Goal: Information Seeking & Learning: Learn about a topic

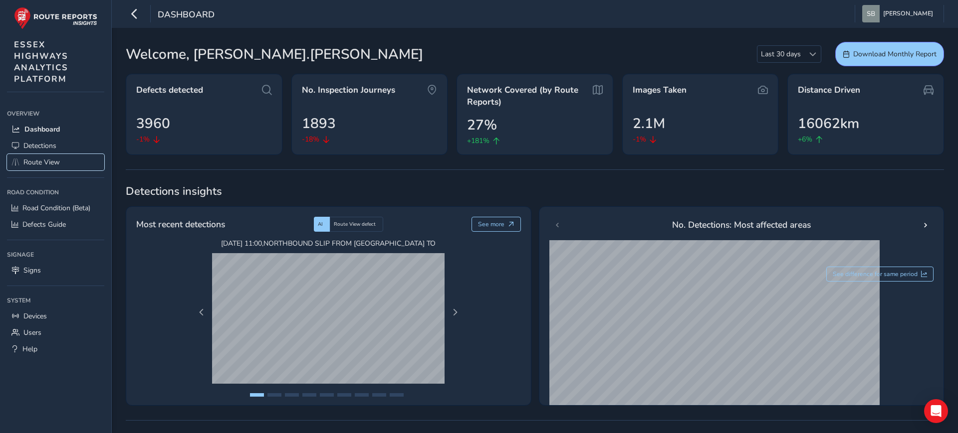
click at [45, 160] on span "Route View" at bounding box center [41, 162] width 36 height 9
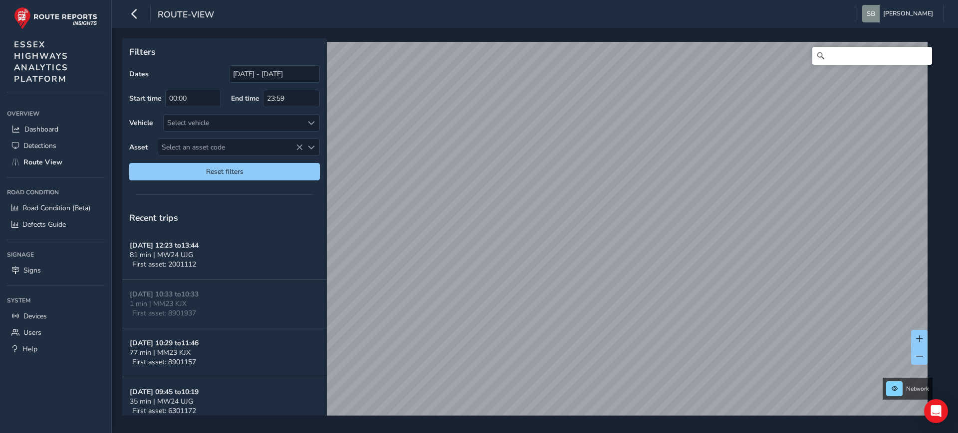
click at [586, 34] on div "Filters Dates [DATE] - [DATE] Start time 00:00 End time 23:59 Vehicle Select ve…" at bounding box center [535, 231] width 846 height 406
click at [579, 433] on html "route-view [PERSON_NAME] Colour Scheme: Dark Dim Light Logout Filters Dates [DA…" at bounding box center [479, 216] width 958 height 433
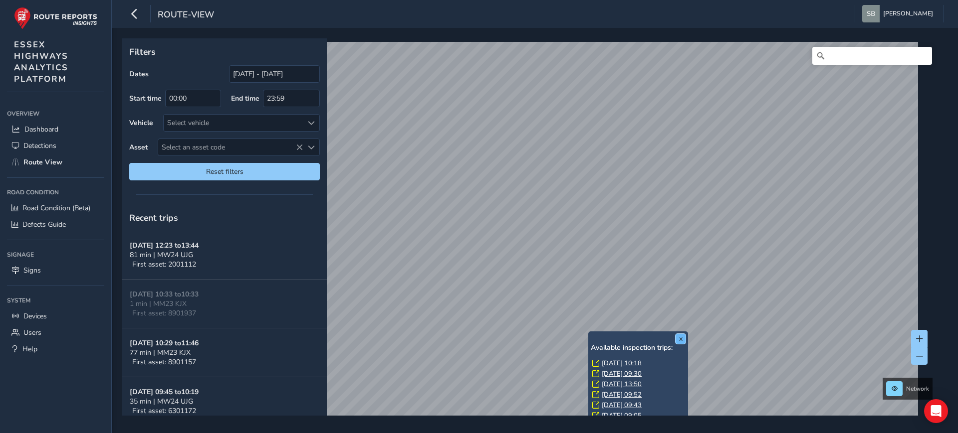
click at [683, 342] on button "x" at bounding box center [680, 339] width 10 height 10
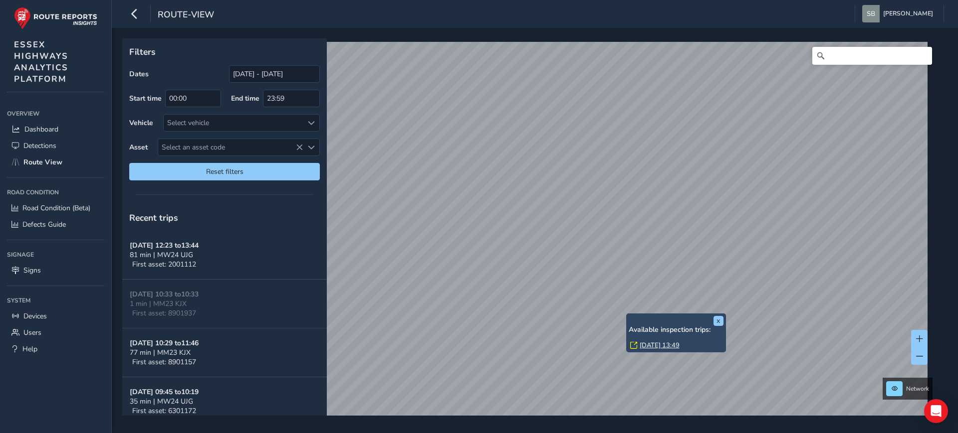
click at [673, 345] on link "[DATE] 13:49" at bounding box center [660, 345] width 40 height 9
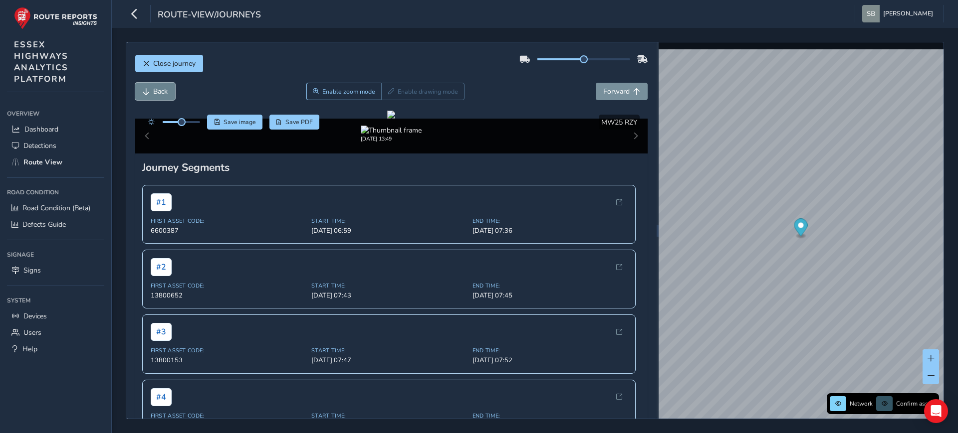
click at [155, 93] on span "Back" at bounding box center [160, 91] width 14 height 9
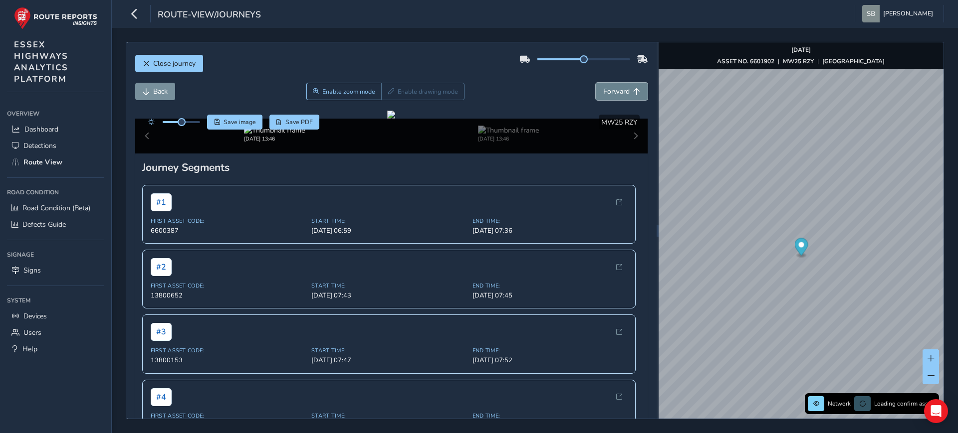
click at [614, 90] on span "Forward" at bounding box center [616, 91] width 26 height 9
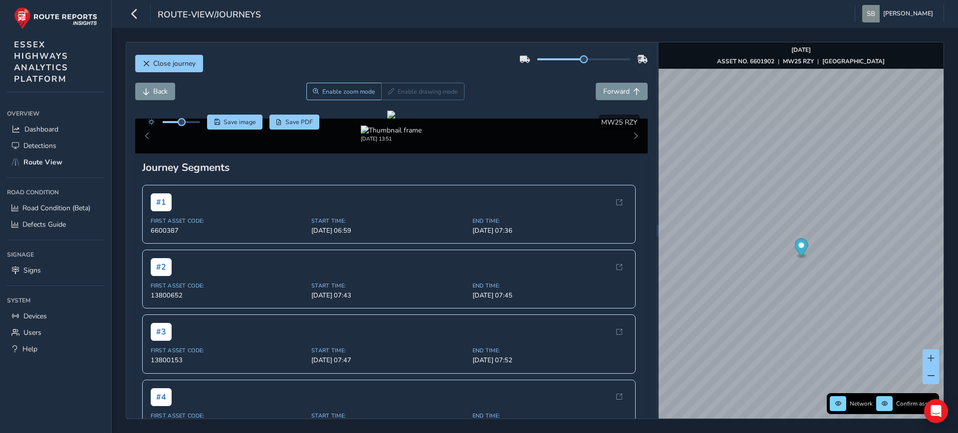
click at [159, 100] on div "Back Enable zoom mode Enable drawing mode Forward" at bounding box center [391, 97] width 513 height 28
click at [453, 61] on div "Close journey" at bounding box center [391, 67] width 513 height 32
click at [147, 84] on button "Back" at bounding box center [155, 91] width 40 height 17
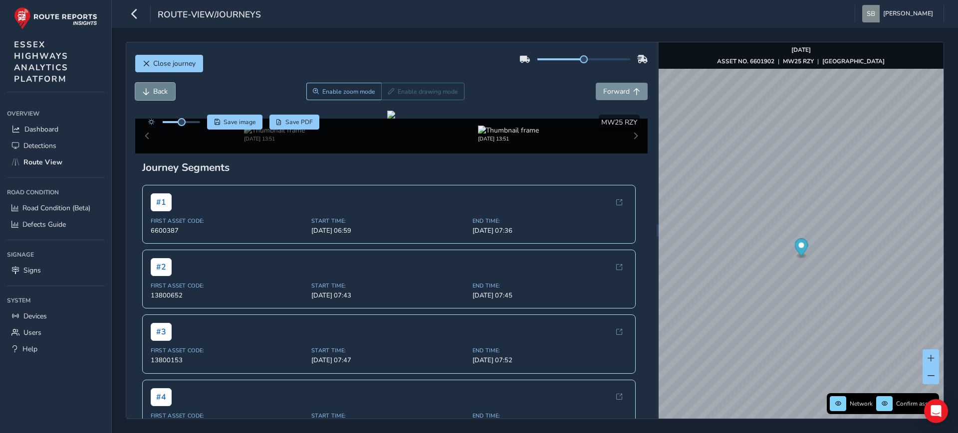
click at [147, 84] on button "Back" at bounding box center [155, 91] width 40 height 17
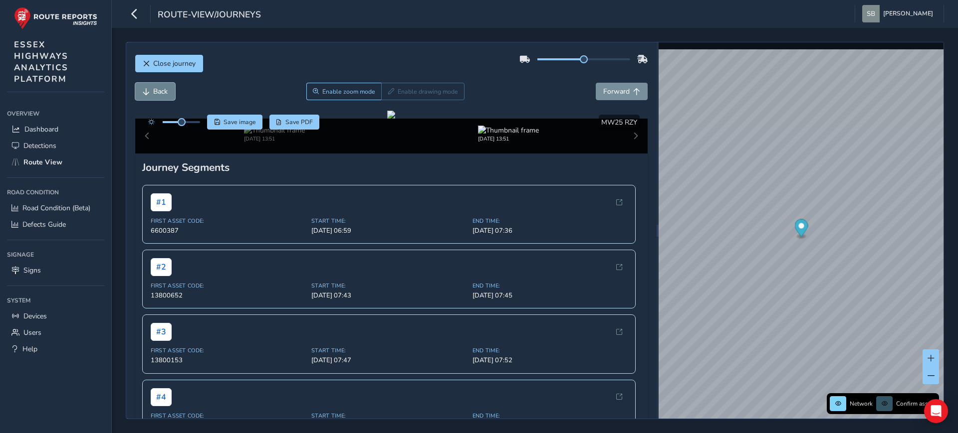
click at [147, 84] on button "Back" at bounding box center [155, 91] width 40 height 17
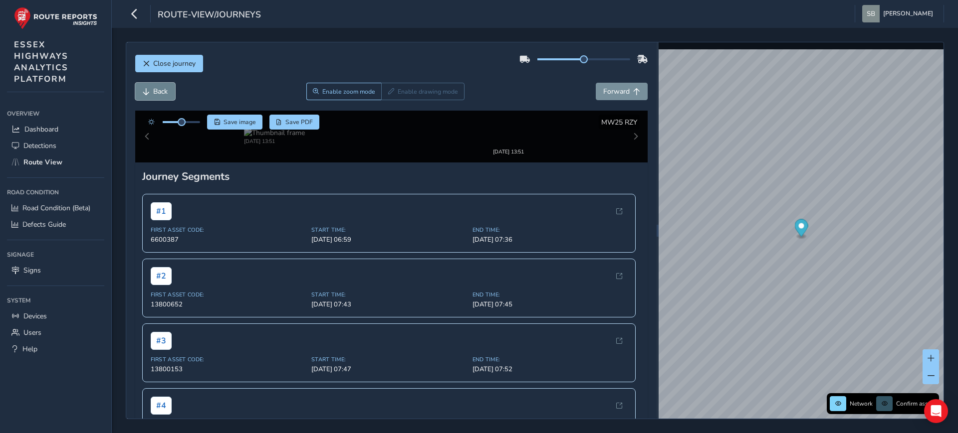
click at [147, 84] on button "Back" at bounding box center [155, 91] width 40 height 17
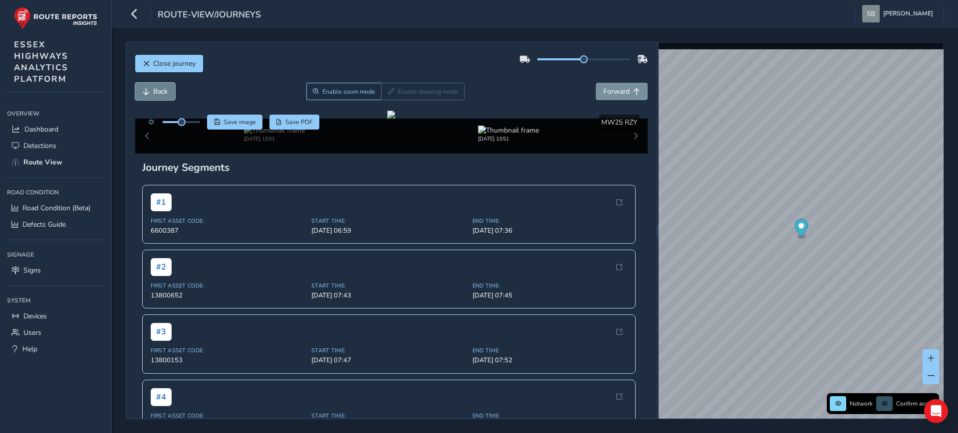
click at [147, 84] on button "Back" at bounding box center [155, 91] width 40 height 17
click at [148, 84] on button "Back" at bounding box center [155, 91] width 40 height 17
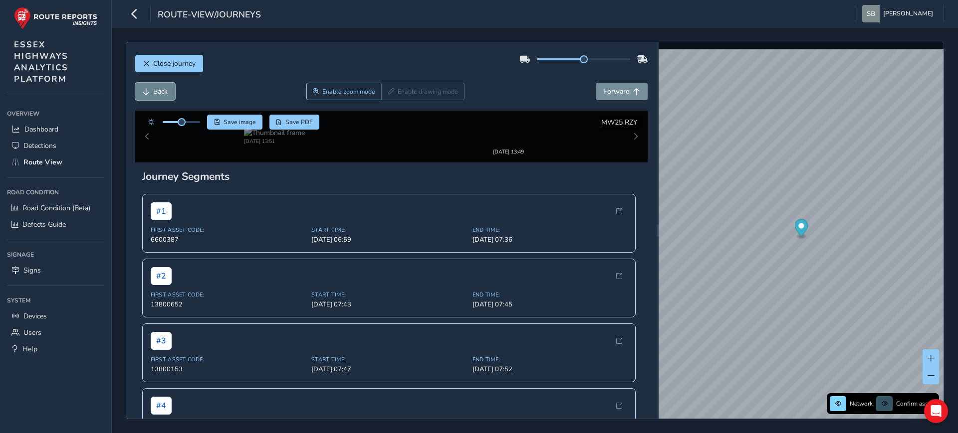
click at [148, 84] on button "Back" at bounding box center [155, 91] width 40 height 17
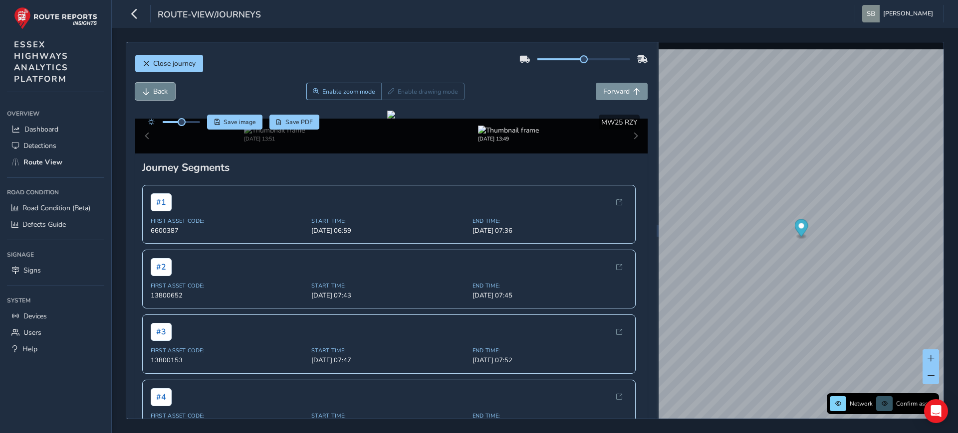
click at [148, 84] on button "Back" at bounding box center [155, 91] width 40 height 17
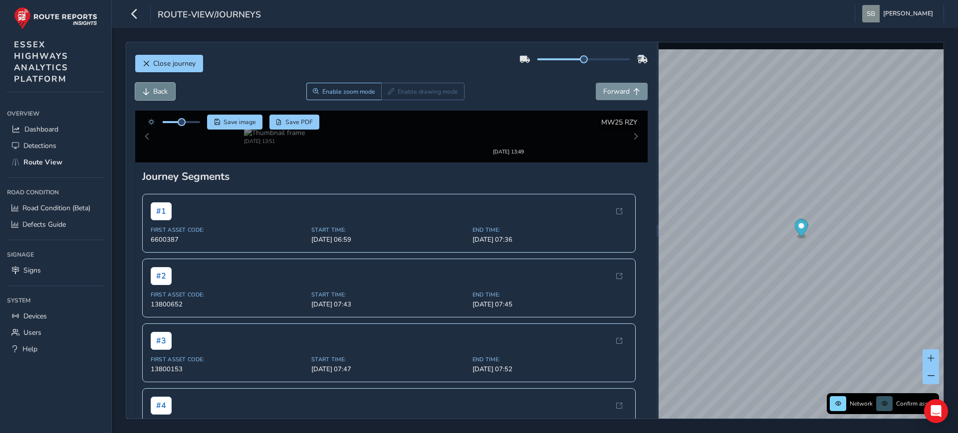
click at [148, 84] on button "Back" at bounding box center [155, 91] width 40 height 17
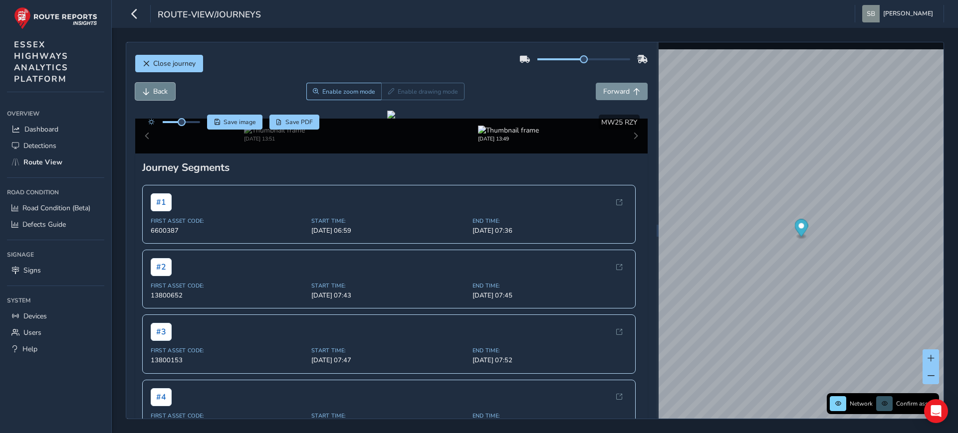
click at [148, 84] on button "Back" at bounding box center [155, 91] width 40 height 17
click at [149, 84] on button "Back" at bounding box center [155, 91] width 40 height 17
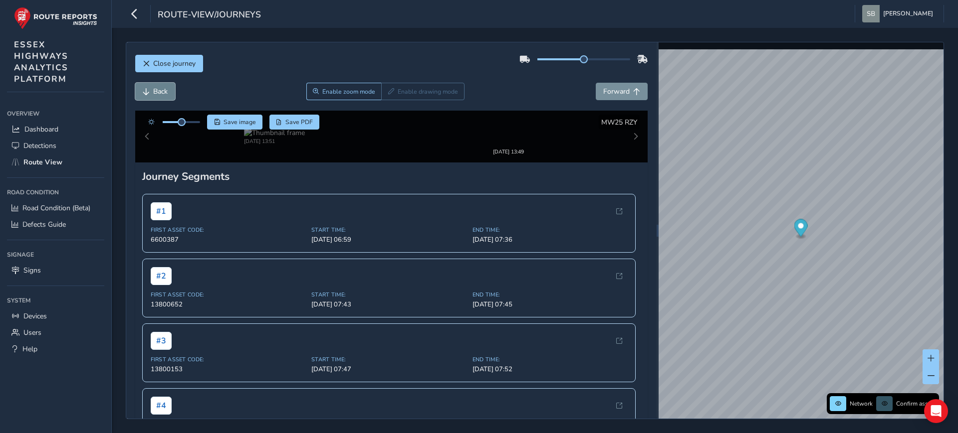
click at [149, 84] on button "Back" at bounding box center [155, 91] width 40 height 17
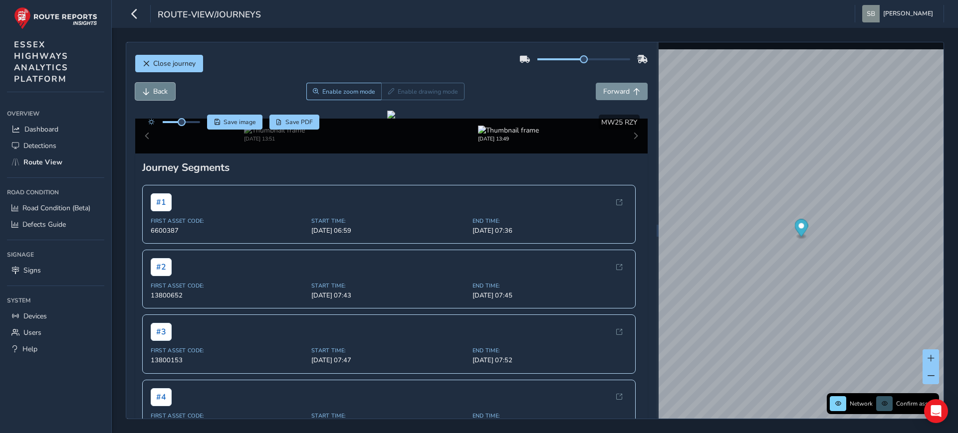
click at [149, 84] on button "Back" at bounding box center [155, 91] width 40 height 17
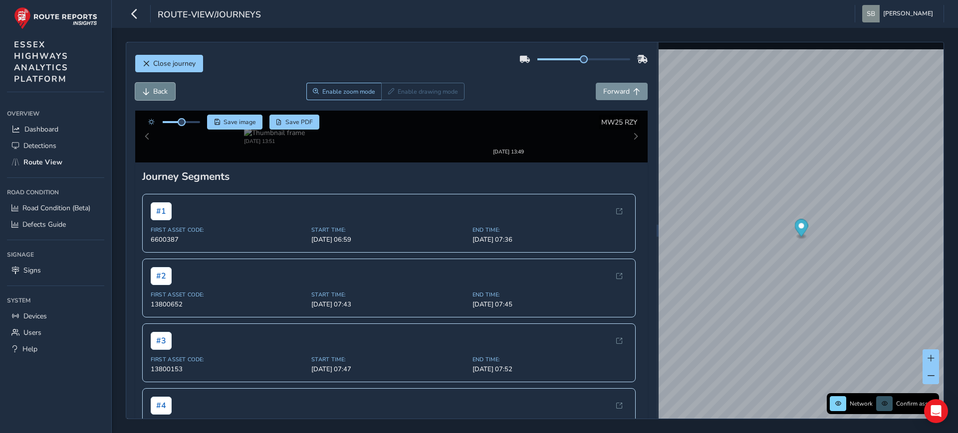
click at [149, 84] on button "Back" at bounding box center [155, 91] width 40 height 17
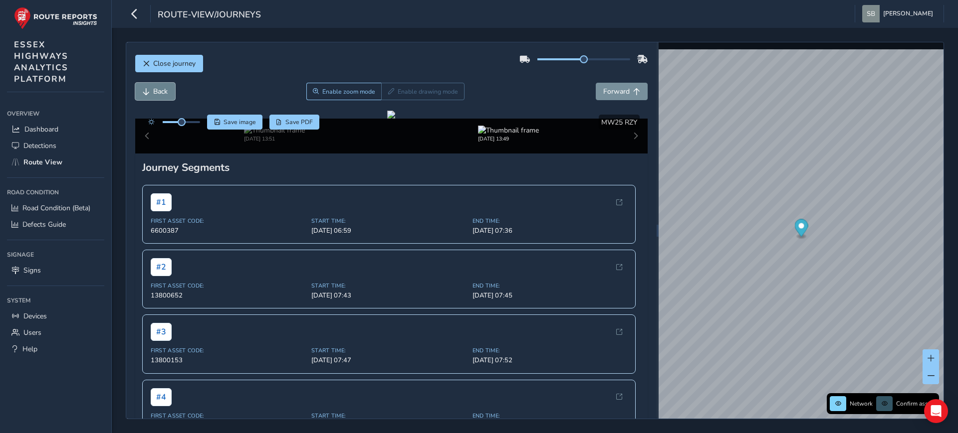
click at [149, 84] on button "Back" at bounding box center [155, 91] width 40 height 17
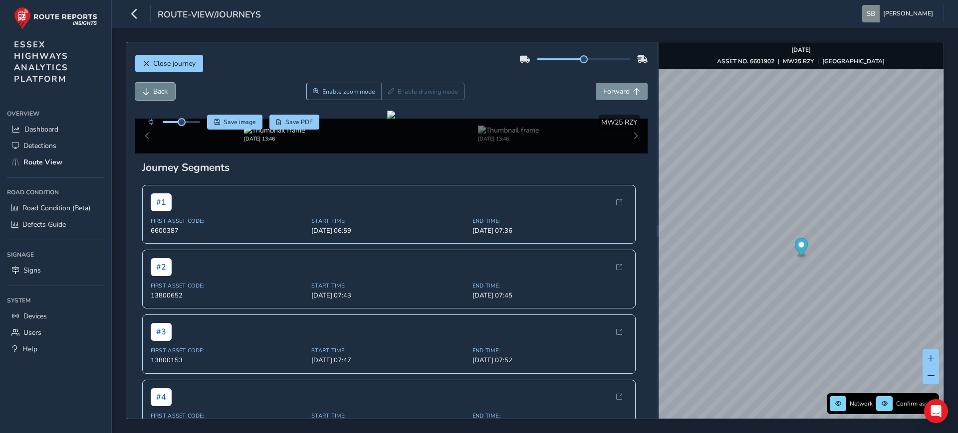
click at [149, 84] on button "Back" at bounding box center [155, 91] width 40 height 17
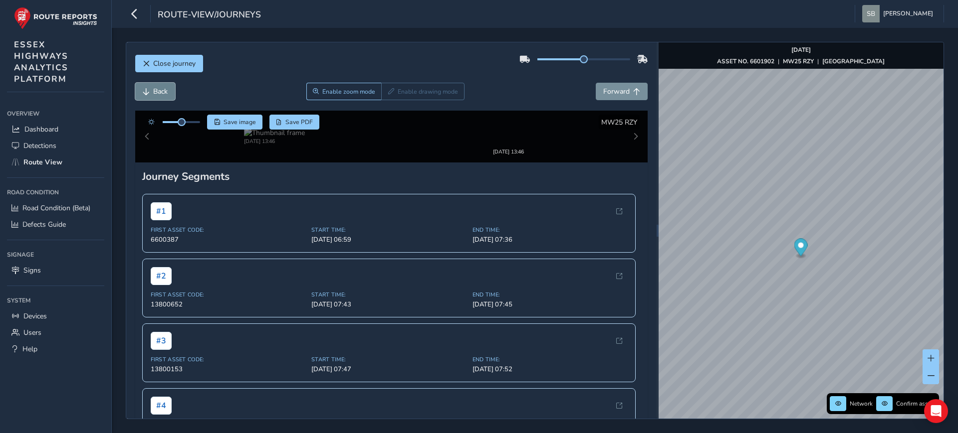
click at [149, 84] on button "Back" at bounding box center [155, 91] width 40 height 17
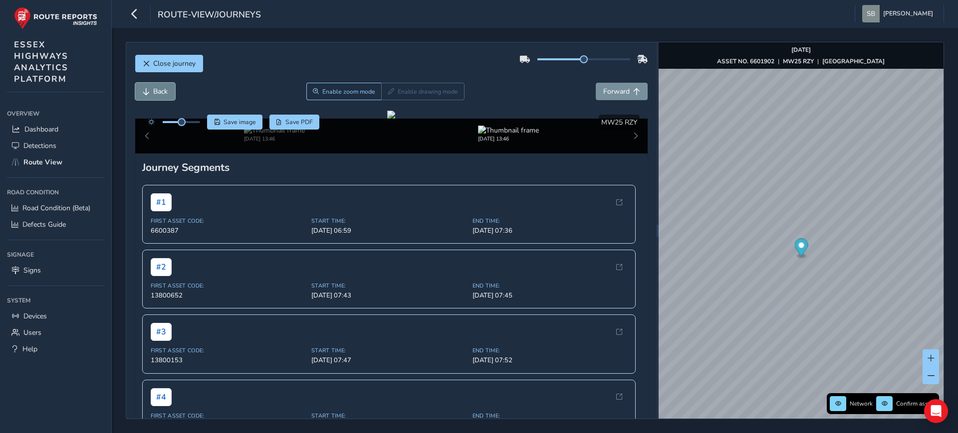
click at [149, 84] on button "Back" at bounding box center [155, 91] width 40 height 17
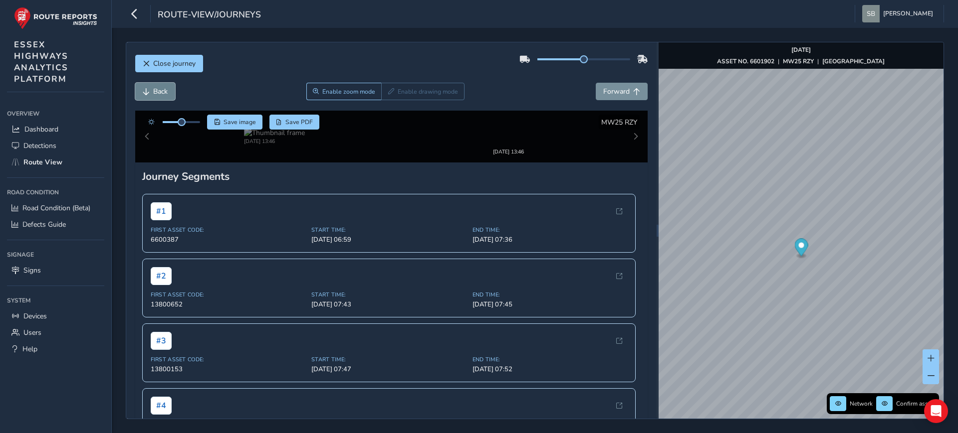
click at [149, 84] on button "Back" at bounding box center [155, 91] width 40 height 17
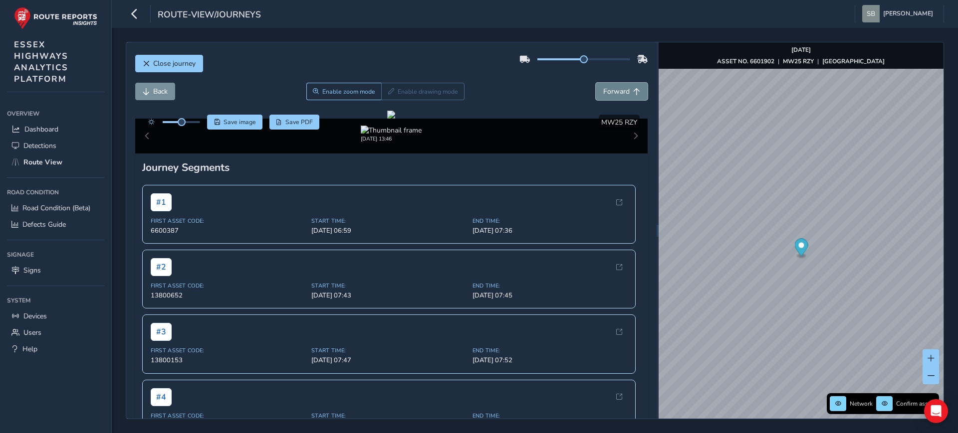
click at [622, 85] on button "Forward" at bounding box center [622, 91] width 52 height 17
click at [622, 86] on button "Forward" at bounding box center [622, 91] width 52 height 17
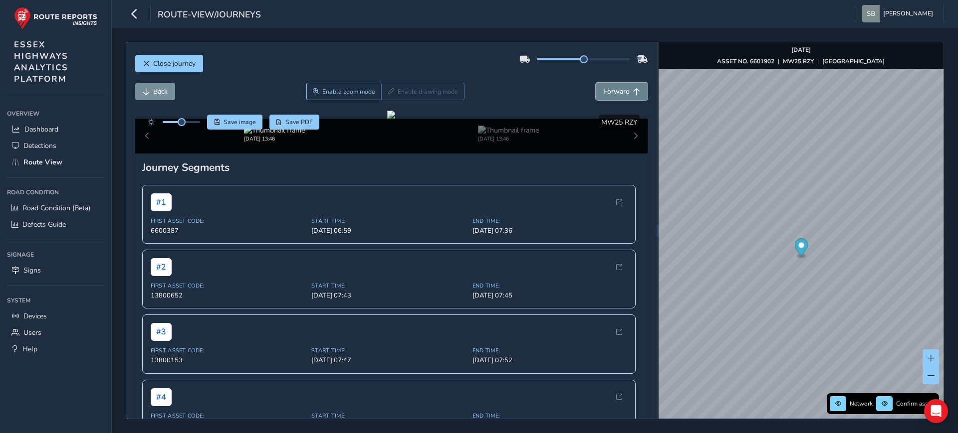
click at [622, 86] on button "Forward" at bounding box center [622, 91] width 52 height 17
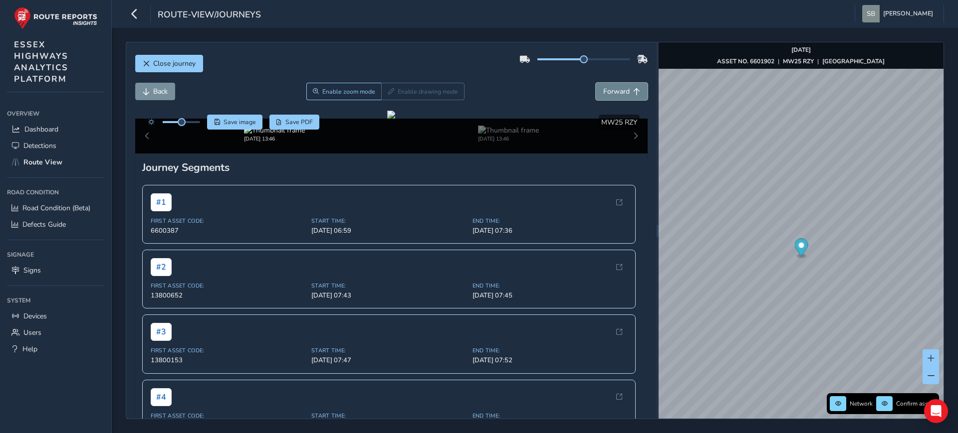
click at [622, 86] on button "Forward" at bounding box center [622, 91] width 52 height 17
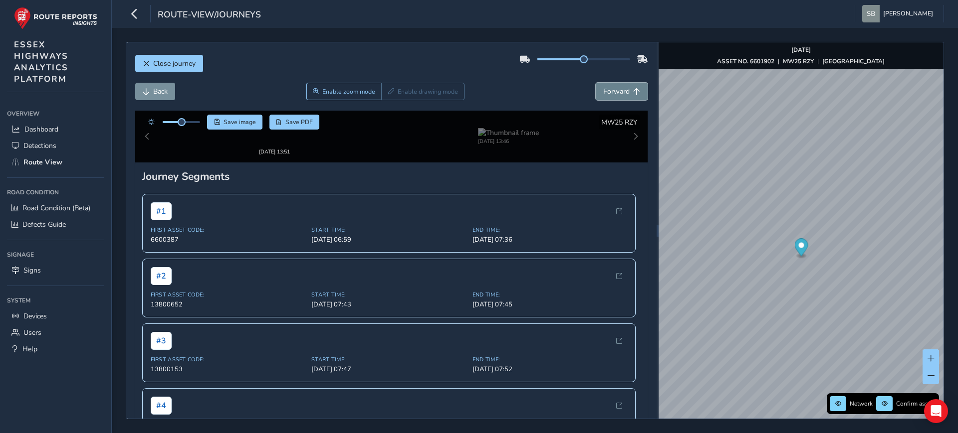
click at [622, 86] on button "Forward" at bounding box center [622, 91] width 52 height 17
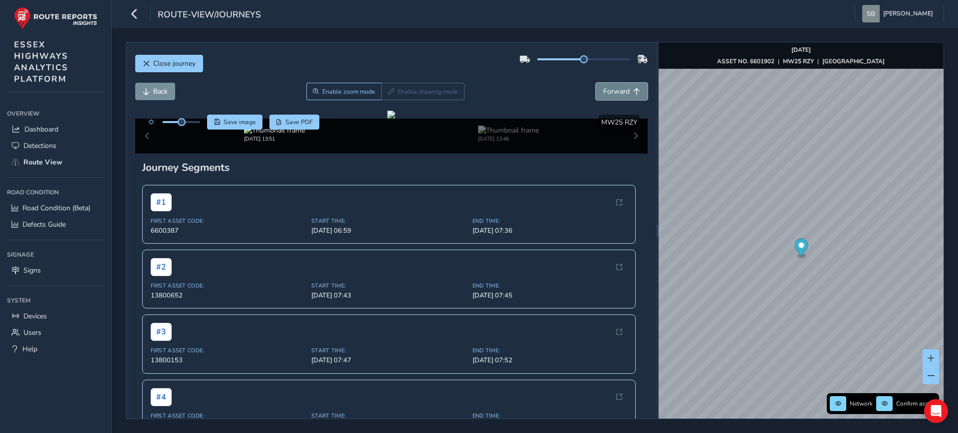
click at [622, 86] on button "Forward" at bounding box center [622, 91] width 52 height 17
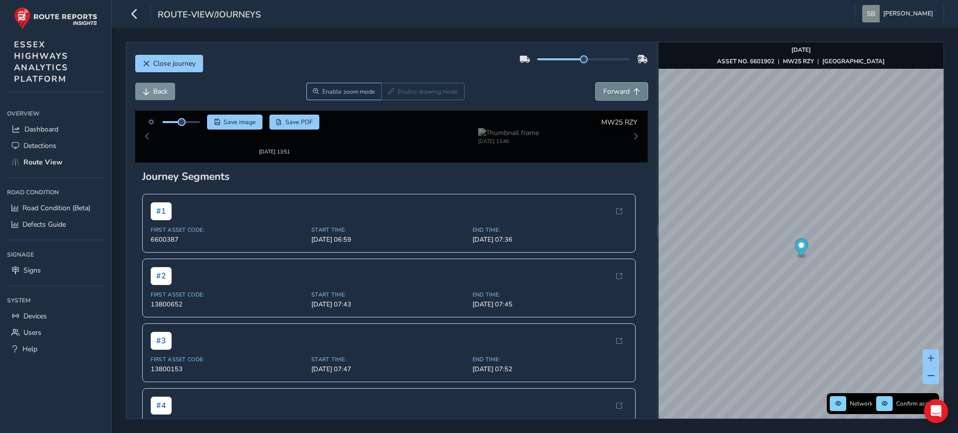
click at [622, 86] on button "Forward" at bounding box center [622, 91] width 52 height 17
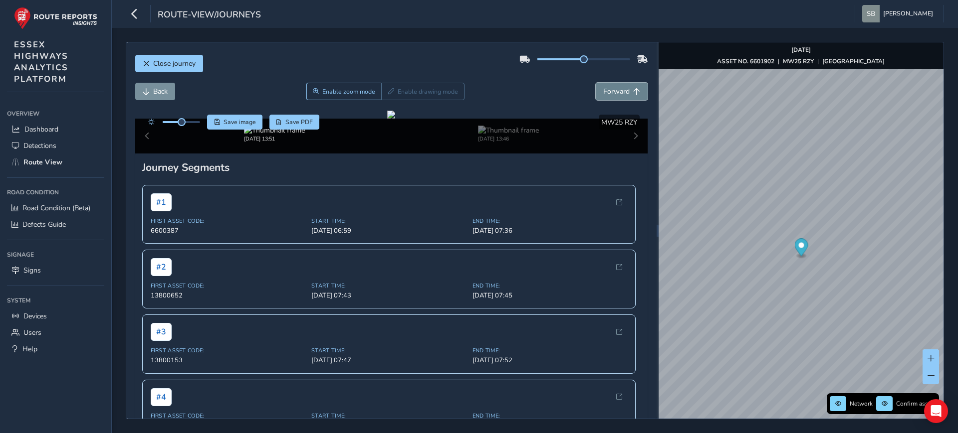
click at [622, 86] on button "Forward" at bounding box center [622, 91] width 52 height 17
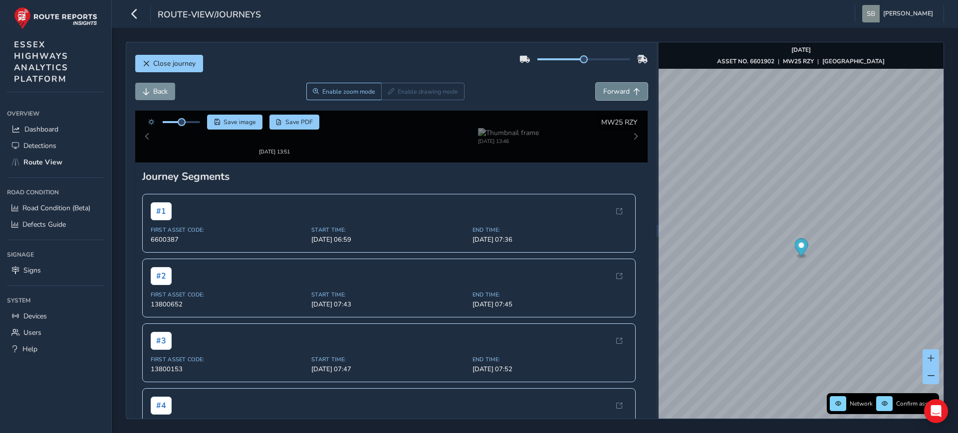
click at [622, 86] on button "Forward" at bounding box center [622, 91] width 52 height 17
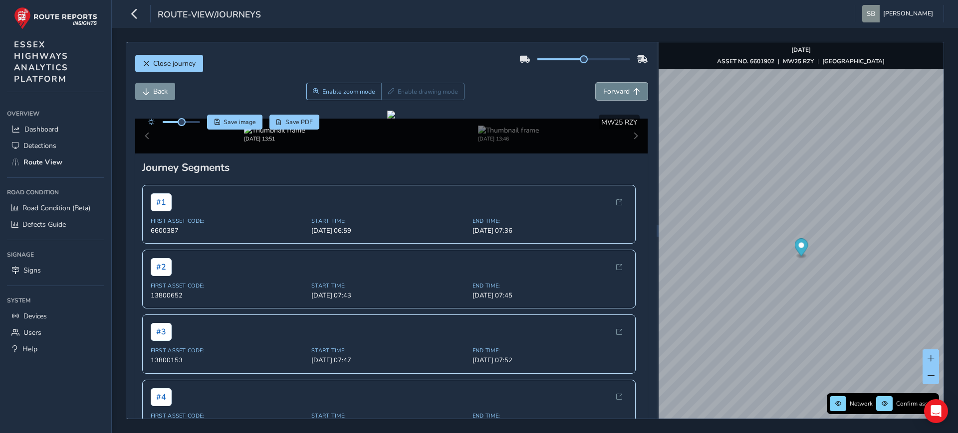
click at [622, 86] on button "Forward" at bounding box center [622, 91] width 52 height 17
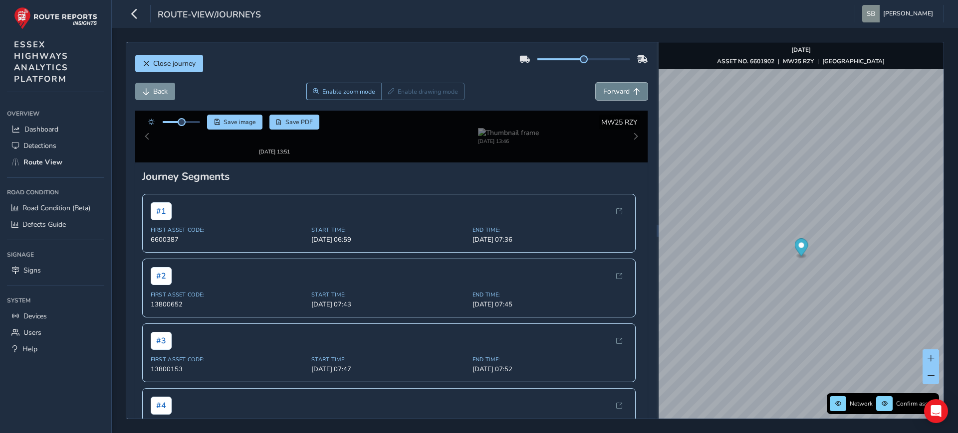
click at [622, 86] on button "Forward" at bounding box center [622, 91] width 52 height 17
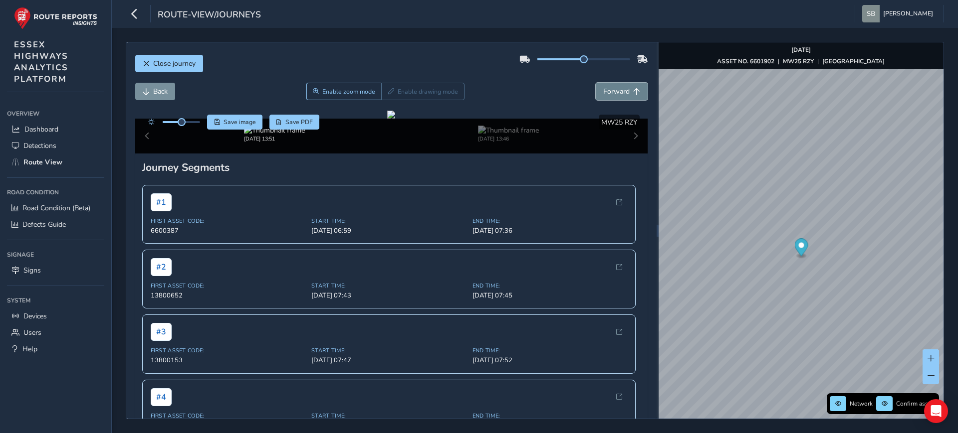
click at [622, 86] on button "Forward" at bounding box center [622, 91] width 52 height 17
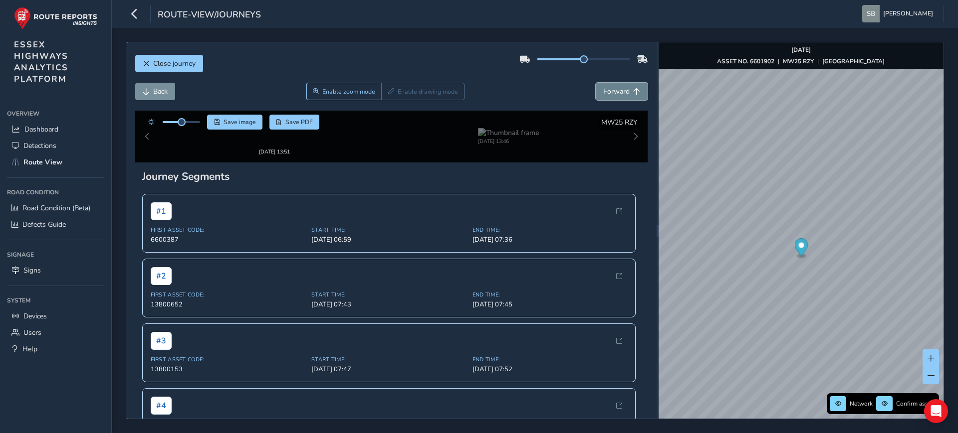
click at [622, 86] on button "Forward" at bounding box center [622, 91] width 52 height 17
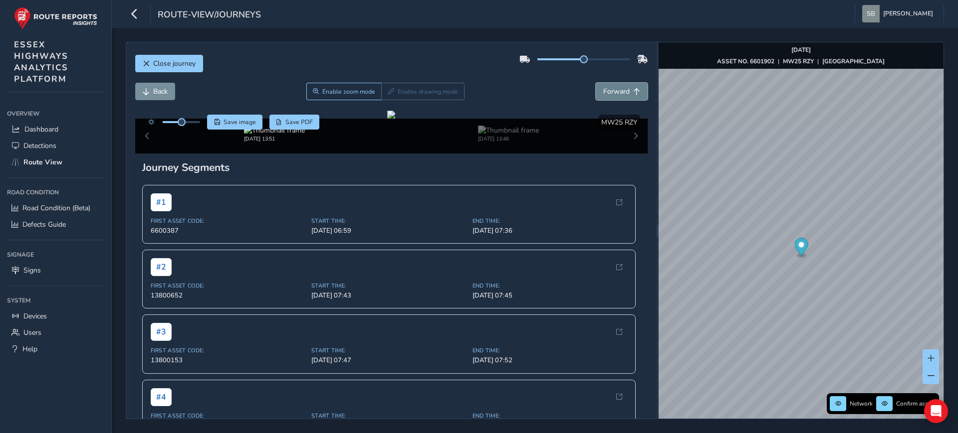
click at [622, 86] on button "Forward" at bounding box center [622, 91] width 52 height 17
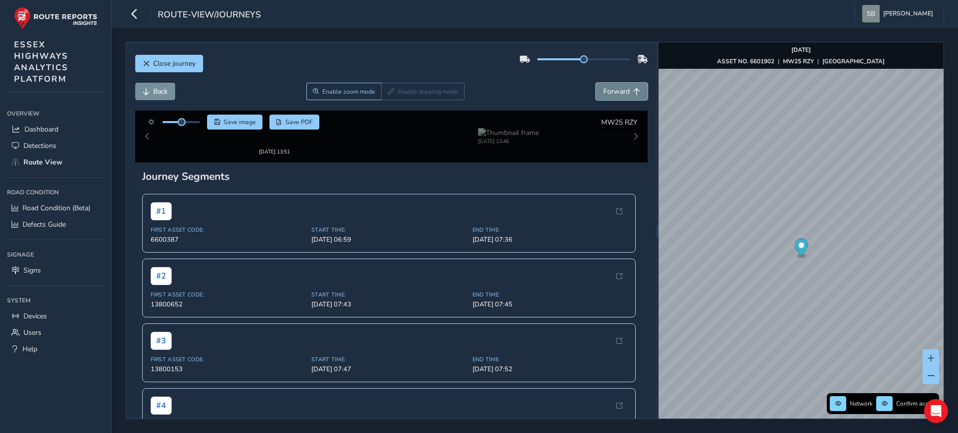
click at [622, 86] on button "Forward" at bounding box center [622, 91] width 52 height 17
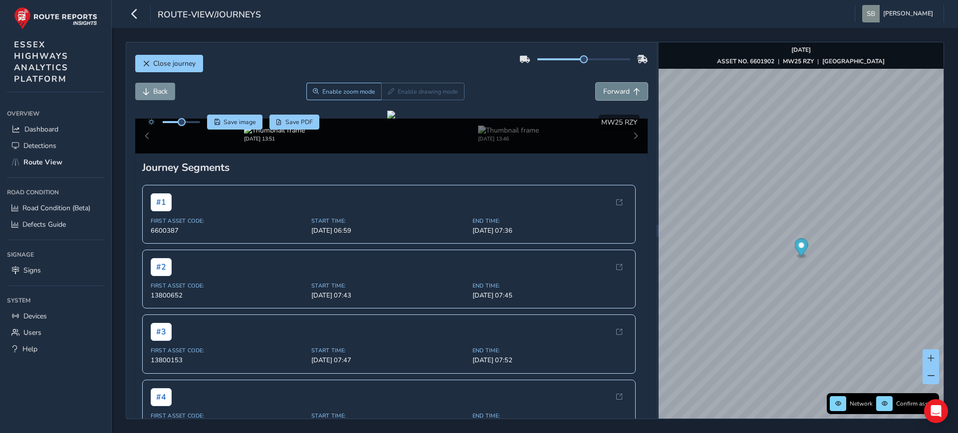
click at [622, 86] on button "Forward" at bounding box center [622, 91] width 52 height 17
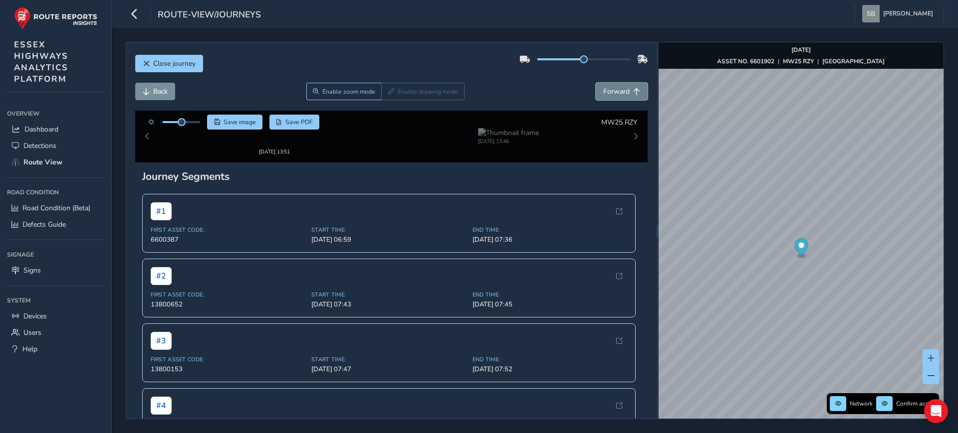
click at [622, 86] on button "Forward" at bounding box center [622, 91] width 52 height 17
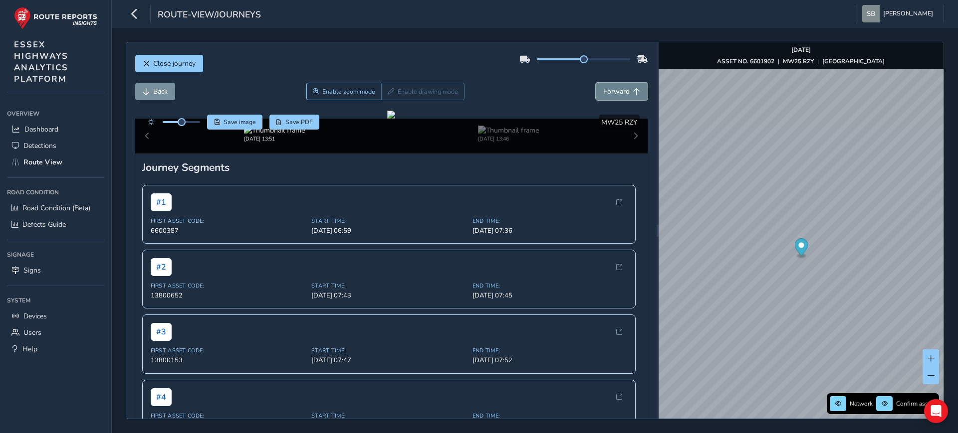
click at [622, 86] on button "Forward" at bounding box center [622, 91] width 52 height 17
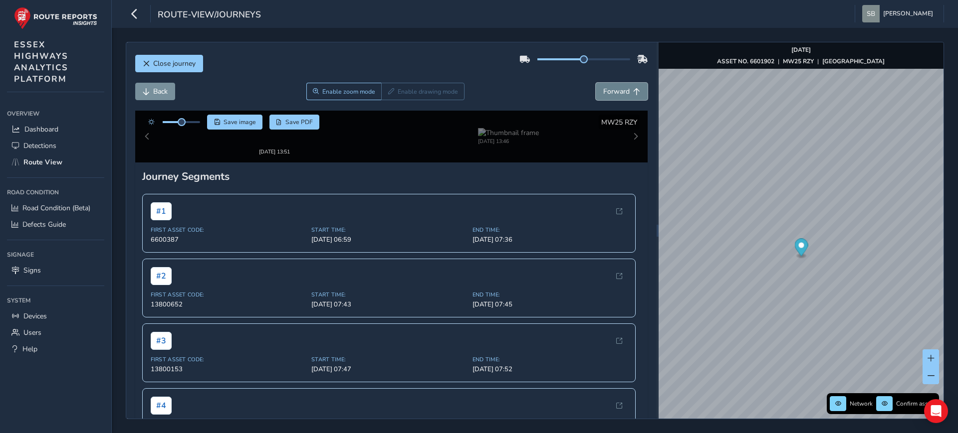
click at [622, 86] on button "Forward" at bounding box center [622, 91] width 52 height 17
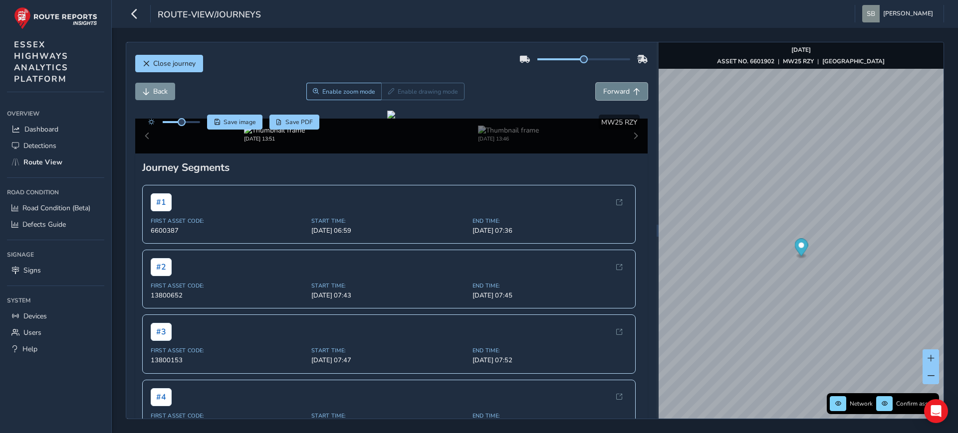
click at [622, 86] on button "Forward" at bounding box center [622, 91] width 52 height 17
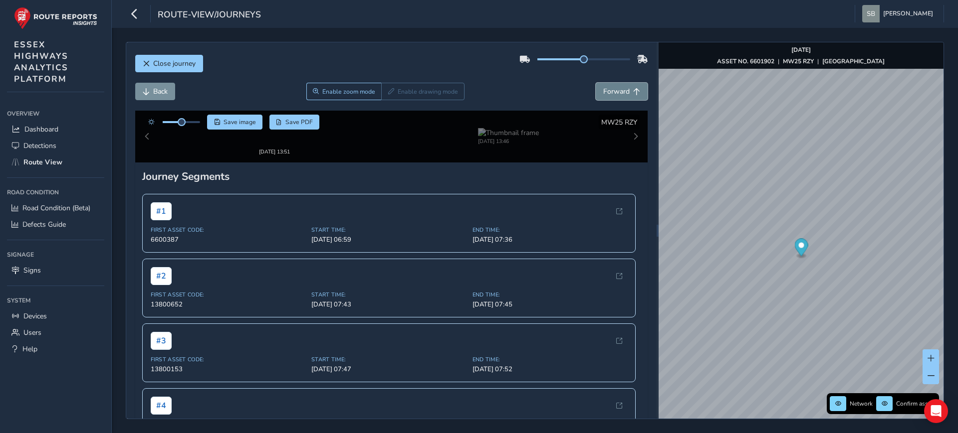
click at [622, 86] on button "Forward" at bounding box center [622, 91] width 52 height 17
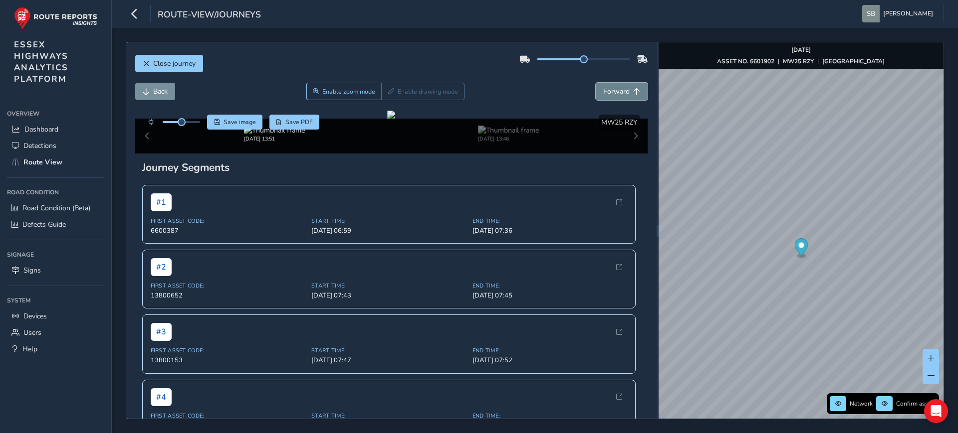
click at [622, 86] on button "Forward" at bounding box center [622, 91] width 52 height 17
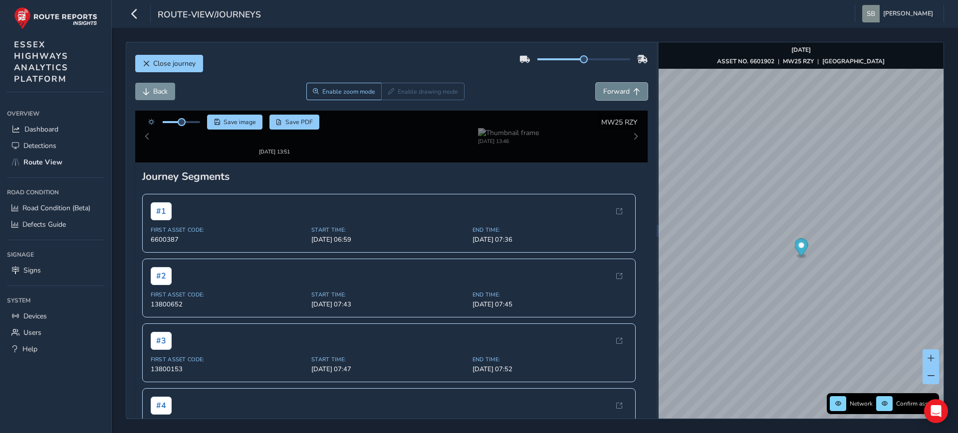
click at [622, 86] on button "Forward" at bounding box center [622, 91] width 52 height 17
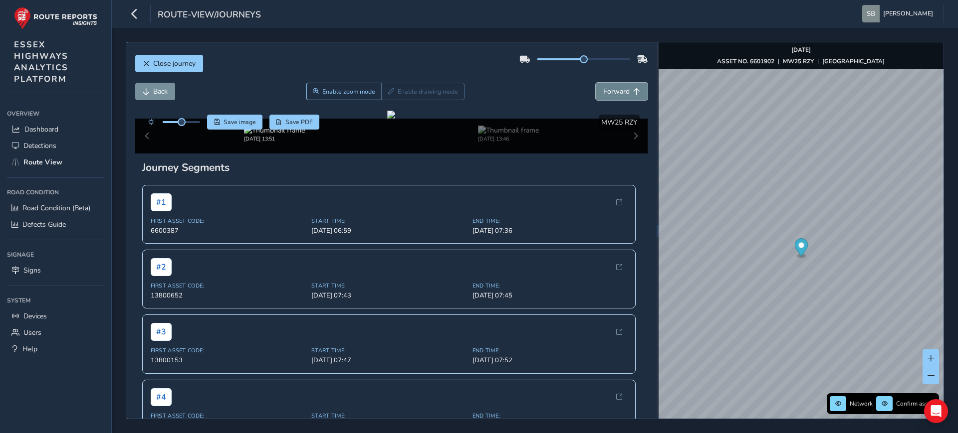
click at [622, 86] on button "Forward" at bounding box center [622, 91] width 52 height 17
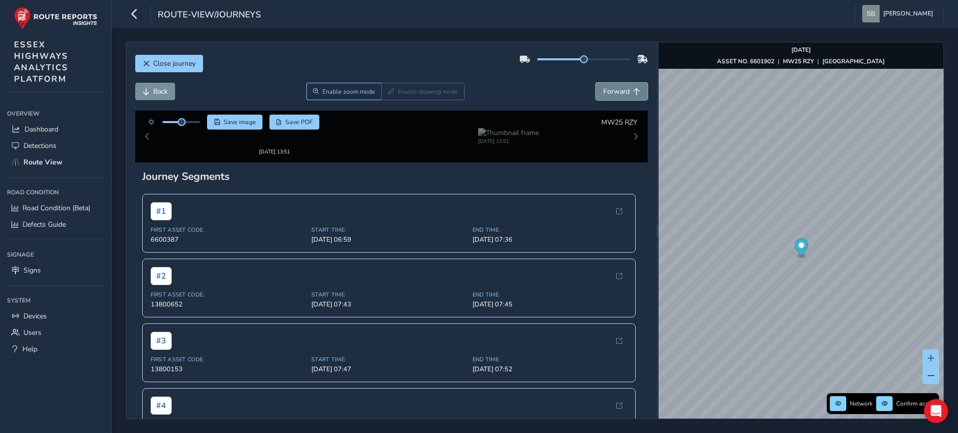
click at [622, 86] on button "Forward" at bounding box center [622, 91] width 52 height 17
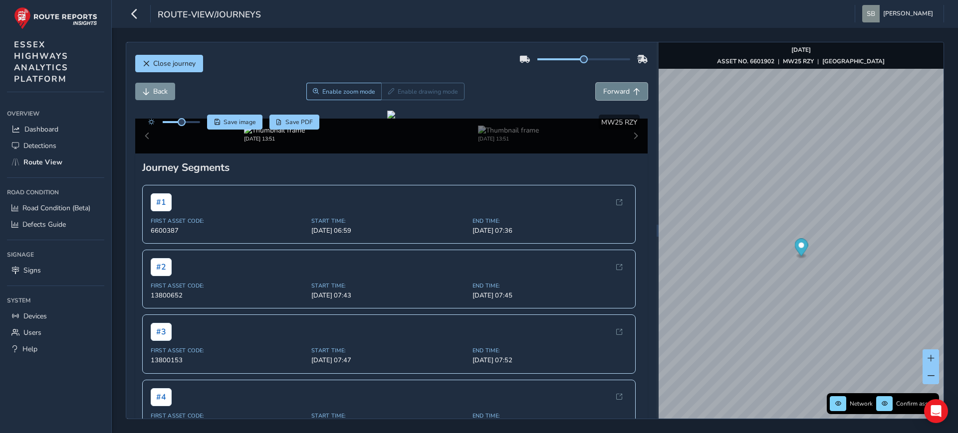
click at [622, 86] on button "Forward" at bounding box center [622, 91] width 52 height 17
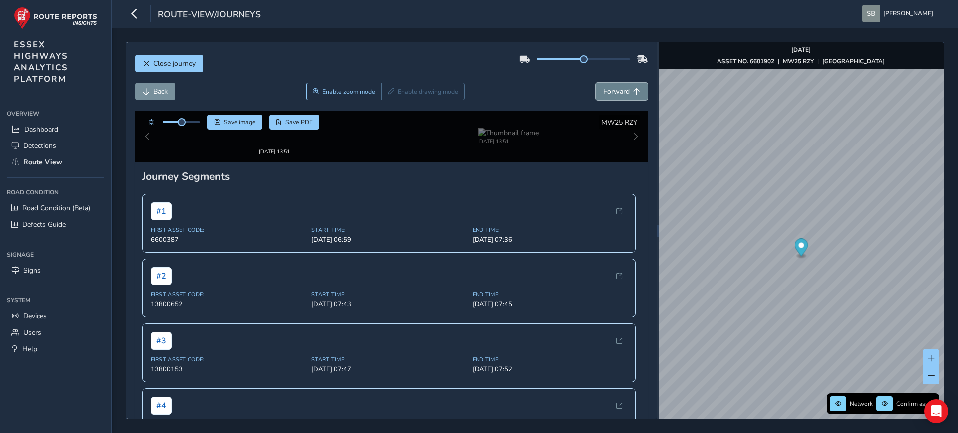
click at [622, 86] on button "Forward" at bounding box center [622, 91] width 52 height 17
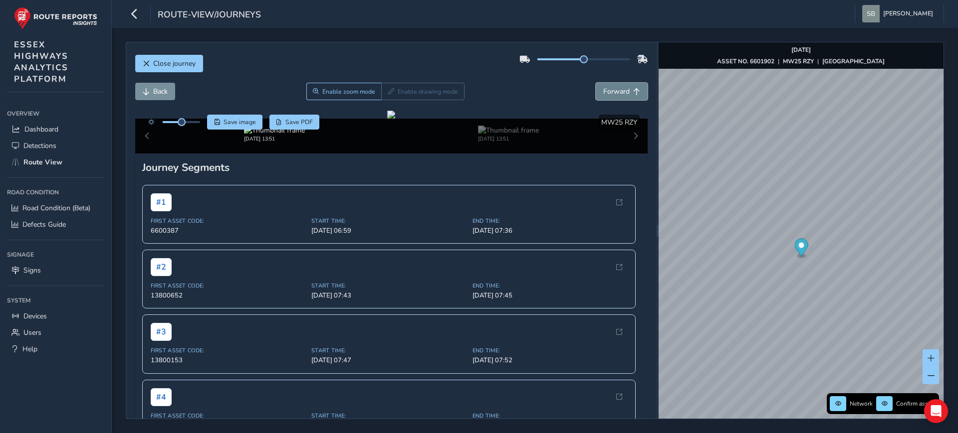
click at [622, 86] on button "Forward" at bounding box center [622, 91] width 52 height 17
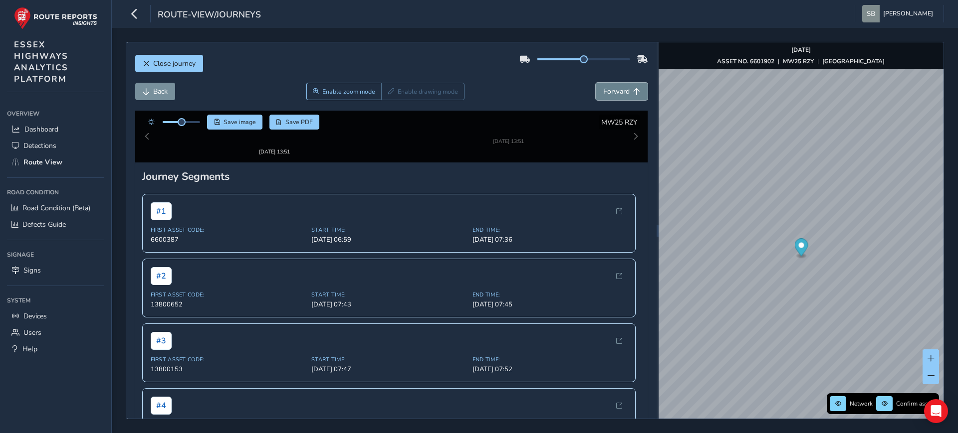
click at [622, 86] on button "Forward" at bounding box center [622, 91] width 52 height 17
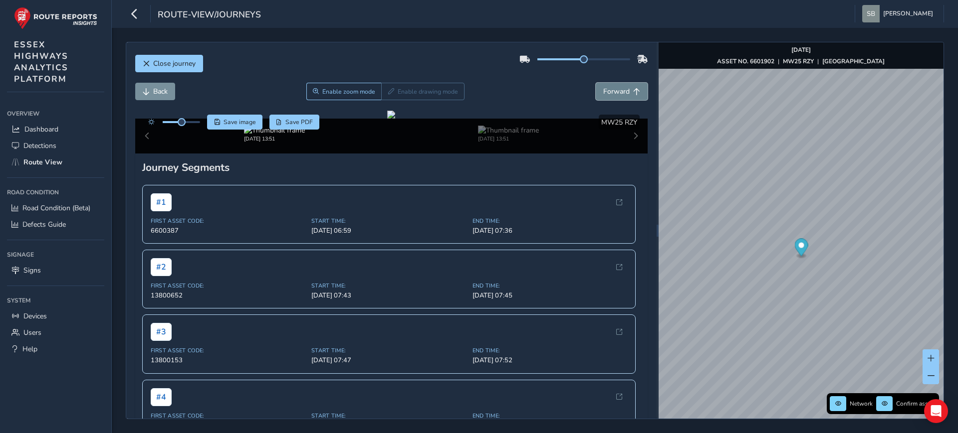
click at [622, 86] on button "Forward" at bounding box center [622, 91] width 52 height 17
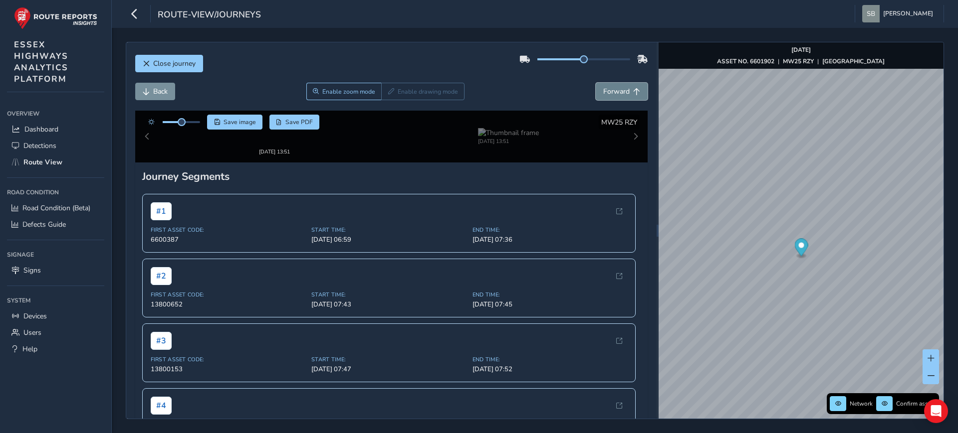
click at [622, 86] on button "Forward" at bounding box center [622, 91] width 52 height 17
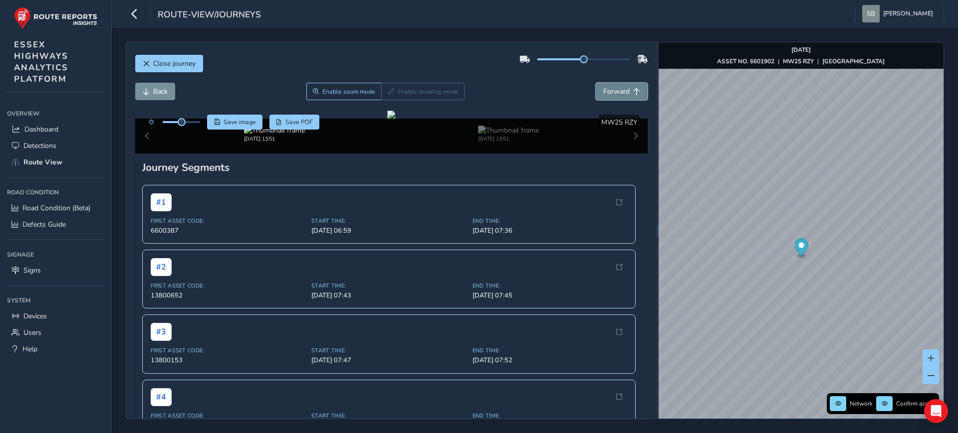
click at [622, 86] on button "Forward" at bounding box center [622, 91] width 52 height 17
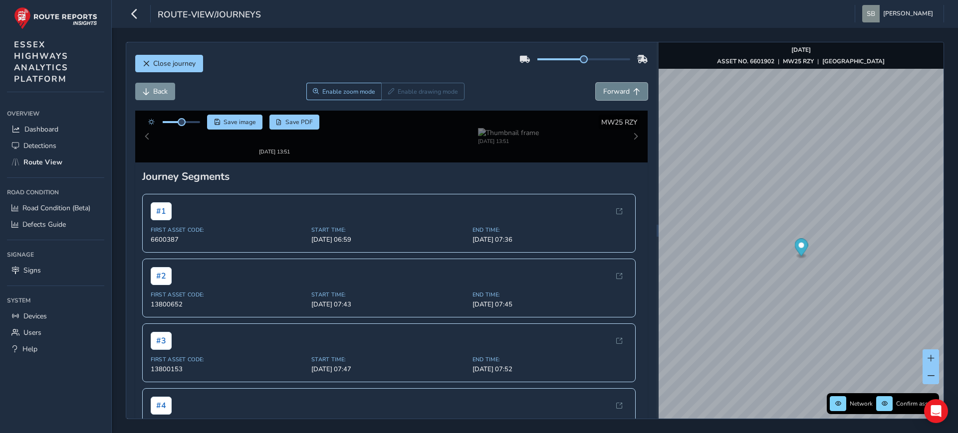
click at [622, 86] on button "Forward" at bounding box center [622, 91] width 52 height 17
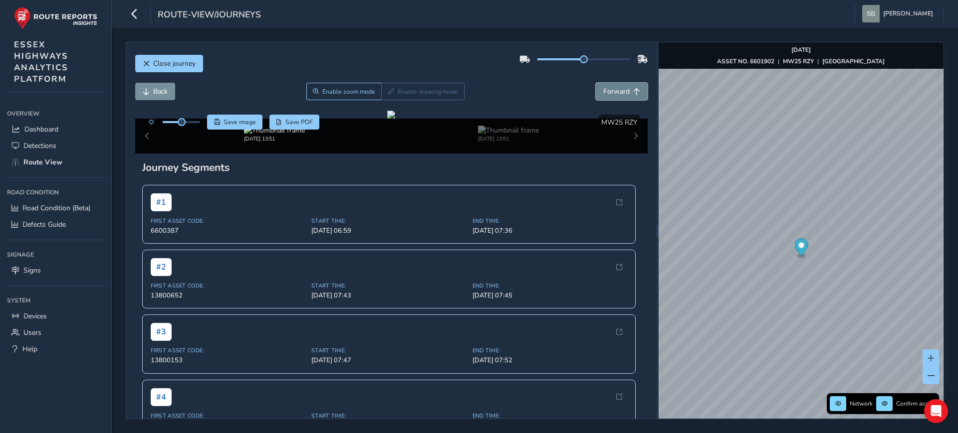
click at [622, 86] on button "Forward" at bounding box center [622, 91] width 52 height 17
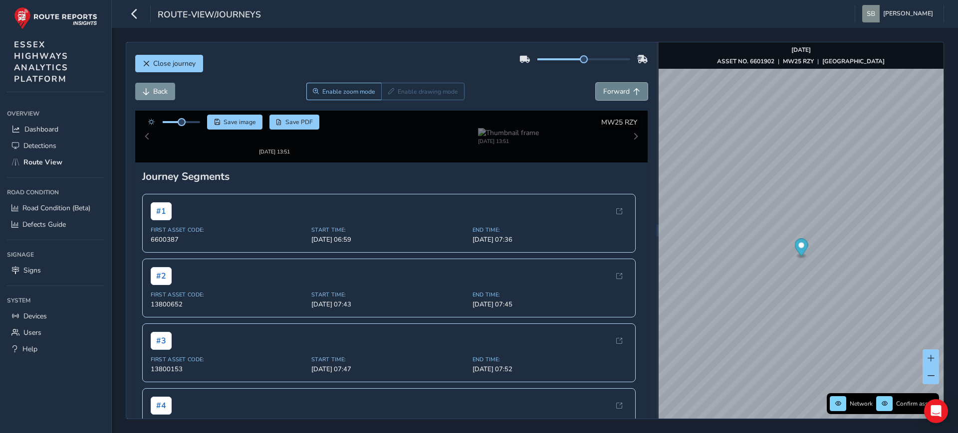
click at [622, 86] on button "Forward" at bounding box center [622, 91] width 52 height 17
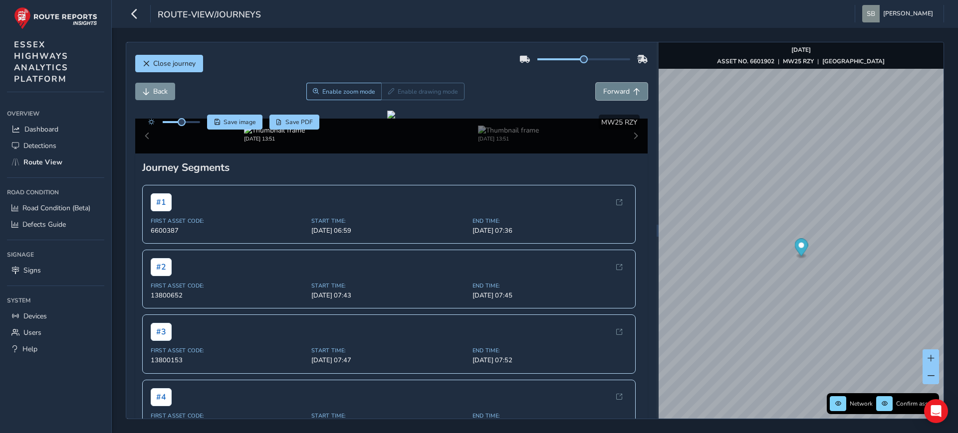
click at [622, 86] on button "Forward" at bounding box center [622, 91] width 52 height 17
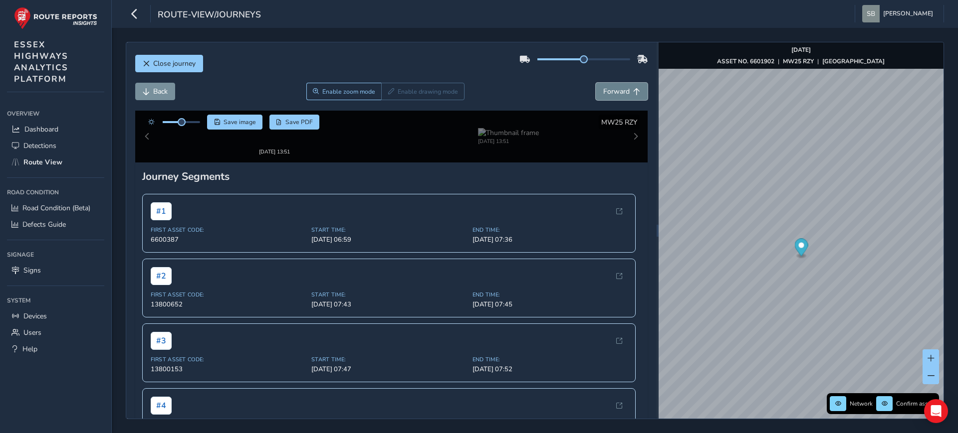
click at [622, 86] on button "Forward" at bounding box center [622, 91] width 52 height 17
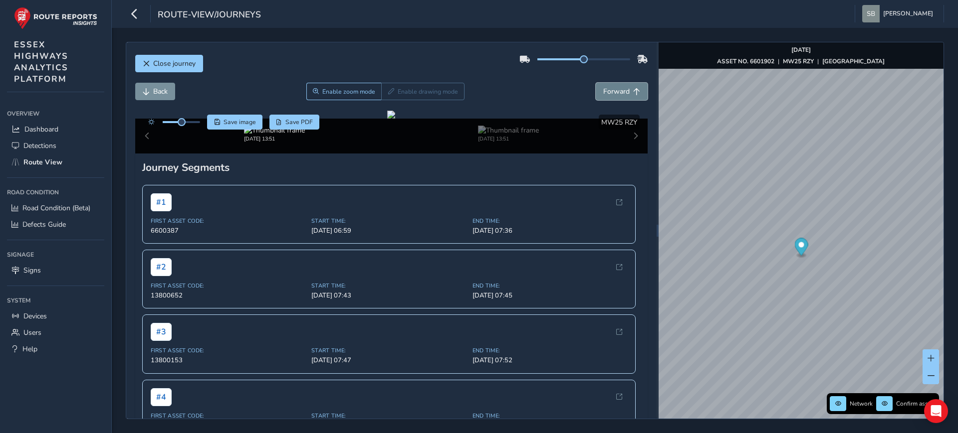
click at [622, 86] on button "Forward" at bounding box center [622, 91] width 52 height 17
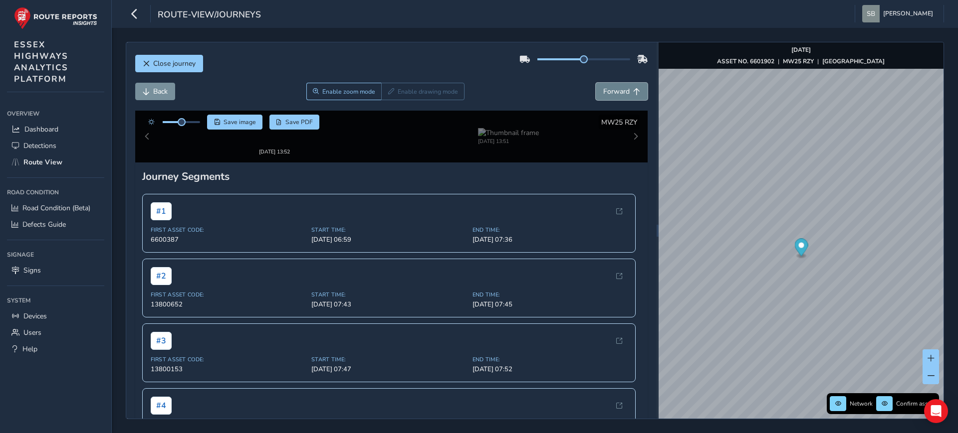
click at [622, 86] on button "Forward" at bounding box center [622, 91] width 52 height 17
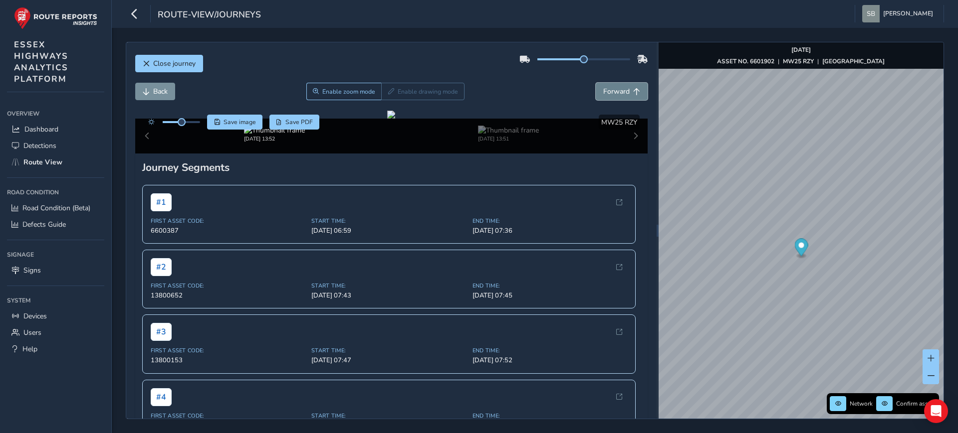
click at [622, 86] on button "Forward" at bounding box center [622, 91] width 52 height 17
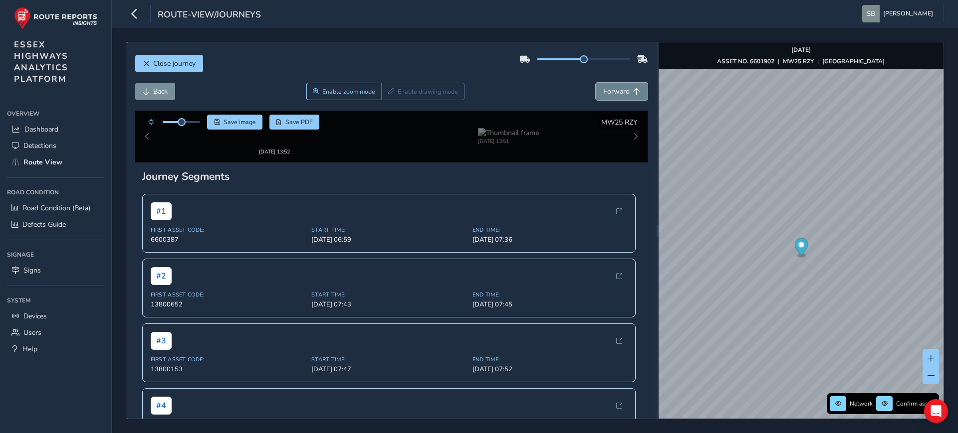
click at [622, 86] on button "Forward" at bounding box center [622, 91] width 52 height 17
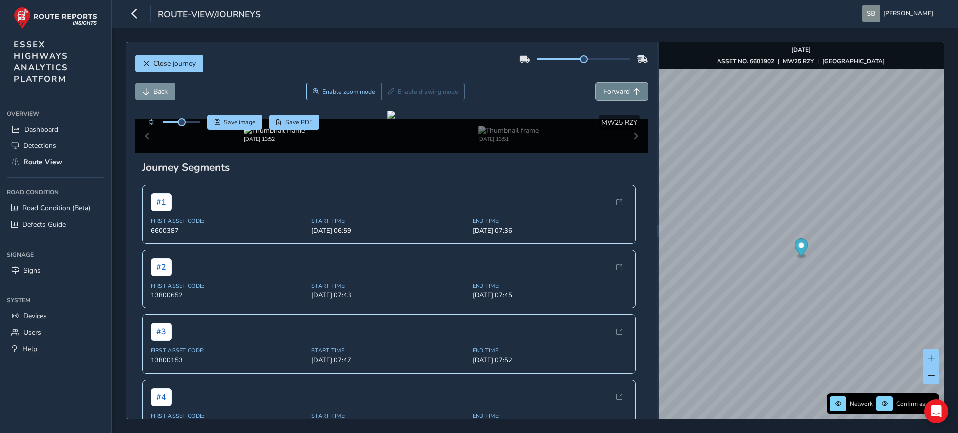
click at [622, 86] on button "Forward" at bounding box center [622, 91] width 52 height 17
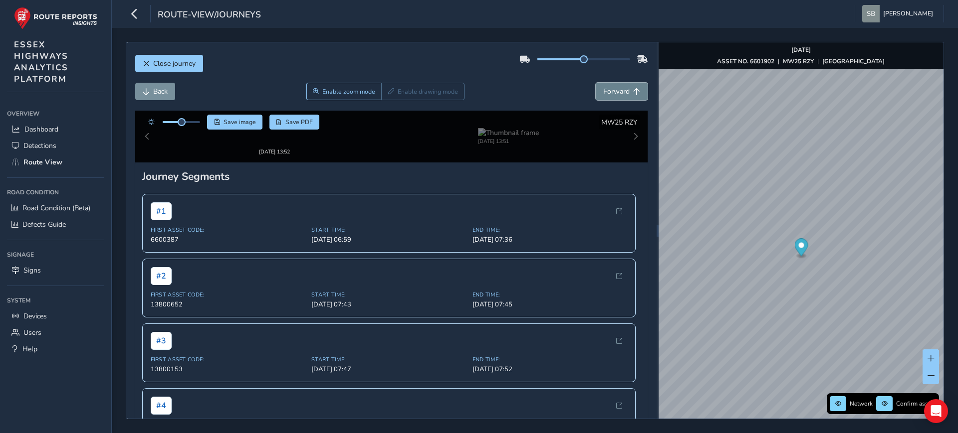
click at [622, 86] on button "Forward" at bounding box center [622, 91] width 52 height 17
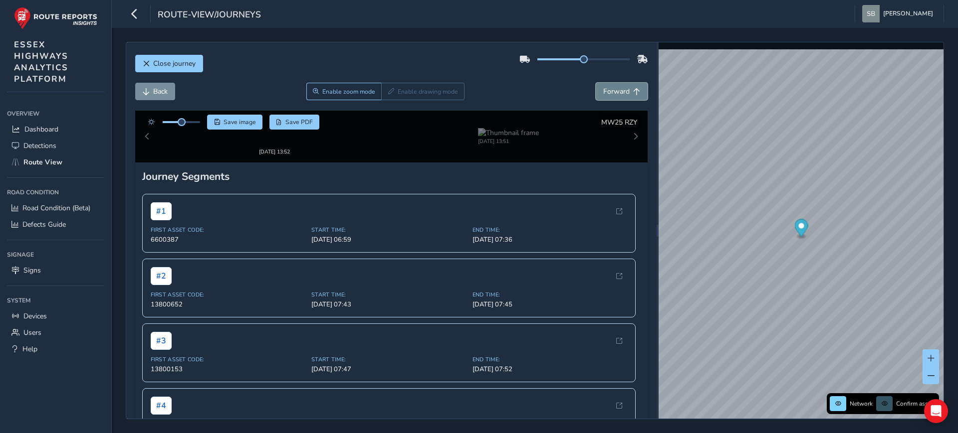
click at [622, 86] on button "Forward" at bounding box center [622, 91] width 52 height 17
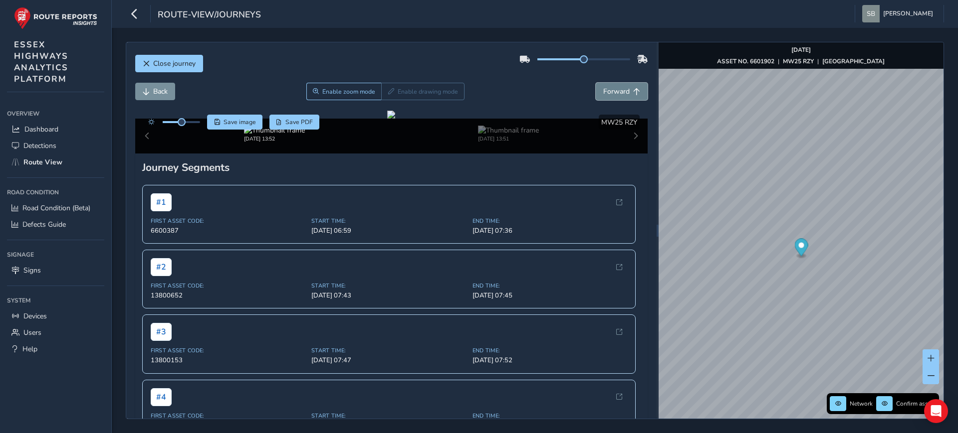
click at [622, 86] on button "Forward" at bounding box center [622, 91] width 52 height 17
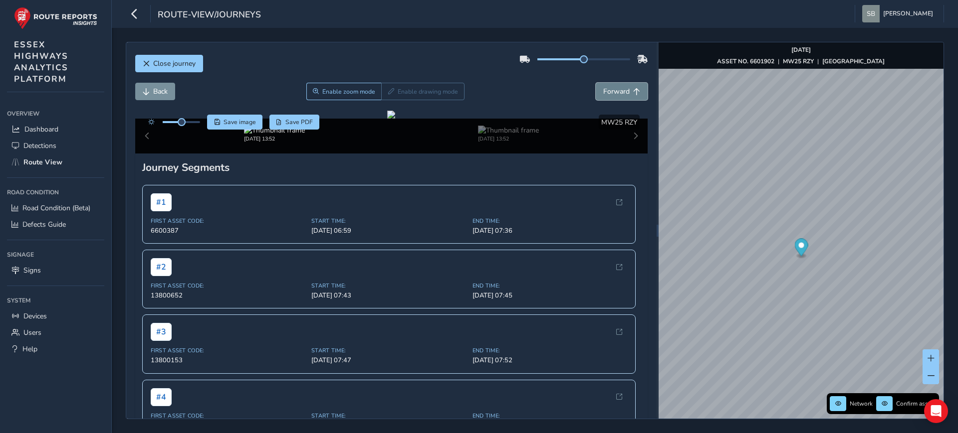
click at [622, 86] on button "Forward" at bounding box center [622, 91] width 52 height 17
click at [798, 253] on img "Preview frame" at bounding box center [804, 249] width 25 height 8
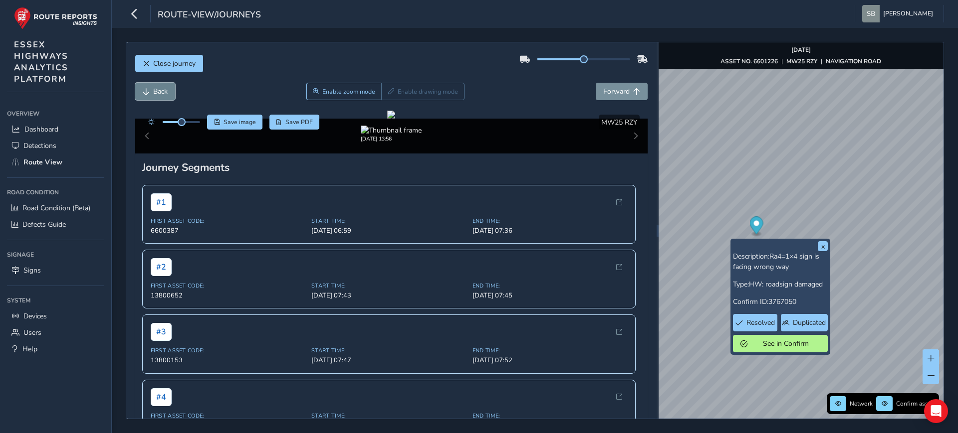
click at [154, 91] on span "Back" at bounding box center [160, 91] width 14 height 9
click at [326, 93] on span "Enable zoom mode" at bounding box center [348, 92] width 53 height 8
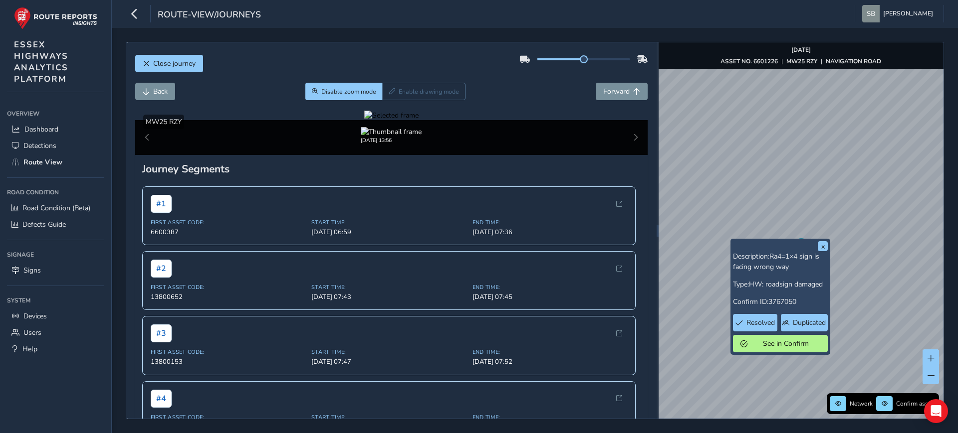
click at [364, 120] on div at bounding box center [391, 115] width 54 height 9
click at [173, 67] on span "Close journey" at bounding box center [174, 63] width 42 height 9
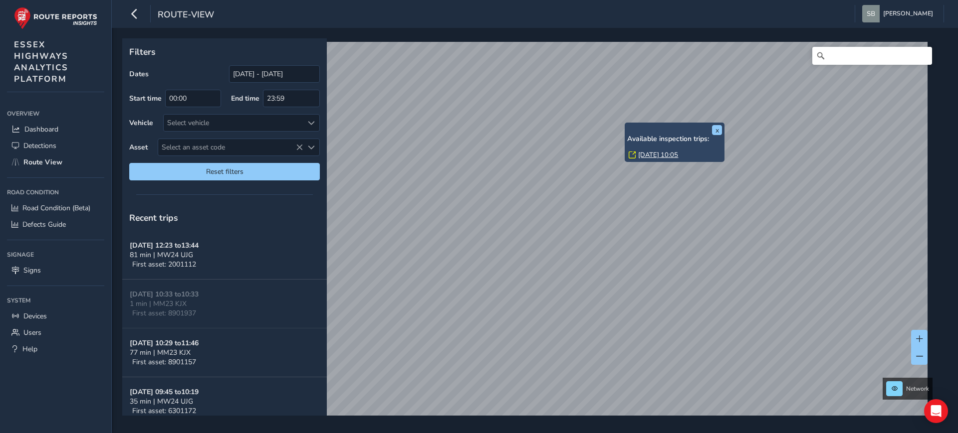
click at [657, 159] on link "[DATE] 10:05" at bounding box center [658, 155] width 40 height 9
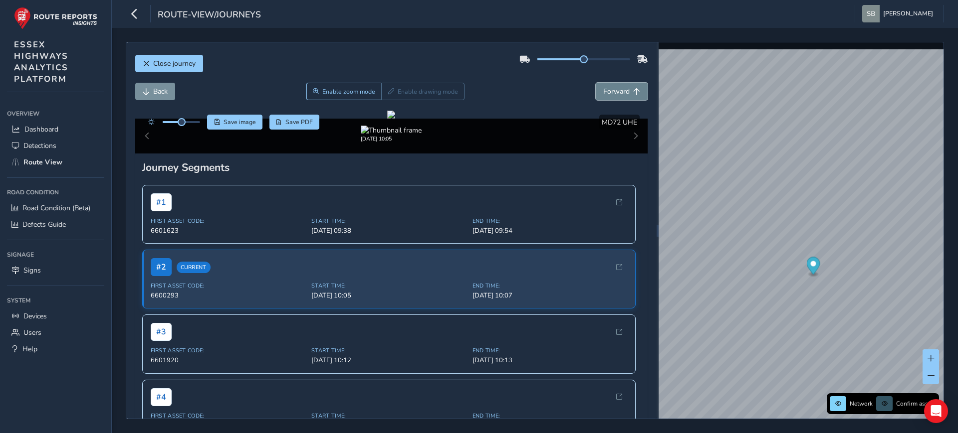
click at [619, 91] on span "Forward" at bounding box center [616, 91] width 26 height 9
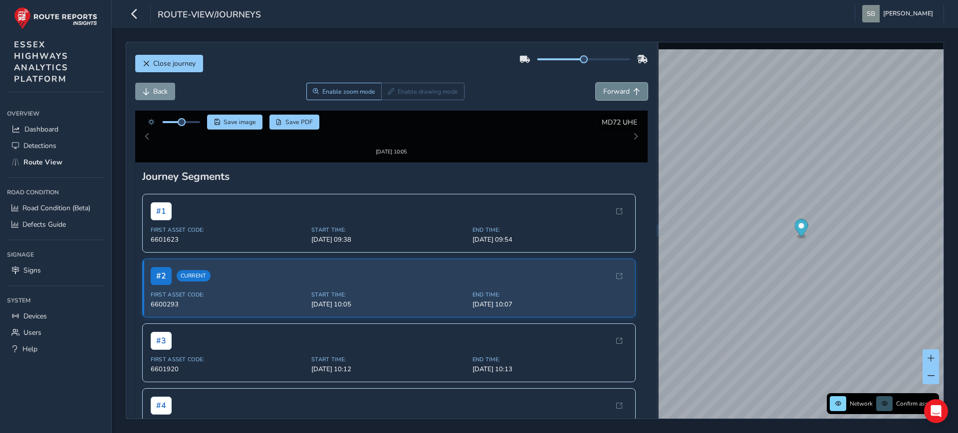
click at [619, 91] on span "Forward" at bounding box center [616, 91] width 26 height 9
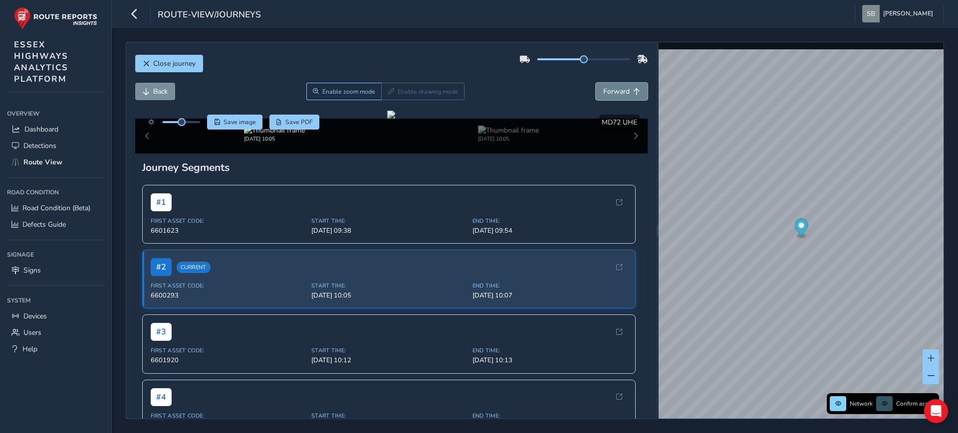
click at [619, 91] on span "Forward" at bounding box center [616, 91] width 26 height 9
click at [159, 91] on span "Back" at bounding box center [160, 91] width 14 height 9
click at [387, 119] on div at bounding box center [391, 115] width 8 height 8
click at [154, 96] on span "Back" at bounding box center [160, 91] width 14 height 9
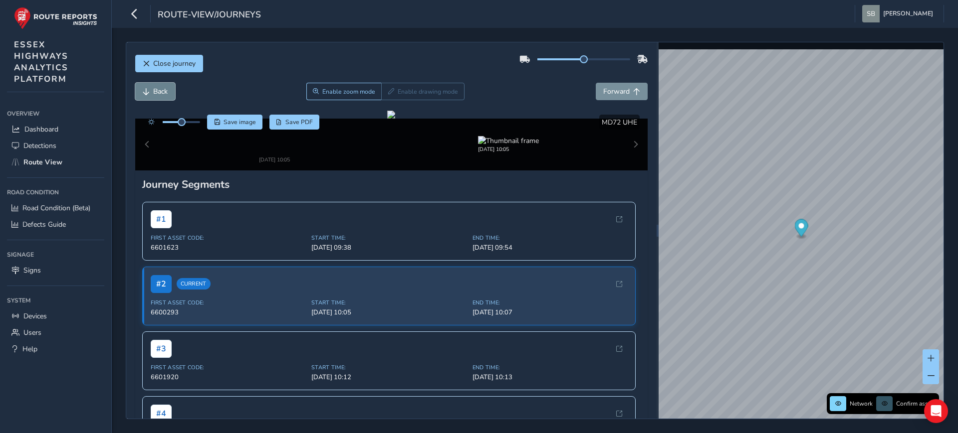
click at [154, 96] on span "Back" at bounding box center [160, 91] width 14 height 9
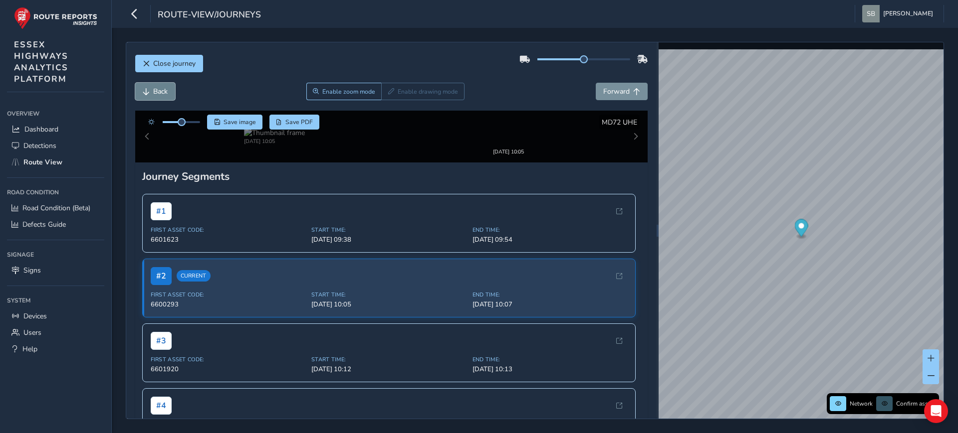
click at [154, 96] on span "Back" at bounding box center [160, 91] width 14 height 9
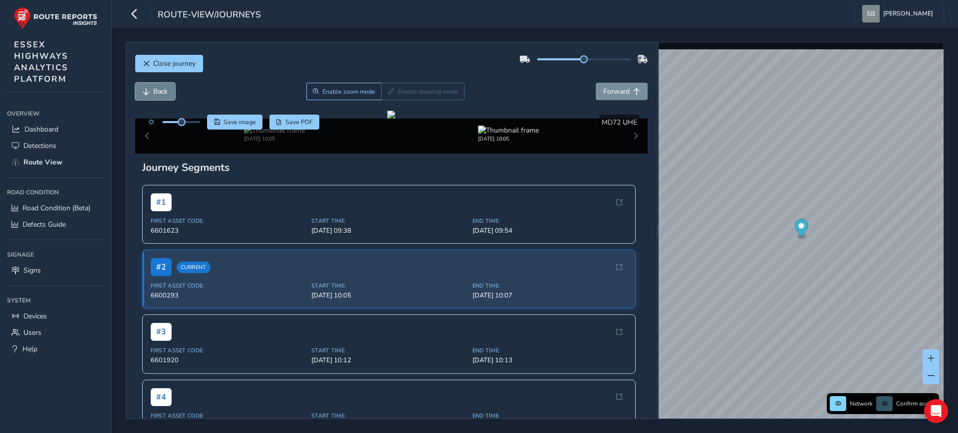
click at [154, 96] on span "Back" at bounding box center [160, 91] width 14 height 9
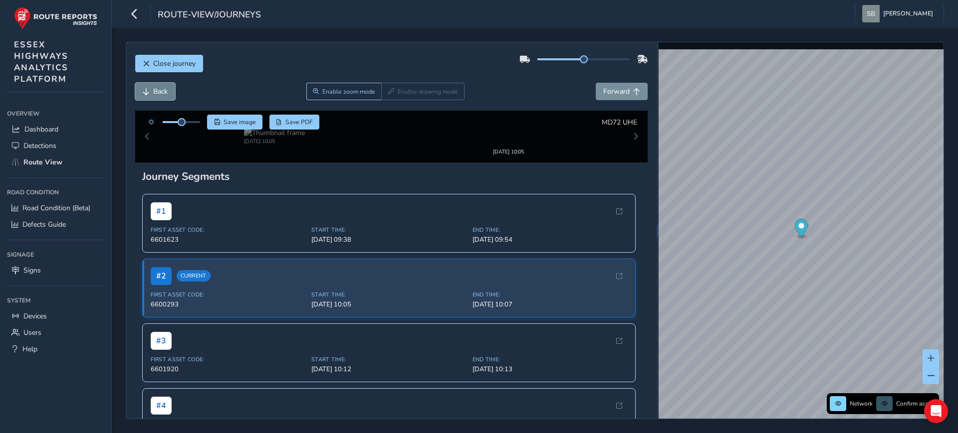
click at [154, 96] on span "Back" at bounding box center [160, 91] width 14 height 9
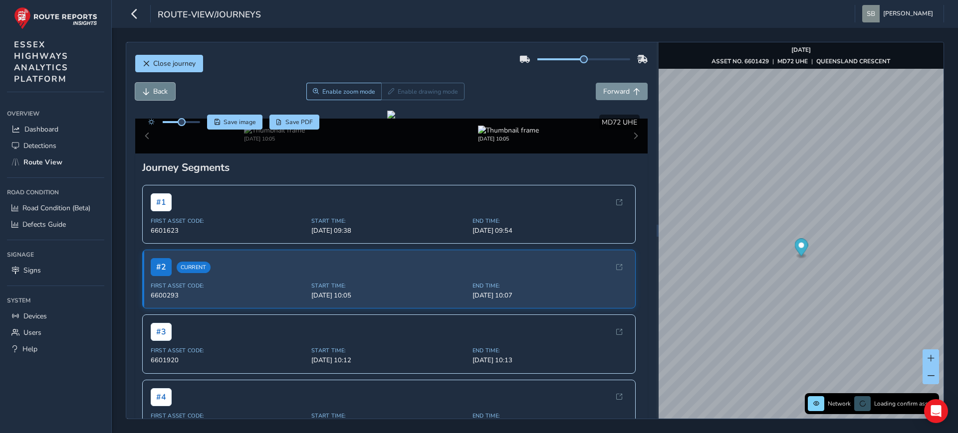
click at [154, 96] on span "Back" at bounding box center [160, 91] width 14 height 9
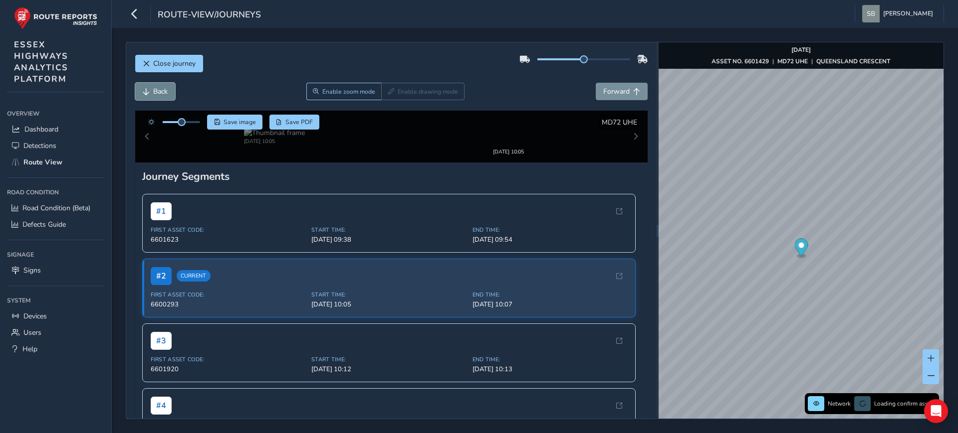
click at [154, 96] on span "Back" at bounding box center [160, 91] width 14 height 9
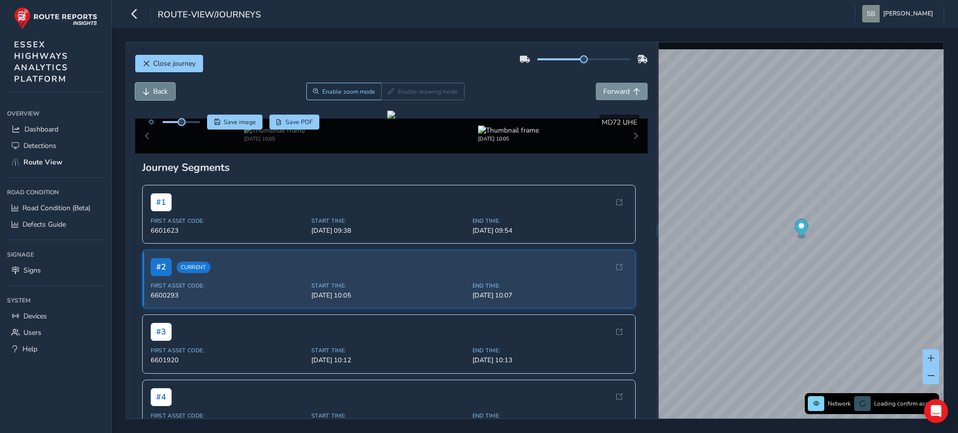
click at [154, 96] on span "Back" at bounding box center [160, 91] width 14 height 9
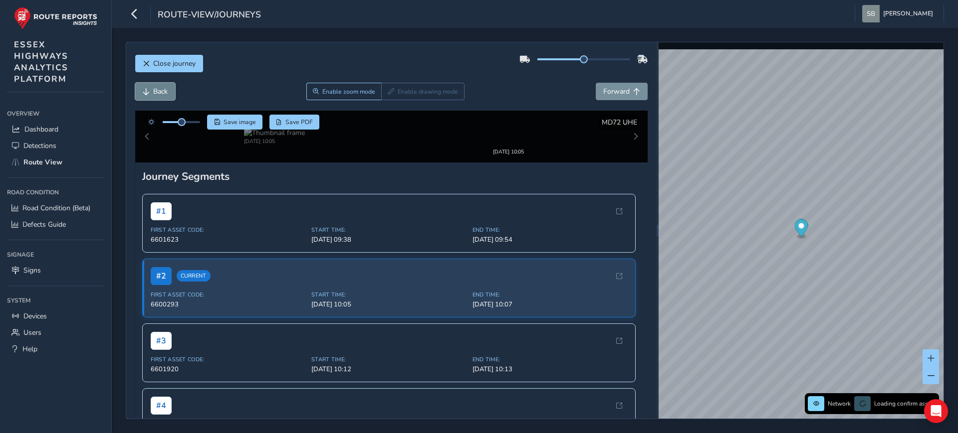
click at [154, 96] on span "Back" at bounding box center [160, 91] width 14 height 9
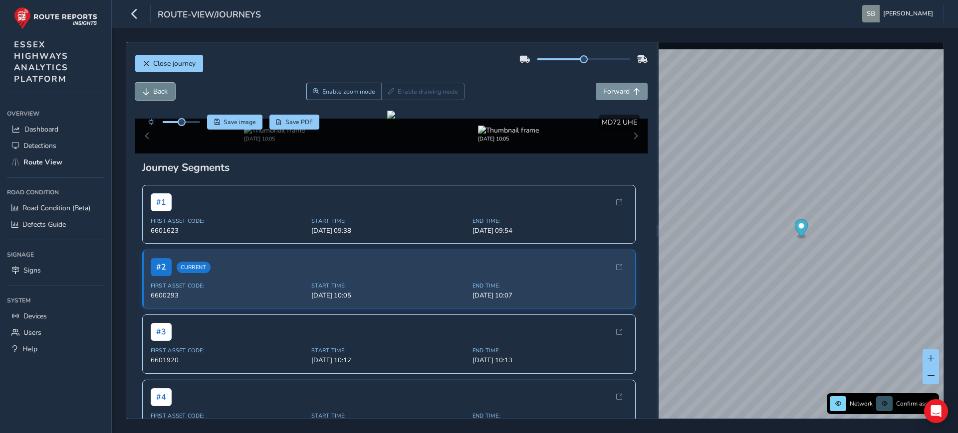
click at [154, 96] on span "Back" at bounding box center [160, 91] width 14 height 9
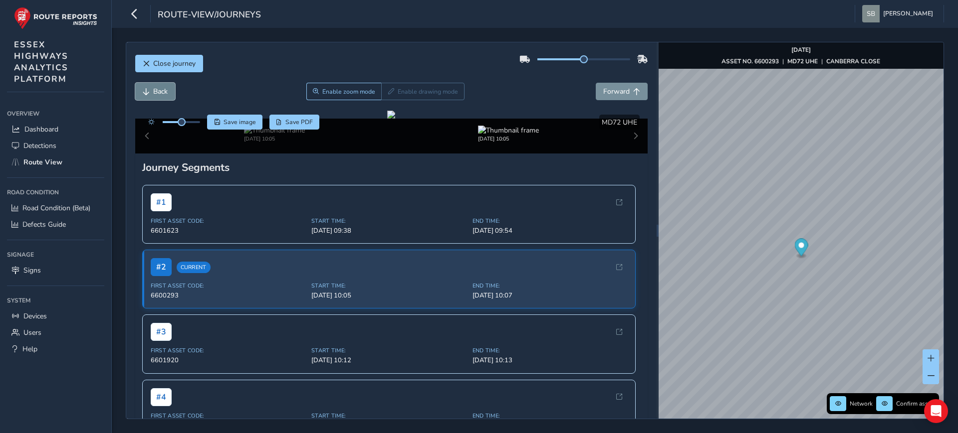
click at [154, 96] on span "Back" at bounding box center [160, 91] width 14 height 9
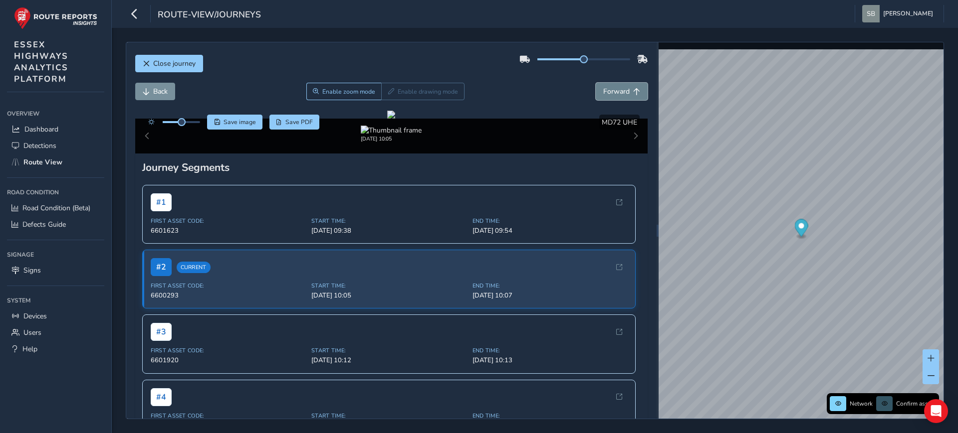
click at [613, 95] on span "Forward" at bounding box center [616, 91] width 26 height 9
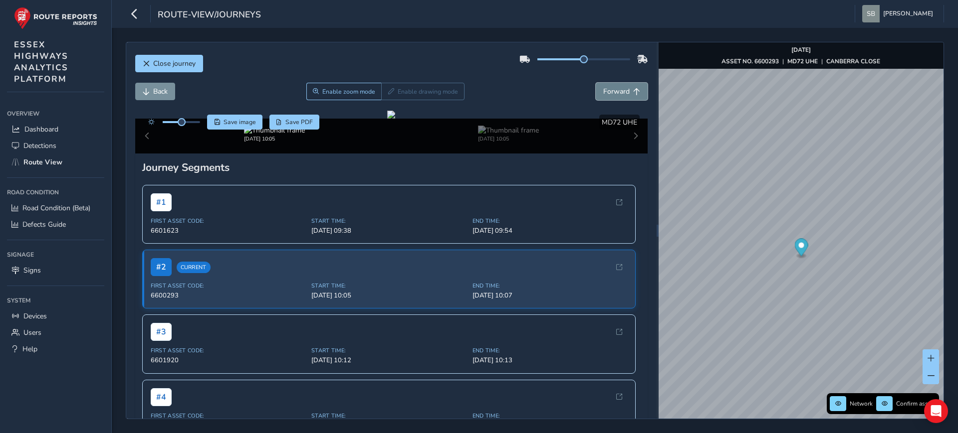
click at [613, 95] on span "Forward" at bounding box center [616, 91] width 26 height 9
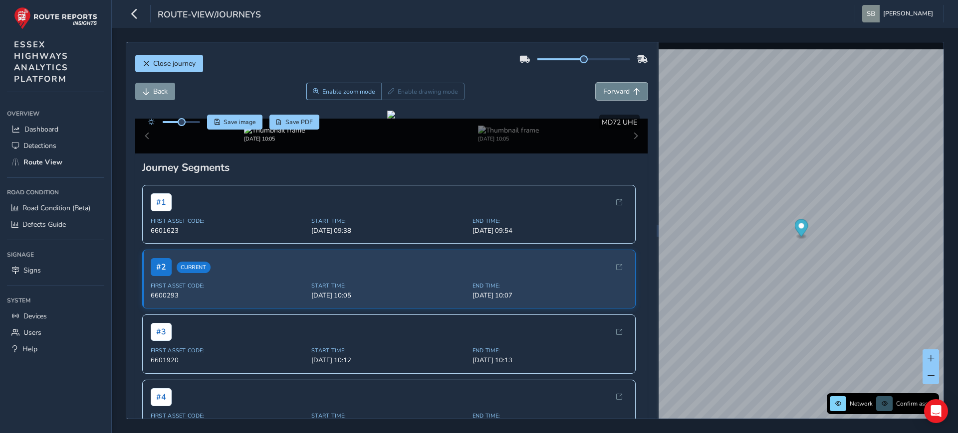
click at [613, 95] on span "Forward" at bounding box center [616, 91] width 26 height 9
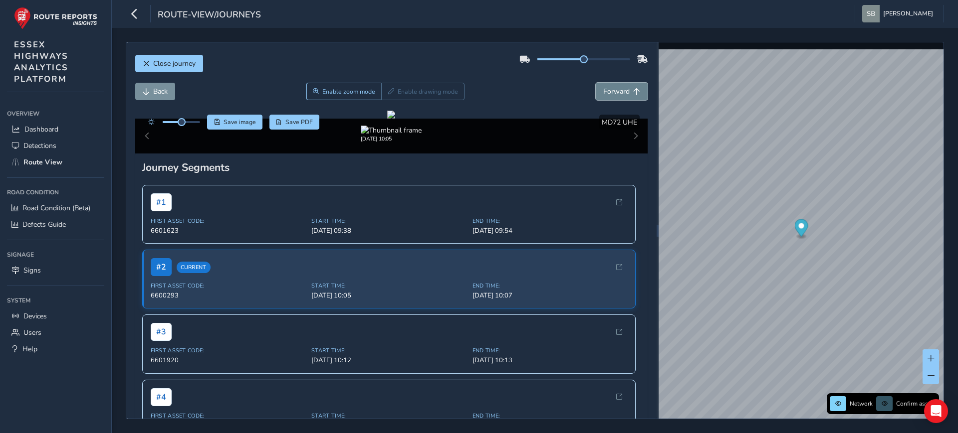
click at [613, 95] on span "Forward" at bounding box center [616, 91] width 26 height 9
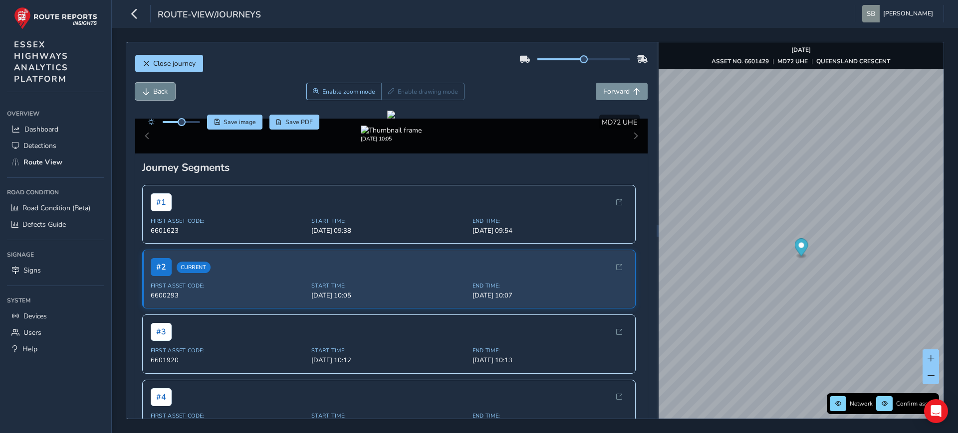
click at [154, 95] on span "Back" at bounding box center [160, 91] width 14 height 9
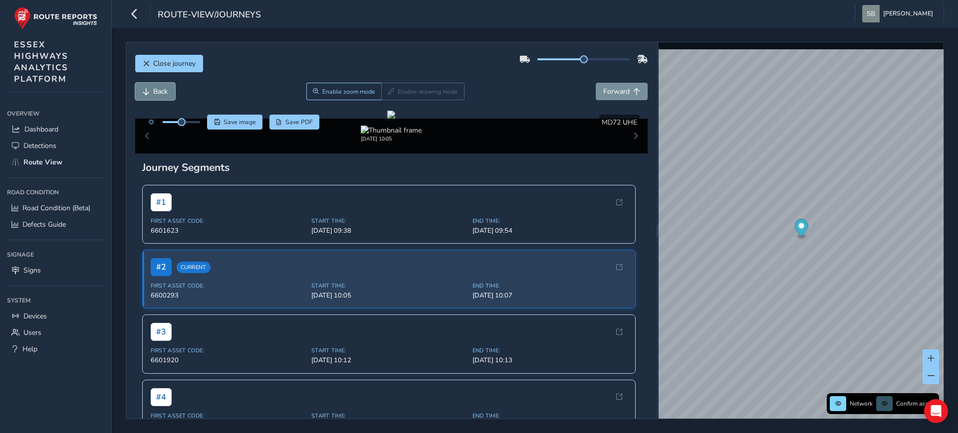
click at [154, 95] on span "Back" at bounding box center [160, 91] width 14 height 9
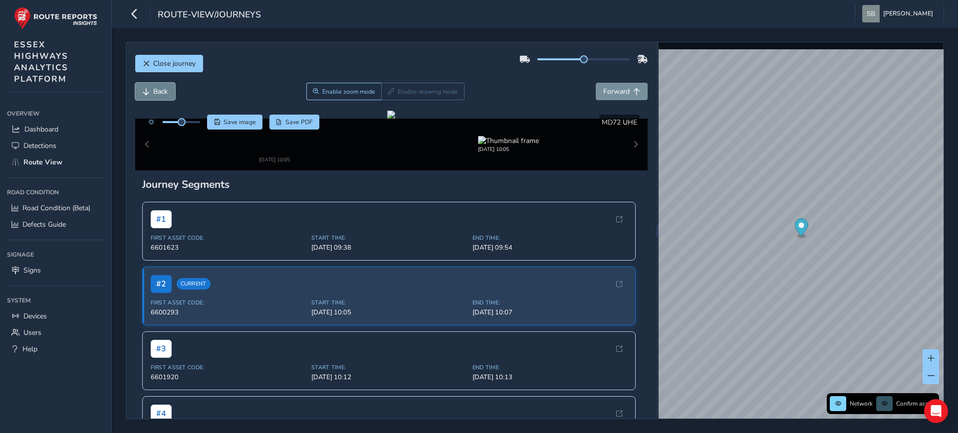
click at [154, 95] on span "Back" at bounding box center [160, 91] width 14 height 9
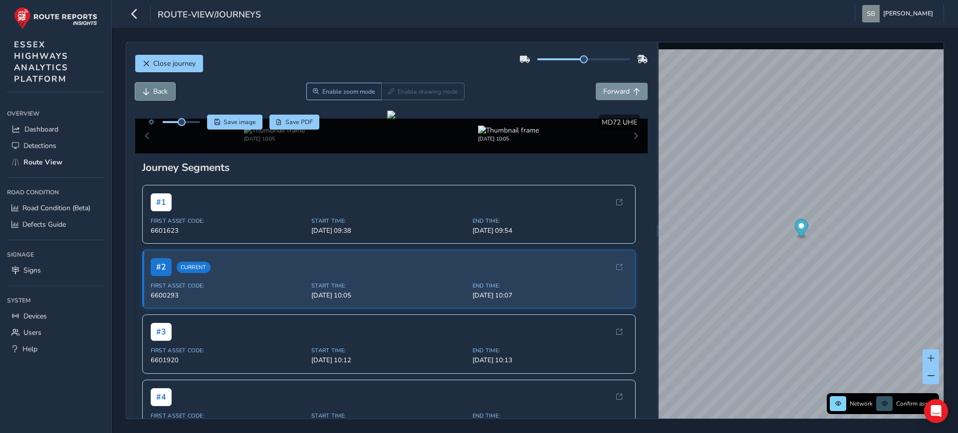
click at [154, 95] on span "Back" at bounding box center [160, 91] width 14 height 9
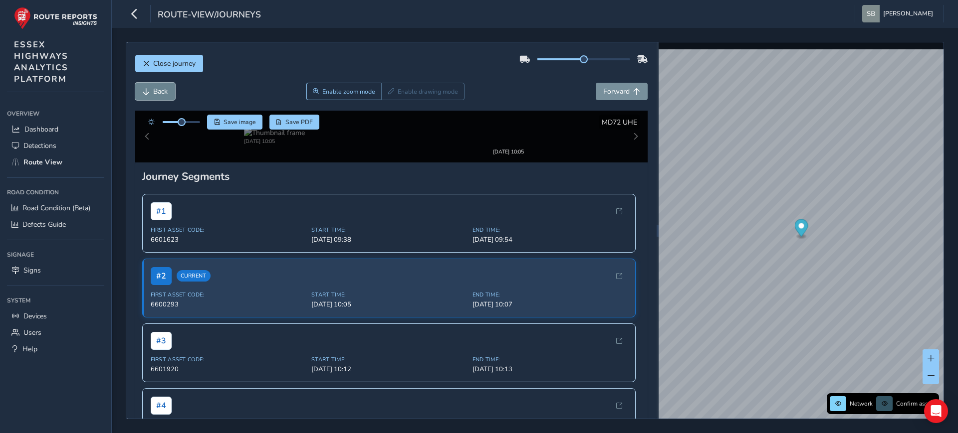
click at [154, 95] on span "Back" at bounding box center [160, 91] width 14 height 9
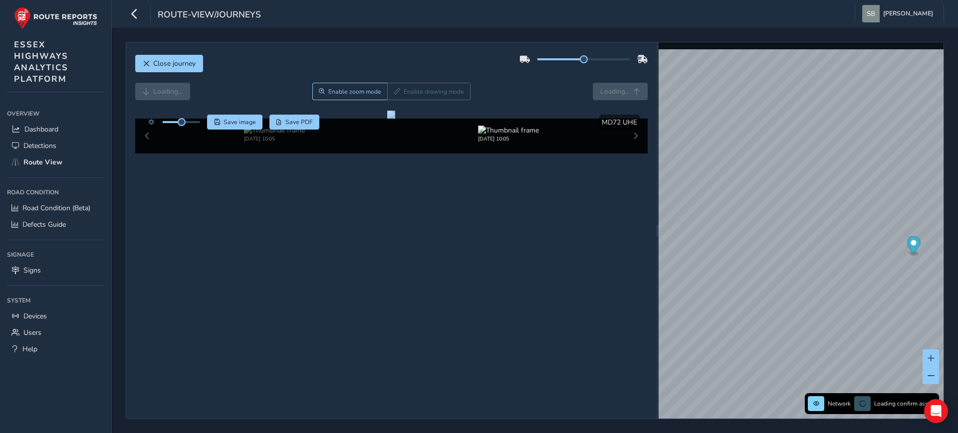
click at [154, 95] on div "Loading... Enable zoom mode Enable drawing mode Loading..." at bounding box center [391, 91] width 513 height 17
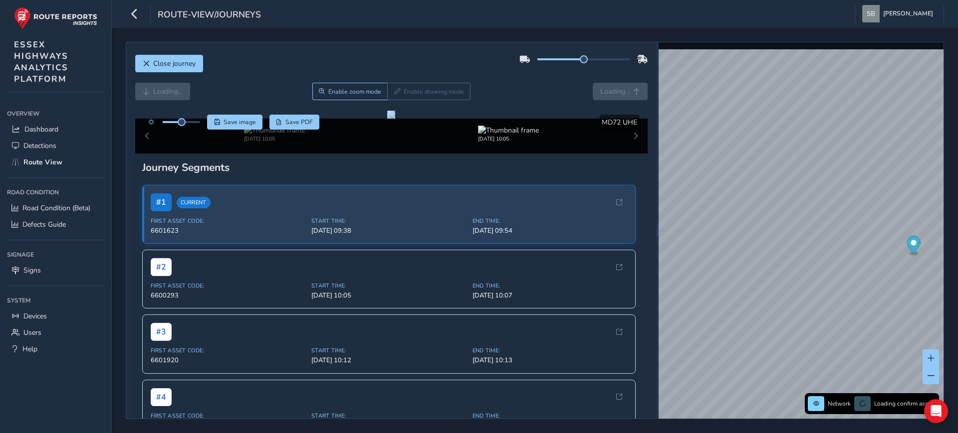
click at [154, 95] on div "Loading... Enable zoom mode Enable drawing mode Loading..." at bounding box center [391, 91] width 513 height 17
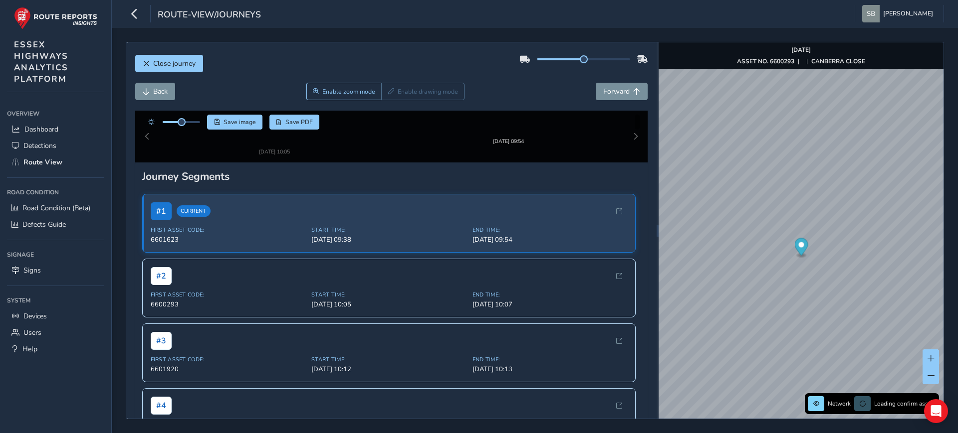
click at [268, 80] on div "Close journey" at bounding box center [391, 67] width 513 height 32
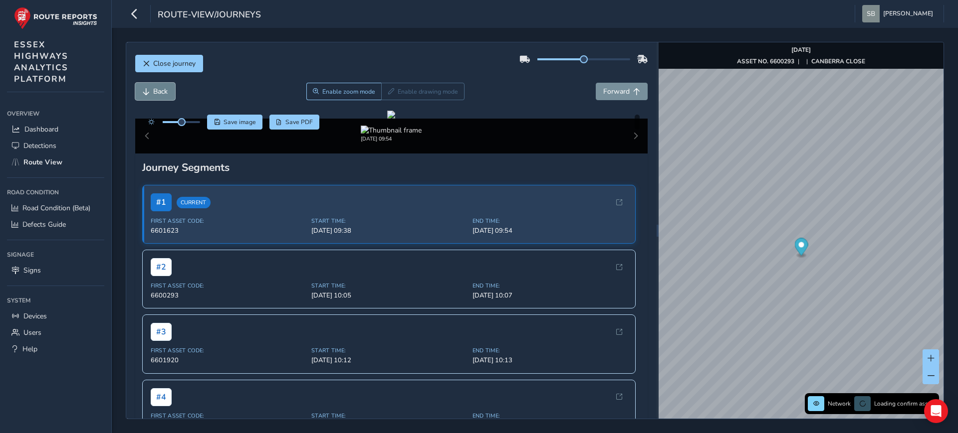
click at [162, 93] on span "Back" at bounding box center [160, 91] width 14 height 9
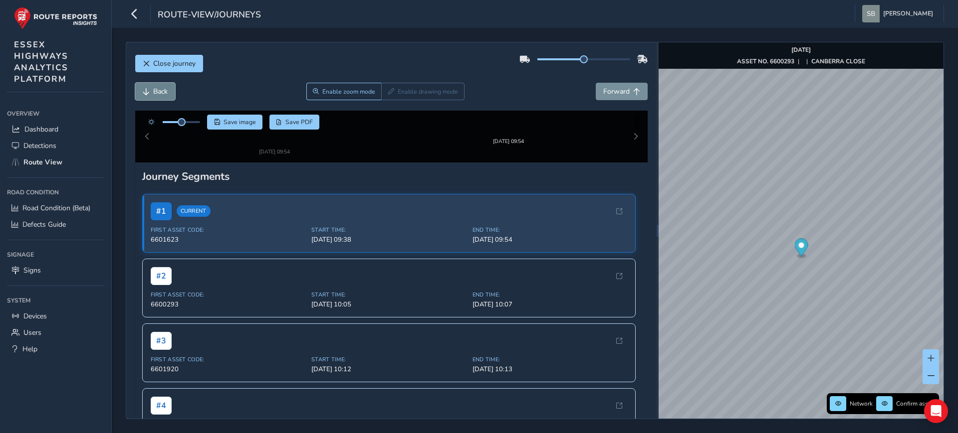
click at [162, 93] on span "Back" at bounding box center [160, 91] width 14 height 9
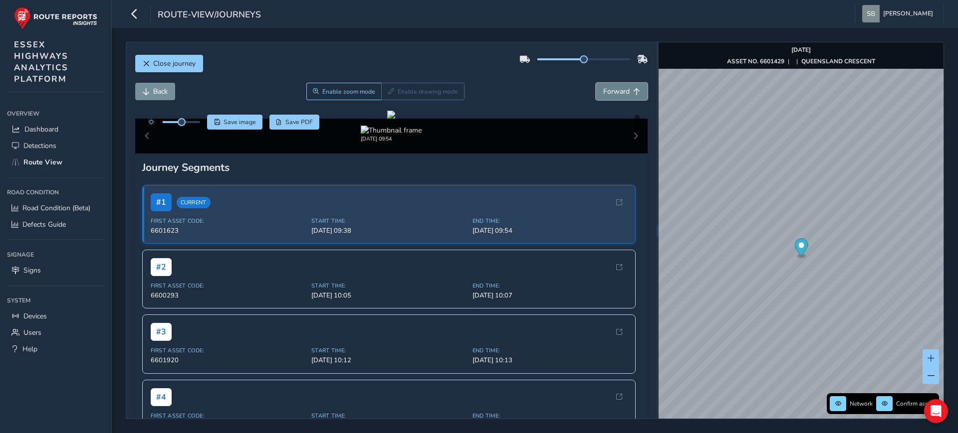
click at [608, 87] on span "Forward" at bounding box center [616, 91] width 26 height 9
click at [331, 88] on span "Enable zoom mode" at bounding box center [348, 92] width 53 height 8
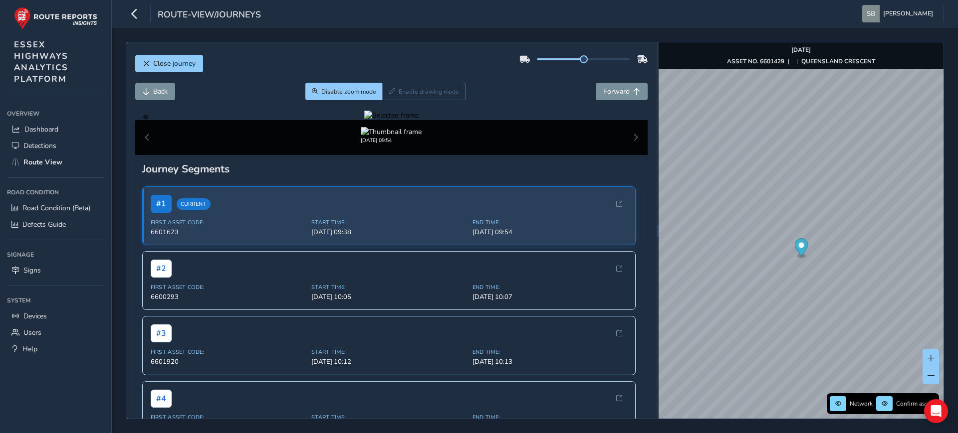
click at [419, 120] on div at bounding box center [391, 115] width 54 height 9
click at [644, 274] on div "Close journey Back Disable zoom mode Enable drawing mode Forward Click and Drag…" at bounding box center [391, 230] width 530 height 377
click at [419, 120] on div at bounding box center [391, 115] width 54 height 9
click at [158, 92] on span "Back" at bounding box center [160, 91] width 14 height 9
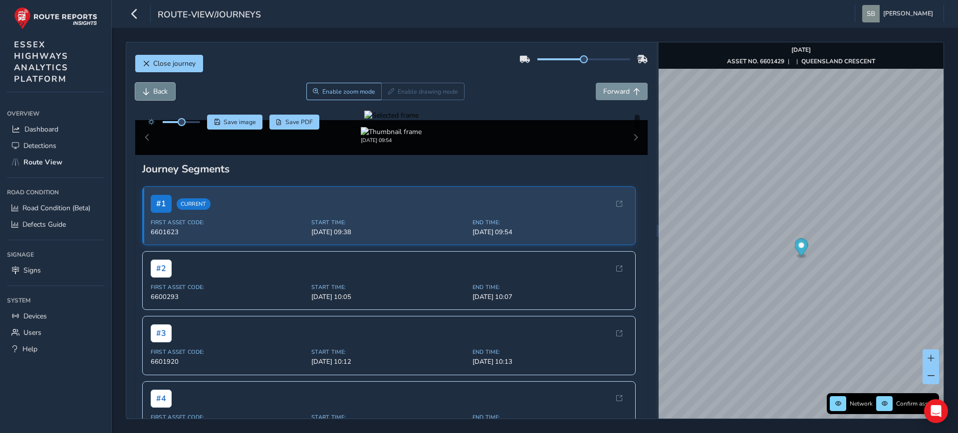
click at [159, 91] on span "Back" at bounding box center [160, 91] width 14 height 9
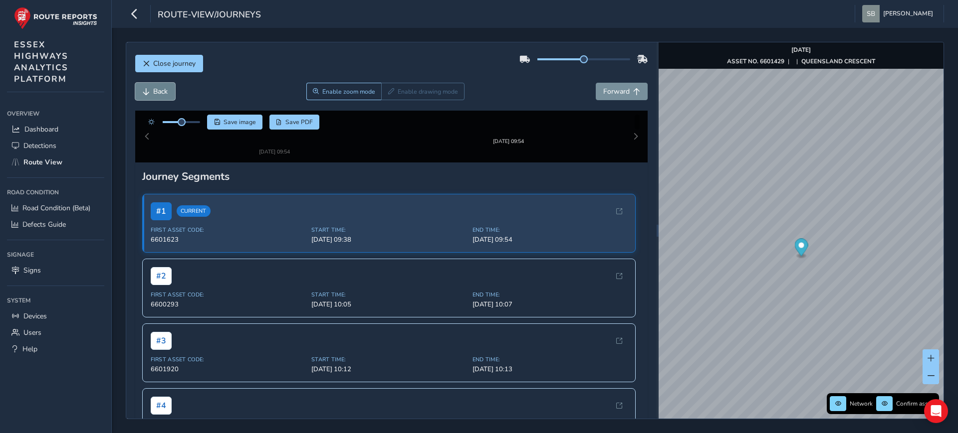
click at [159, 91] on span "Back" at bounding box center [160, 91] width 14 height 9
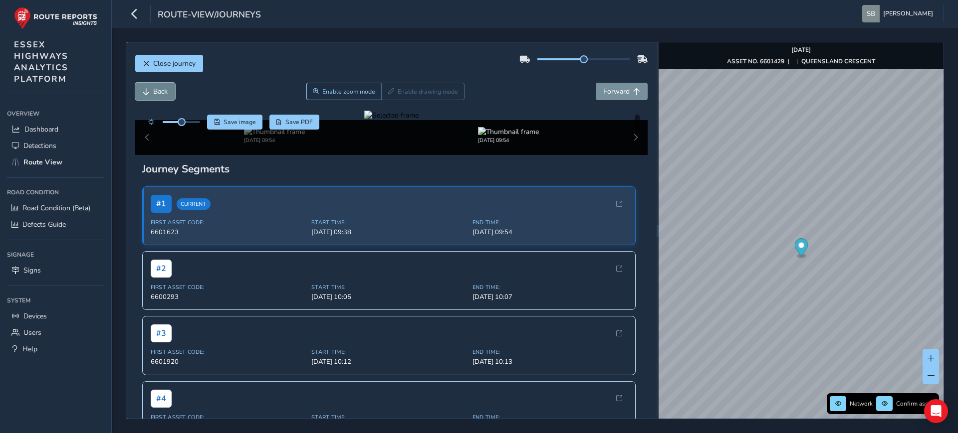
click at [159, 91] on span "Back" at bounding box center [160, 91] width 14 height 9
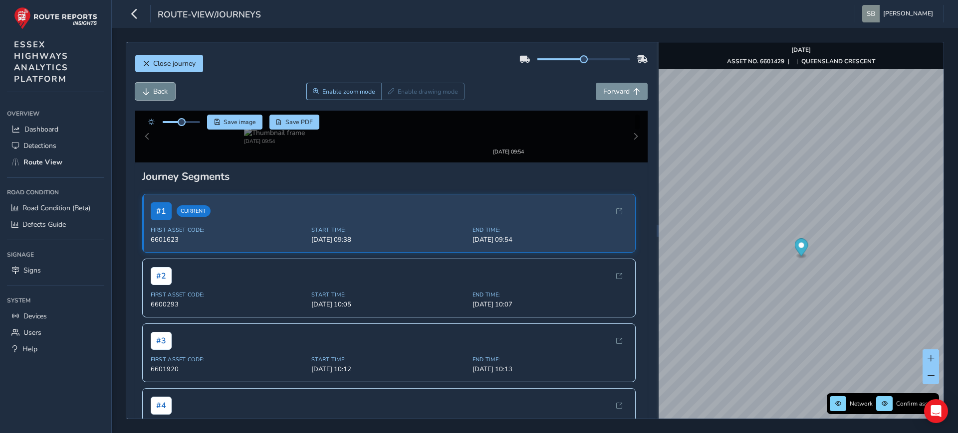
click at [159, 91] on span "Back" at bounding box center [160, 91] width 14 height 9
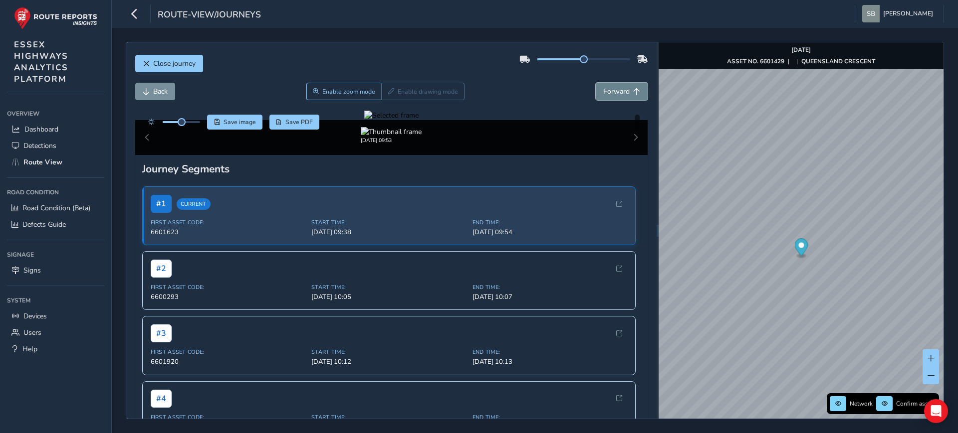
click at [618, 95] on span "Forward" at bounding box center [616, 91] width 26 height 9
click at [145, 91] on span "Back" at bounding box center [146, 91] width 7 height 7
click at [419, 120] on div at bounding box center [391, 115] width 54 height 9
click at [415, 267] on img at bounding box center [562, 225] width 1437 height 808
click at [163, 93] on span "Back" at bounding box center [160, 91] width 14 height 9
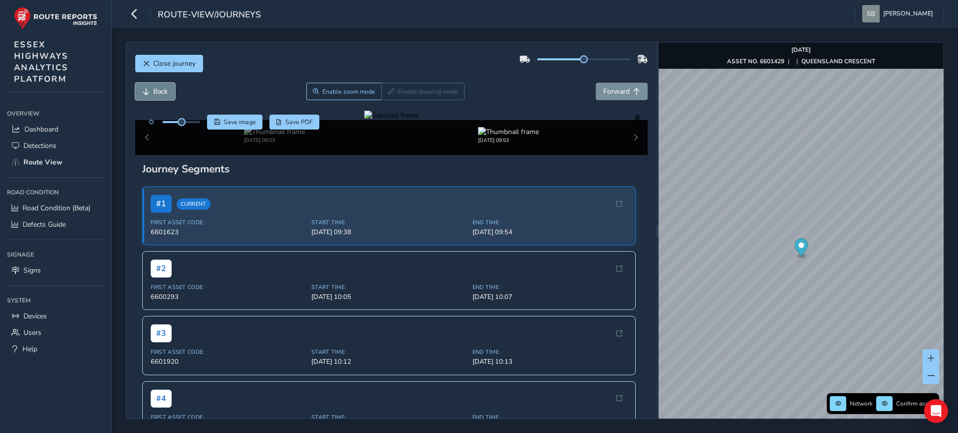
click at [163, 93] on span "Back" at bounding box center [160, 91] width 14 height 9
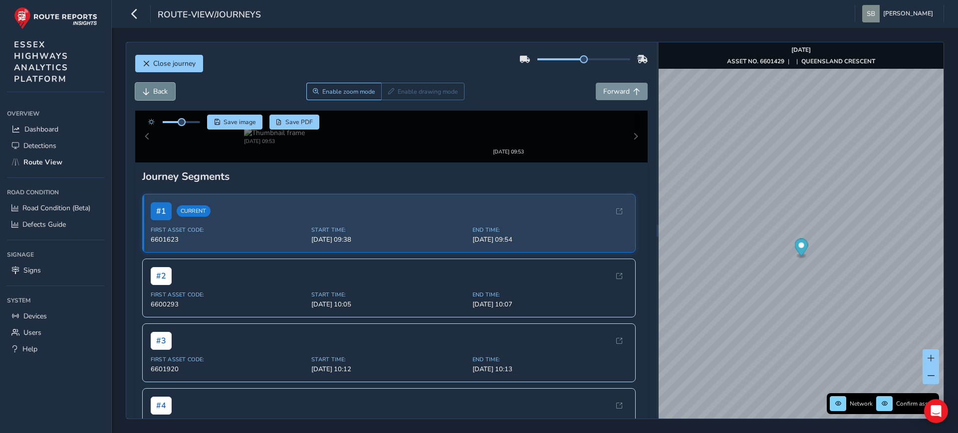
click at [162, 94] on span "Back" at bounding box center [160, 91] width 14 height 9
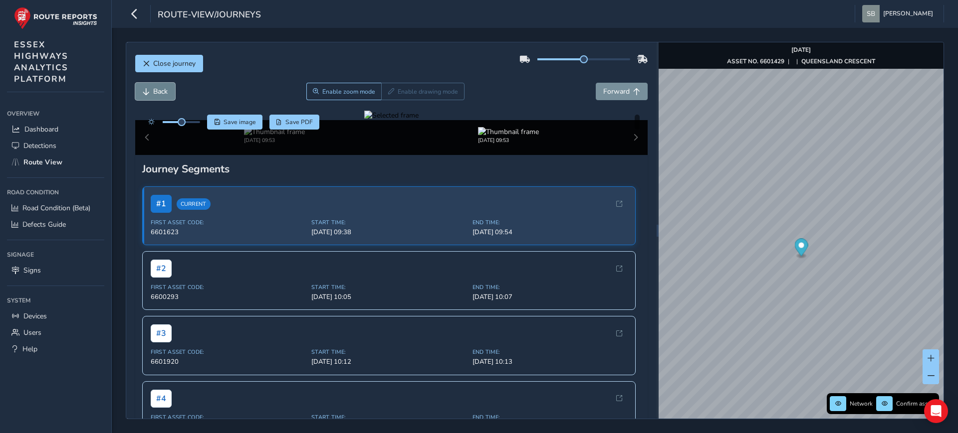
click at [162, 94] on span "Back" at bounding box center [160, 91] width 14 height 9
click at [364, 120] on div at bounding box center [391, 115] width 54 height 9
click at [255, 267] on img at bounding box center [973, 224] width 1437 height 808
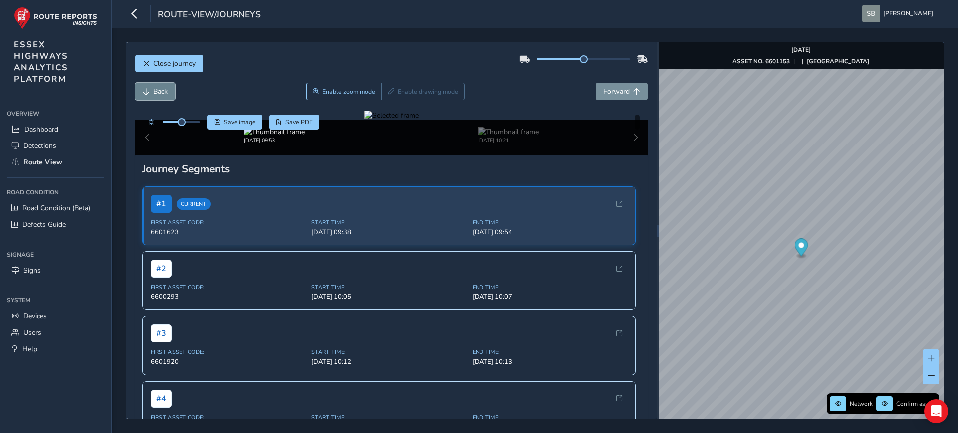
click at [151, 91] on button "Back" at bounding box center [155, 91] width 40 height 17
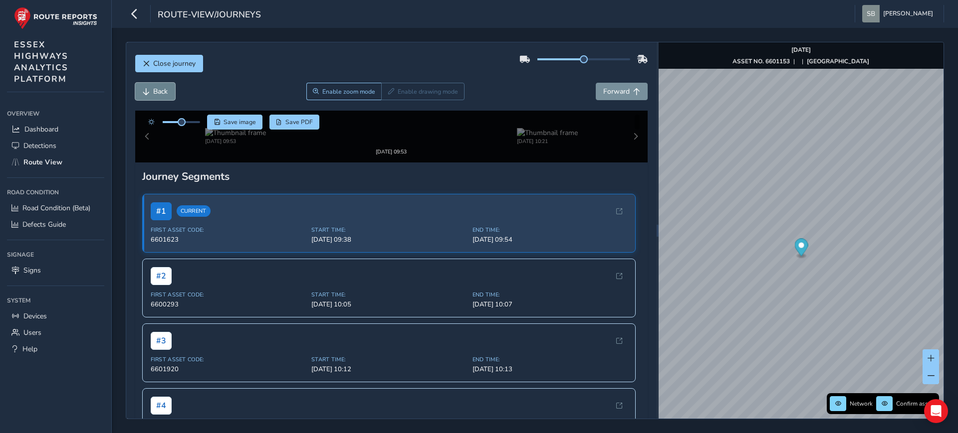
click at [151, 91] on button "Back" at bounding box center [155, 91] width 40 height 17
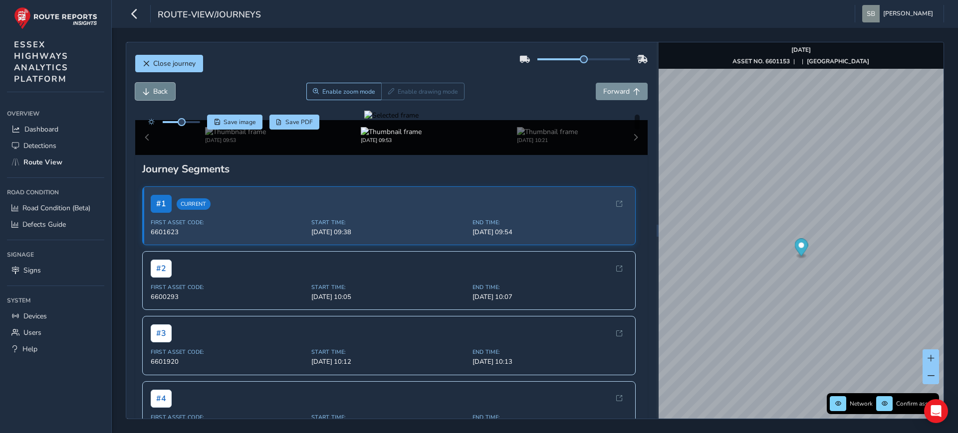
click at [151, 91] on button "Back" at bounding box center [155, 91] width 40 height 17
click at [602, 98] on button "Forward" at bounding box center [622, 91] width 52 height 17
click at [153, 98] on button "Back" at bounding box center [155, 91] width 40 height 17
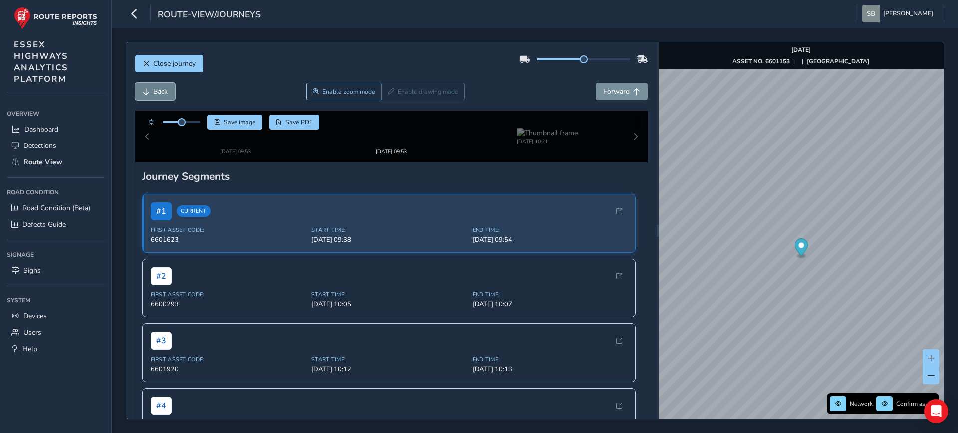
click at [153, 98] on button "Back" at bounding box center [155, 91] width 40 height 17
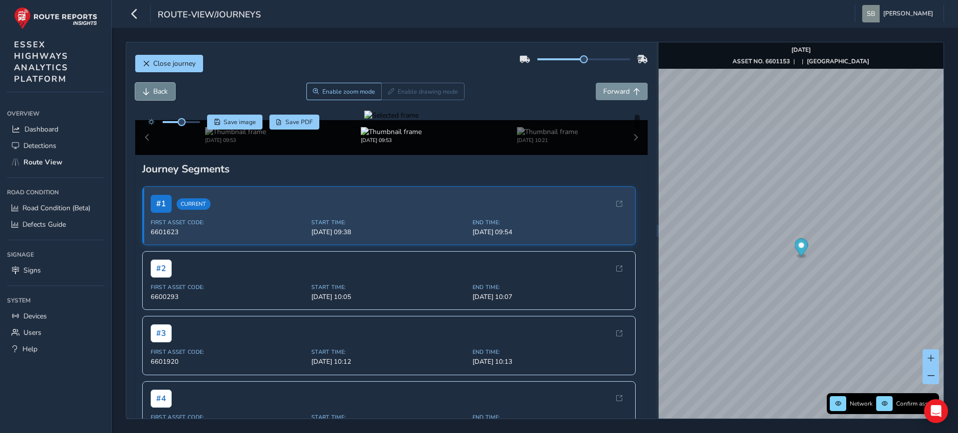
click at [153, 98] on button "Back" at bounding box center [155, 91] width 40 height 17
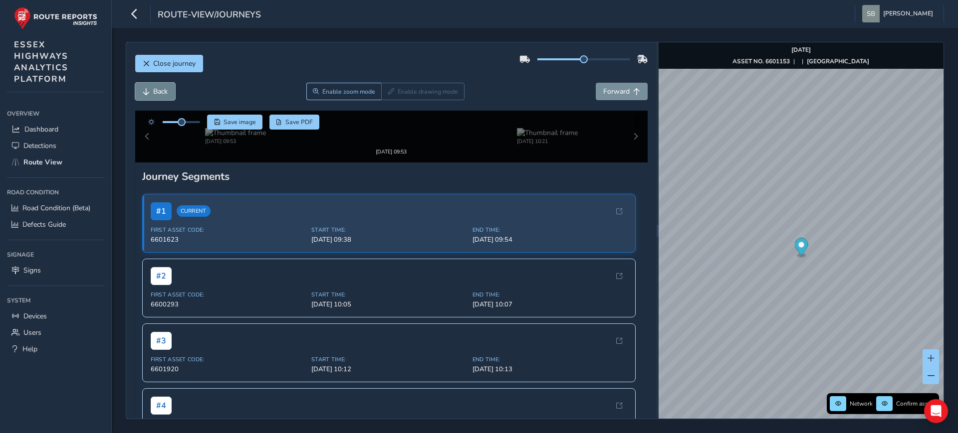
click at [153, 98] on button "Back" at bounding box center [155, 91] width 40 height 17
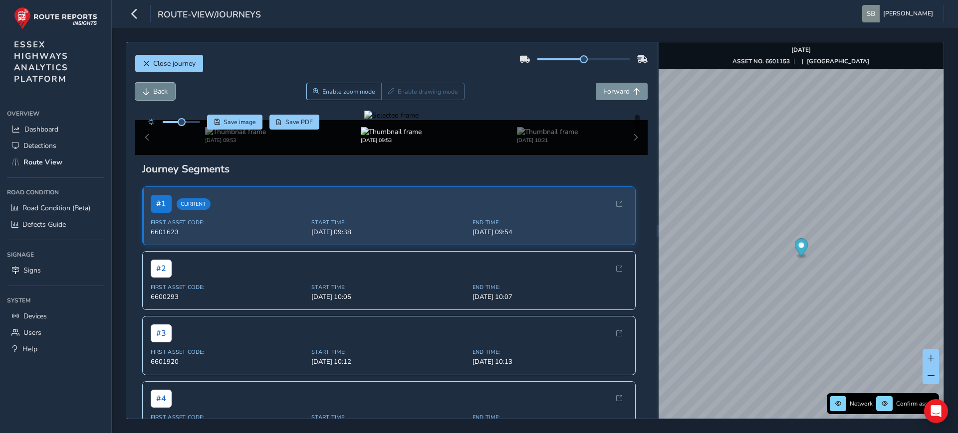
click at [153, 98] on button "Back" at bounding box center [155, 91] width 40 height 17
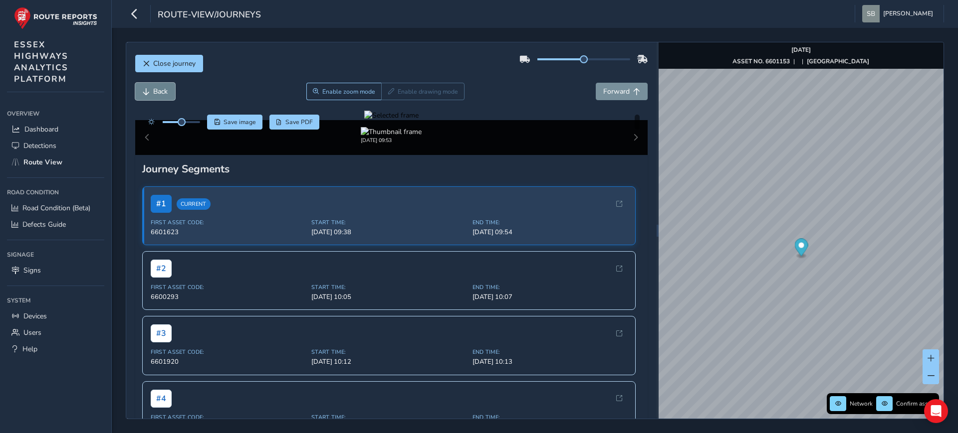
click at [153, 98] on button "Back" at bounding box center [155, 91] width 40 height 17
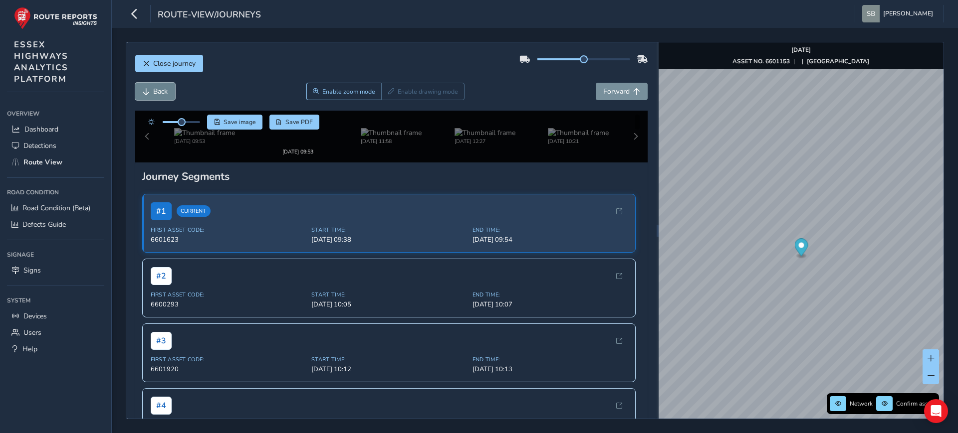
click at [153, 98] on button "Back" at bounding box center [155, 91] width 40 height 17
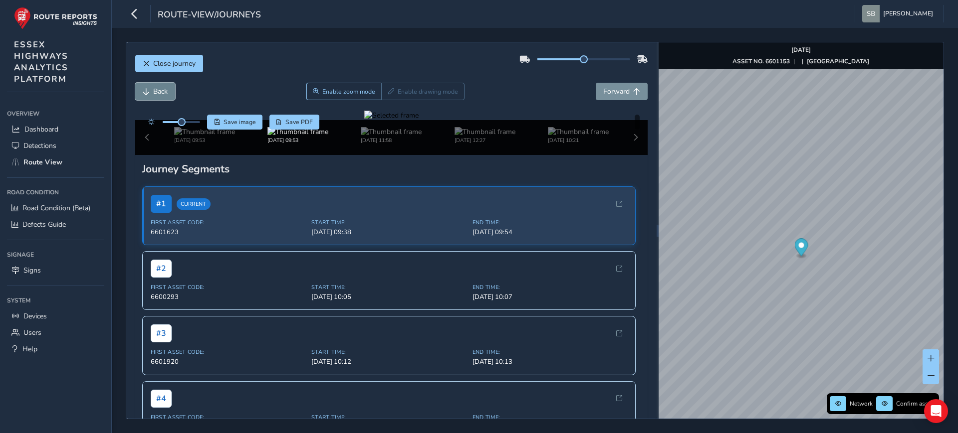
click at [153, 98] on button "Back" at bounding box center [155, 91] width 40 height 17
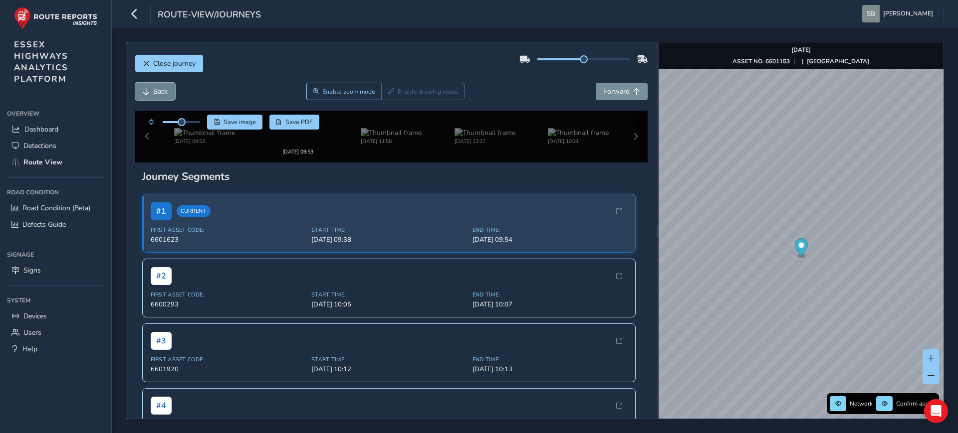
click at [153, 98] on button "Back" at bounding box center [155, 91] width 40 height 17
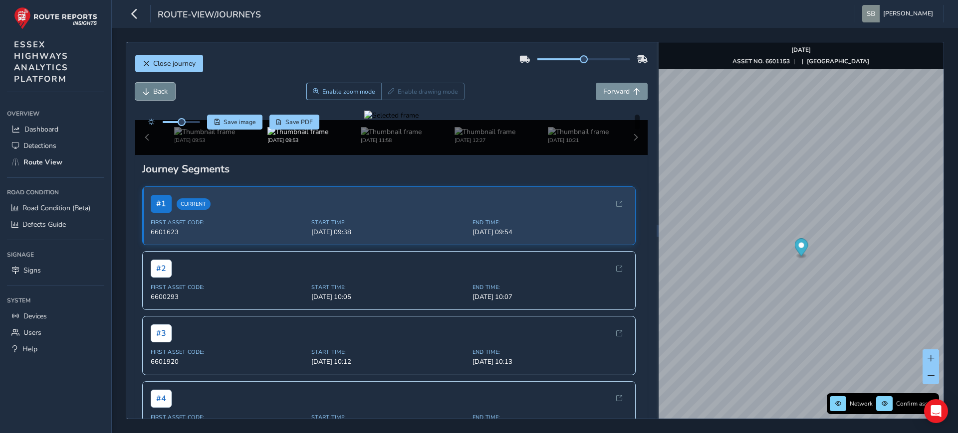
click at [153, 98] on button "Back" at bounding box center [155, 91] width 40 height 17
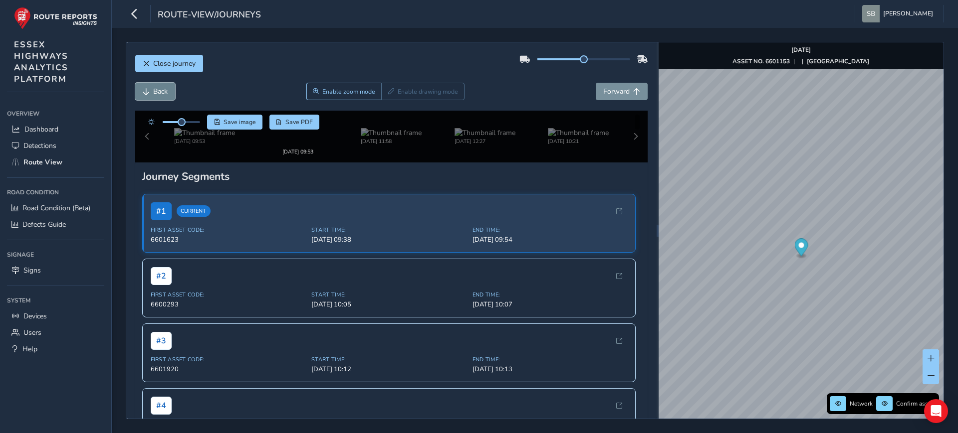
click at [153, 98] on button "Back" at bounding box center [155, 91] width 40 height 17
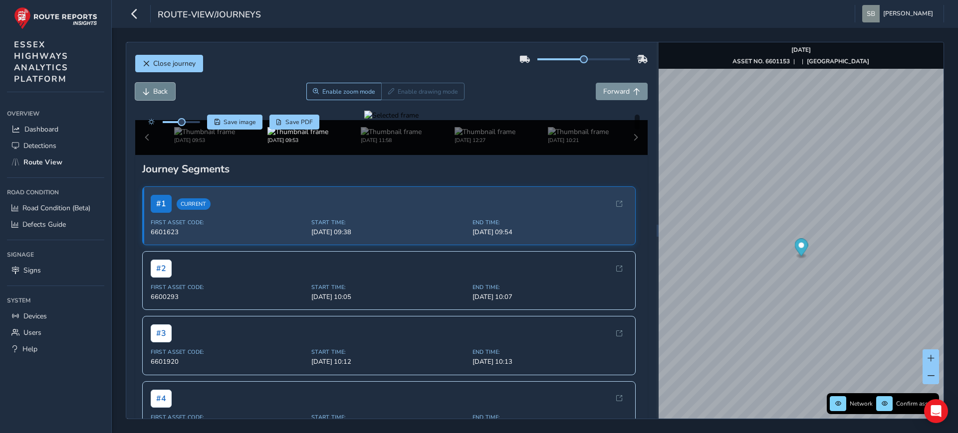
click at [153, 98] on button "Back" at bounding box center [155, 91] width 40 height 17
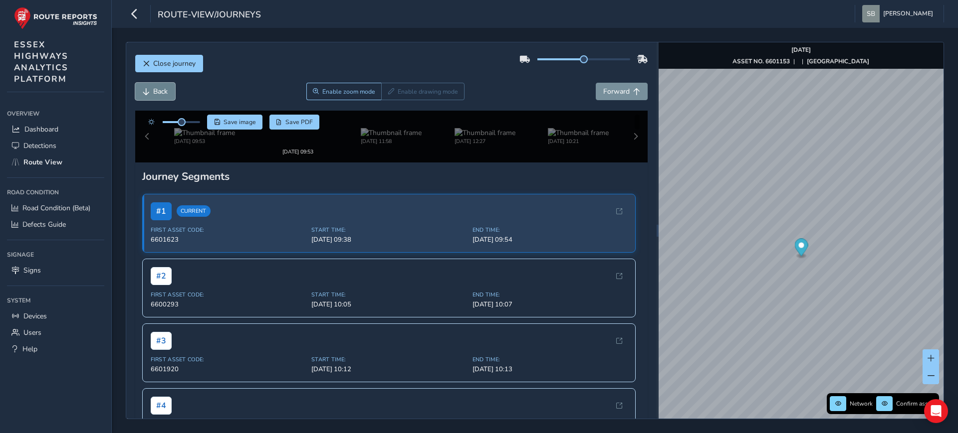
click at [153, 98] on button "Back" at bounding box center [155, 91] width 40 height 17
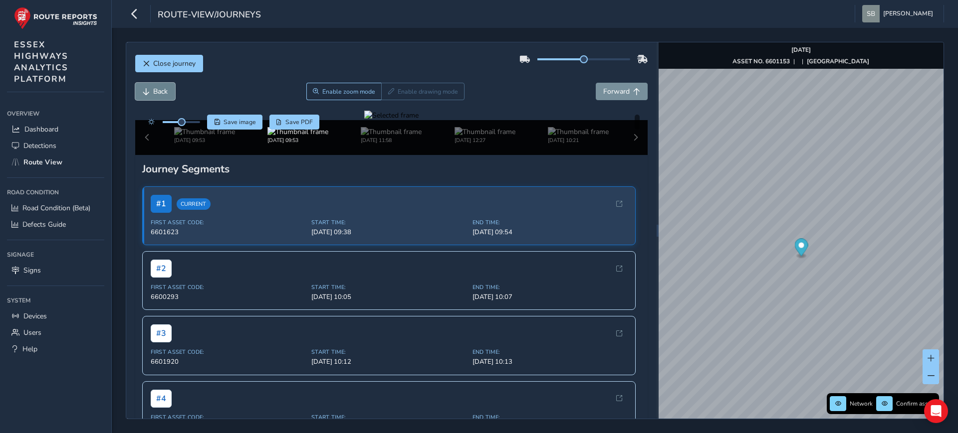
click at [153, 98] on button "Back" at bounding box center [155, 91] width 40 height 17
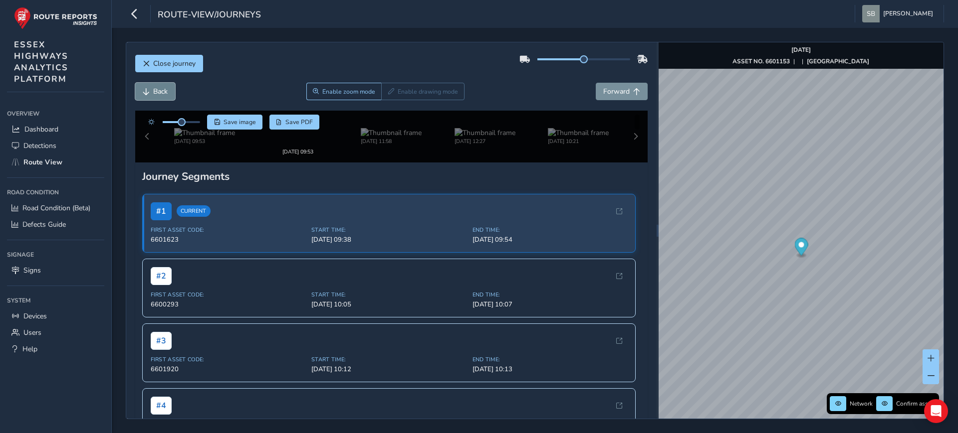
click at [153, 98] on button "Back" at bounding box center [155, 91] width 40 height 17
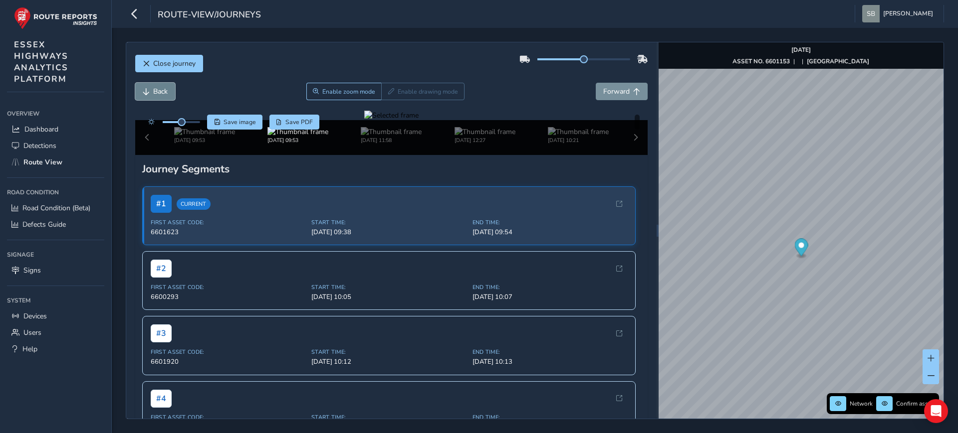
click at [154, 98] on button "Back" at bounding box center [155, 91] width 40 height 17
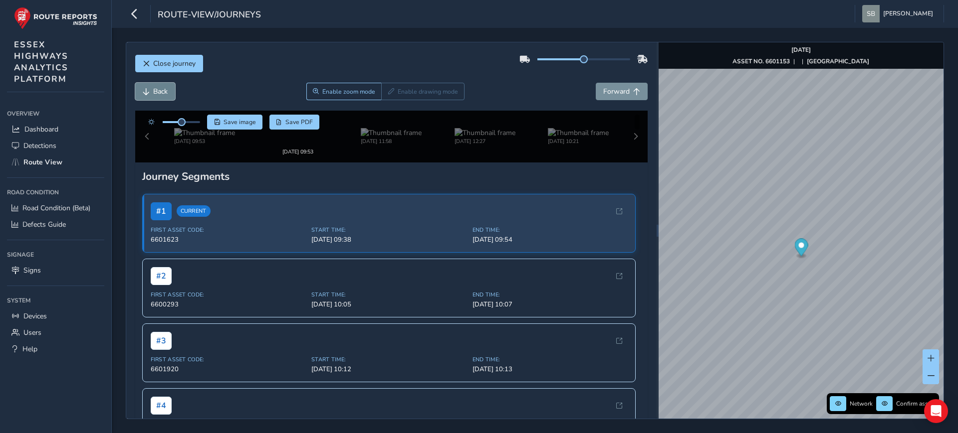
click at [154, 98] on button "Back" at bounding box center [155, 91] width 40 height 17
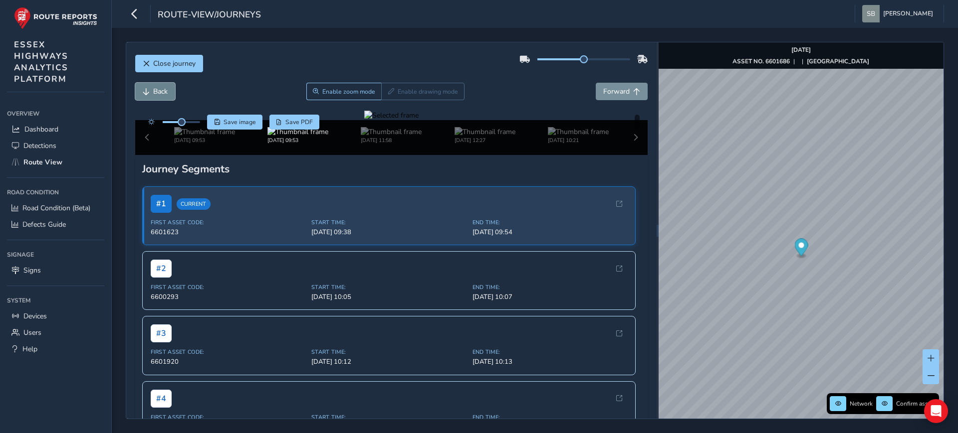
click at [154, 98] on button "Back" at bounding box center [155, 91] width 40 height 17
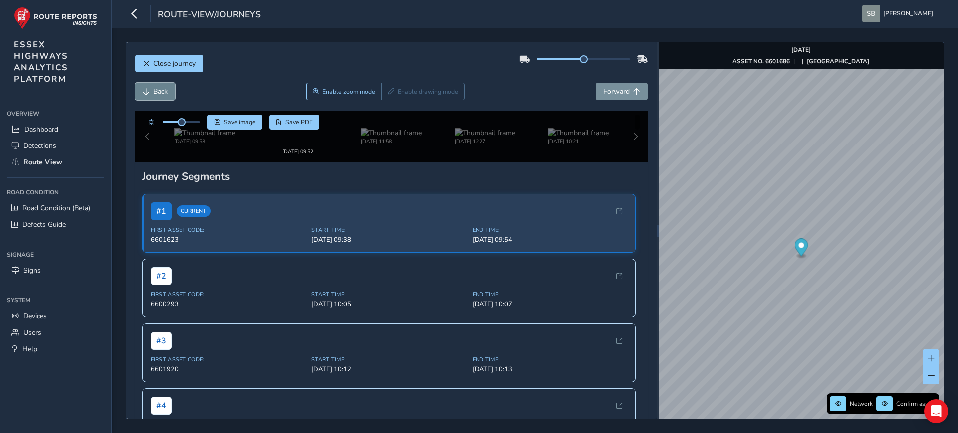
click at [154, 98] on button "Back" at bounding box center [155, 91] width 40 height 17
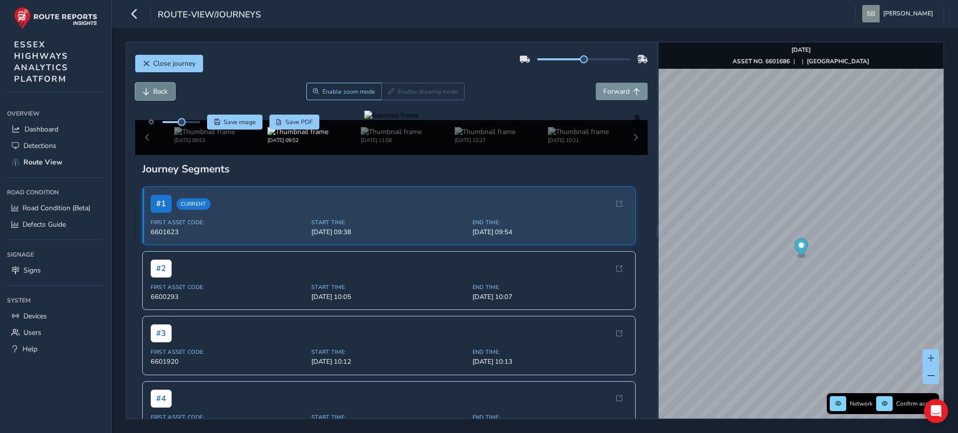
click at [154, 98] on button "Back" at bounding box center [155, 91] width 40 height 17
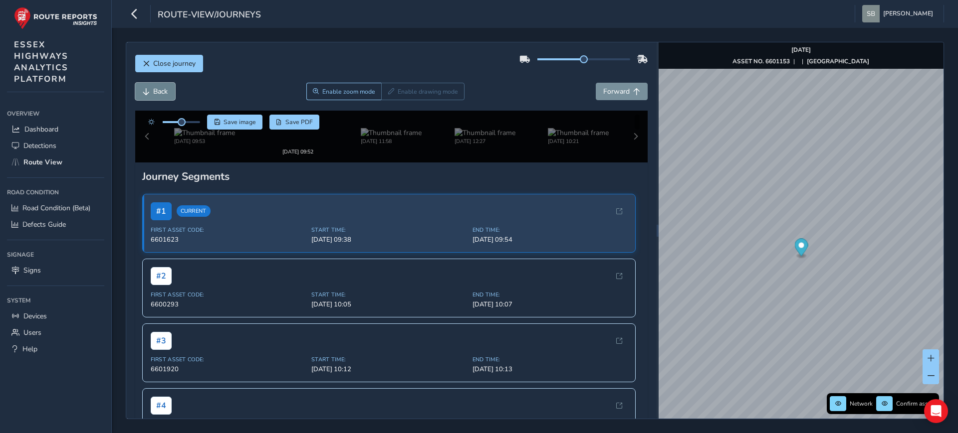
click at [154, 98] on button "Back" at bounding box center [155, 91] width 40 height 17
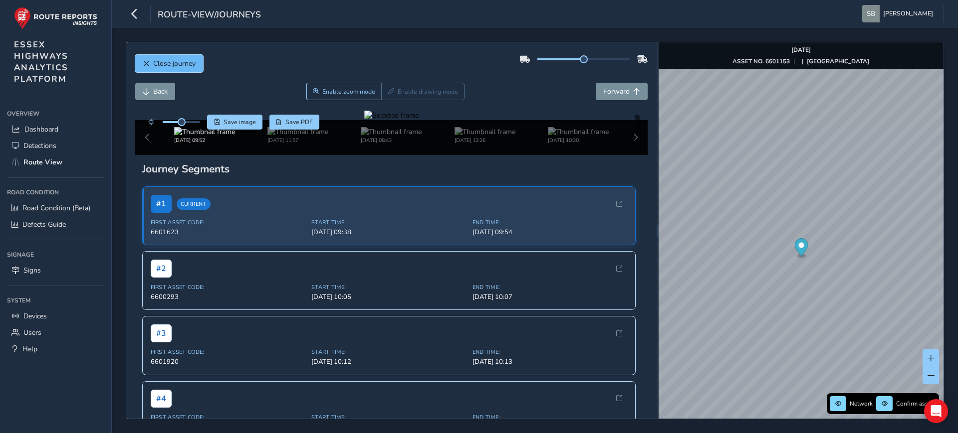
click at [175, 63] on span "Close journey" at bounding box center [174, 63] width 42 height 9
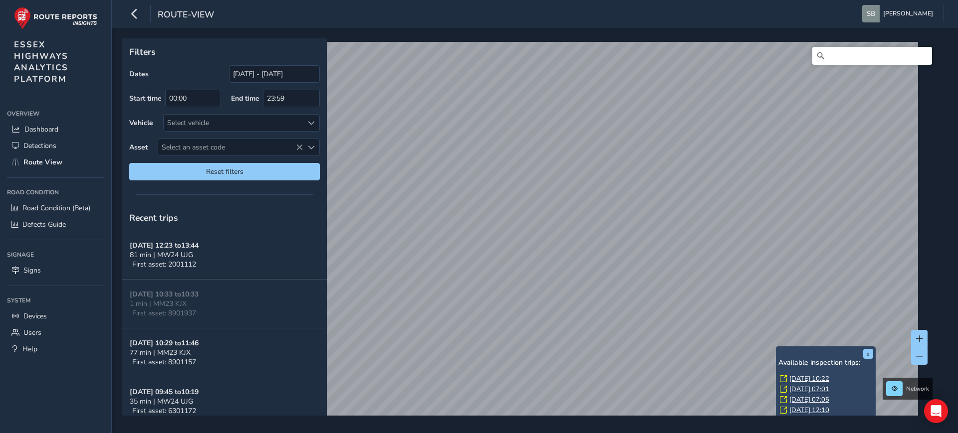
click at [809, 377] on link "[DATE] 10:22" at bounding box center [809, 379] width 40 height 9
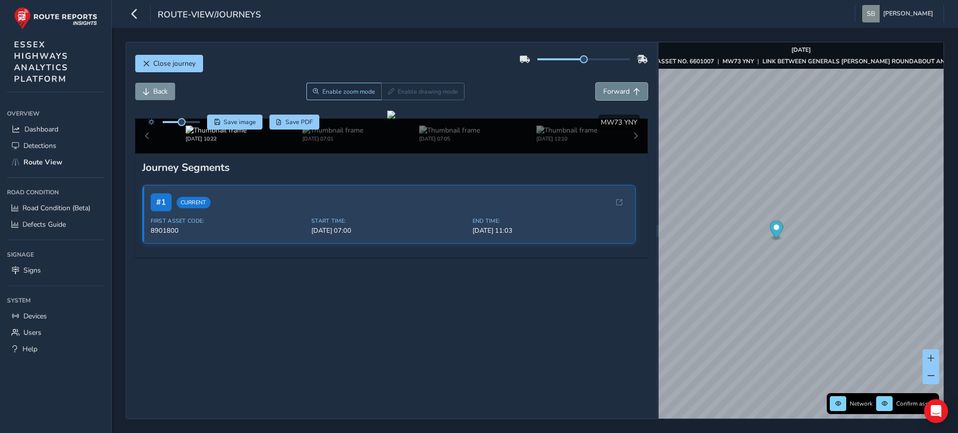
click at [617, 93] on span "Forward" at bounding box center [616, 91] width 26 height 9
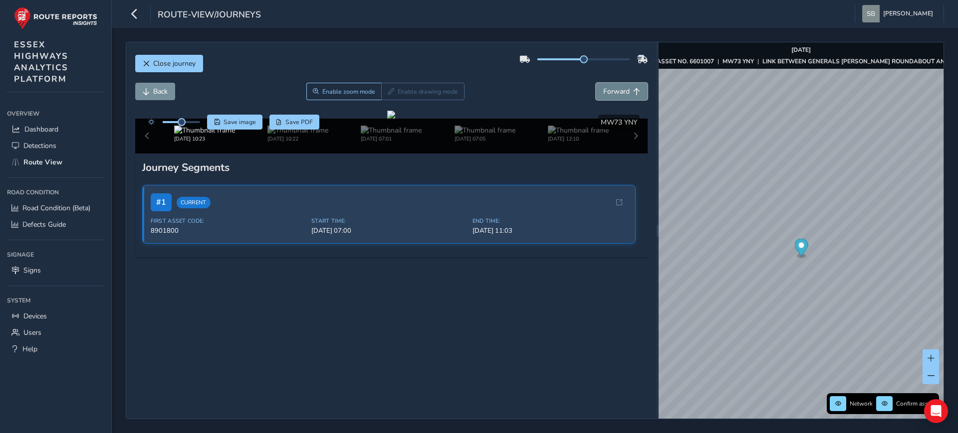
click at [617, 93] on span "Forward" at bounding box center [616, 91] width 26 height 9
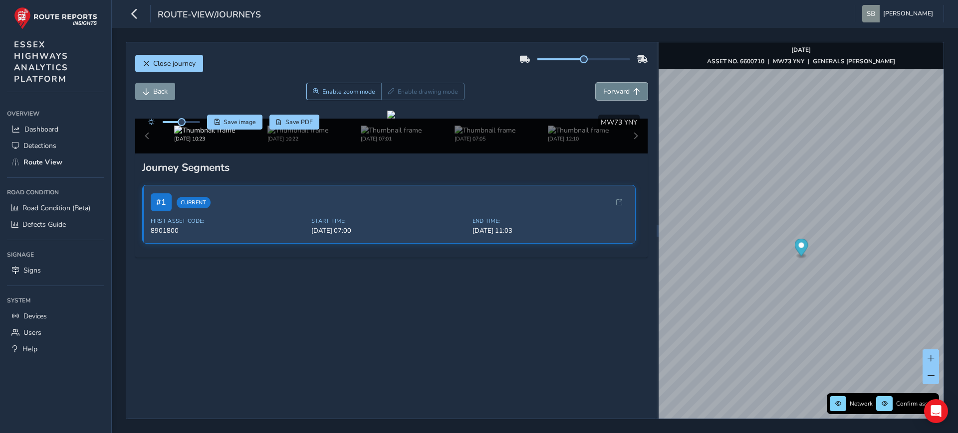
click at [617, 93] on span "Forward" at bounding box center [616, 91] width 26 height 9
click at [623, 85] on button "Forward" at bounding box center [622, 91] width 52 height 17
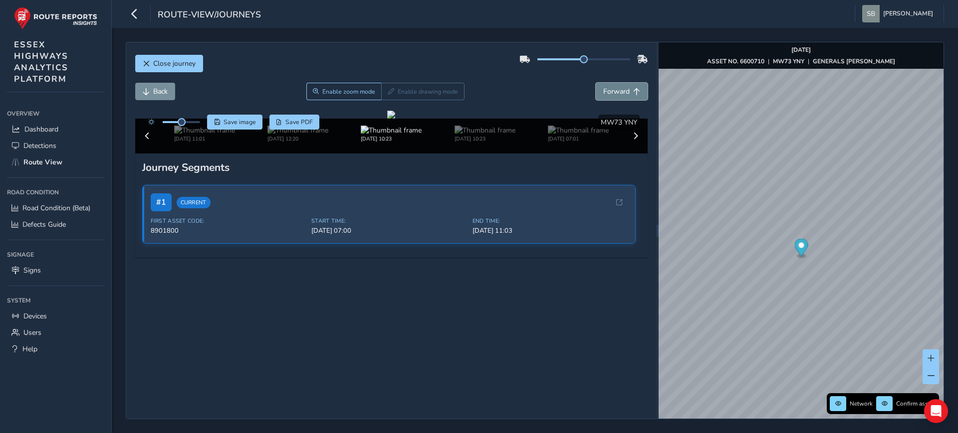
click at [623, 85] on button "Forward" at bounding box center [622, 91] width 52 height 17
click at [150, 89] on button "Back" at bounding box center [155, 91] width 40 height 17
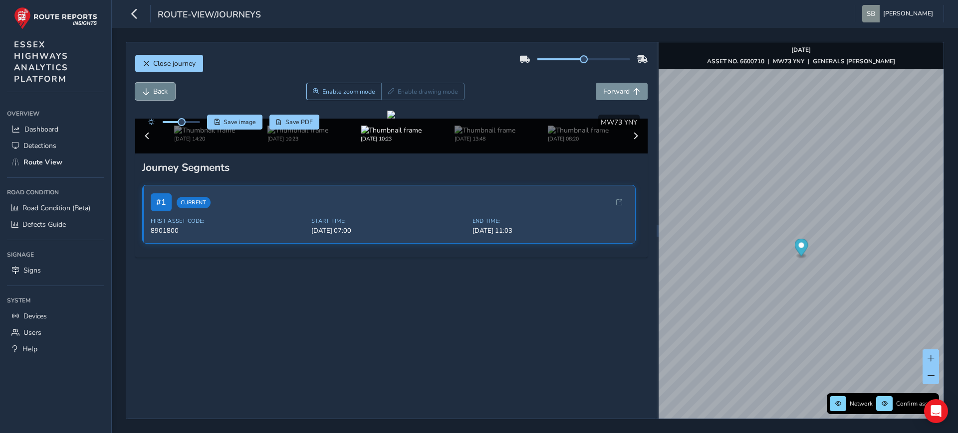
click at [150, 89] on button "Back" at bounding box center [155, 91] width 40 height 17
click at [611, 95] on span "Forward" at bounding box center [616, 91] width 26 height 9
click at [611, 94] on span "Forward" at bounding box center [616, 91] width 26 height 9
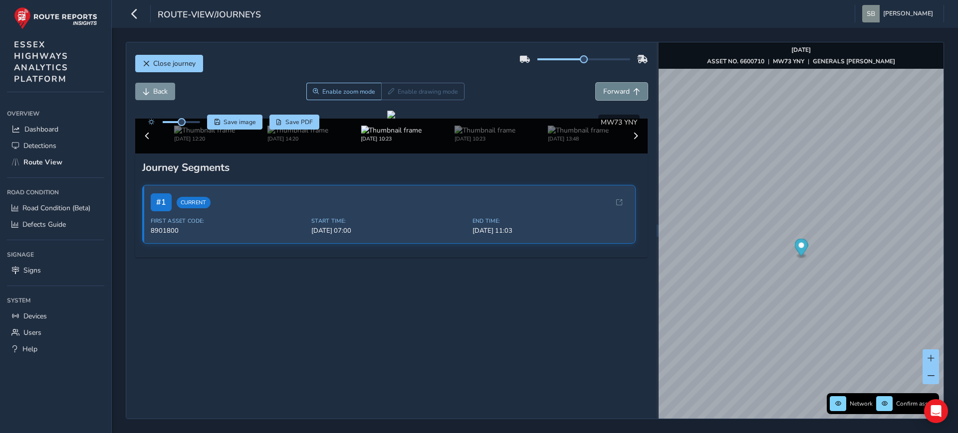
click at [611, 94] on span "Forward" at bounding box center [616, 91] width 26 height 9
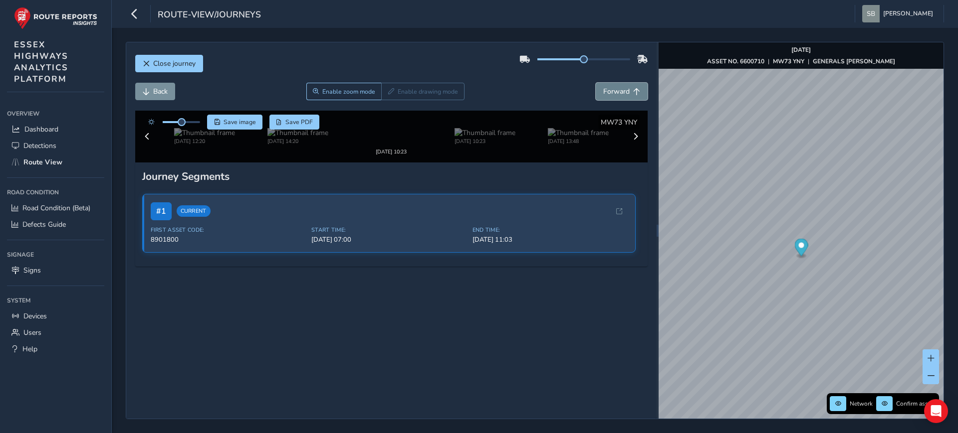
click at [611, 94] on span "Forward" at bounding box center [616, 91] width 26 height 9
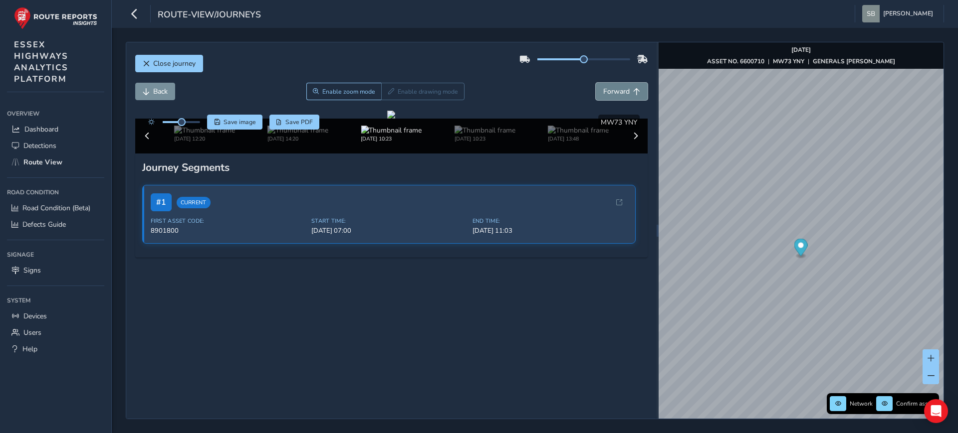
click at [611, 94] on span "Forward" at bounding box center [616, 91] width 26 height 9
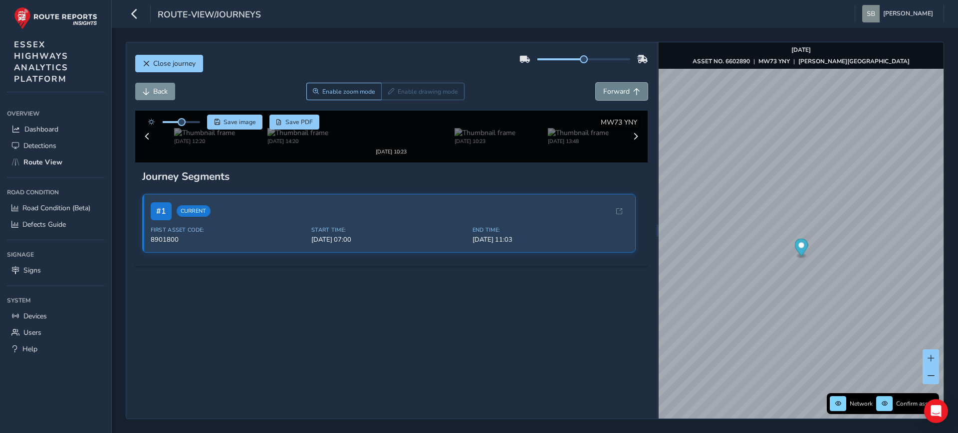
click at [611, 94] on span "Forward" at bounding box center [616, 91] width 26 height 9
click at [612, 94] on span "Forward" at bounding box center [616, 91] width 26 height 9
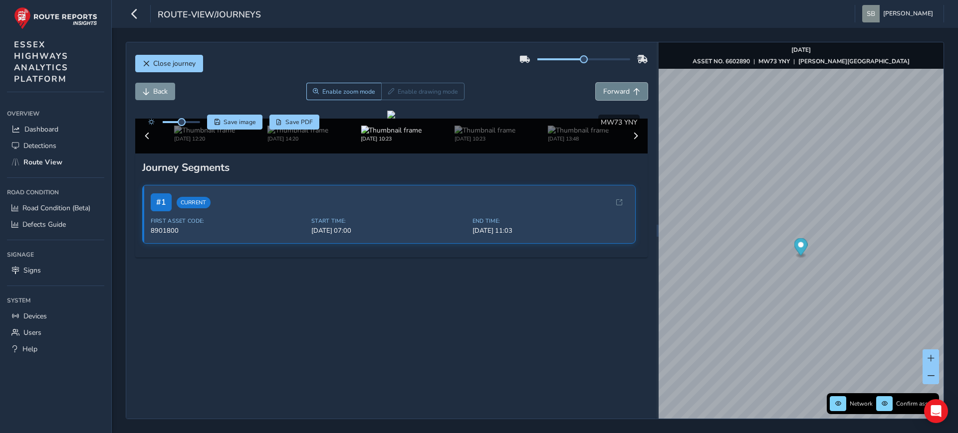
click at [612, 94] on span "Forward" at bounding box center [616, 91] width 26 height 9
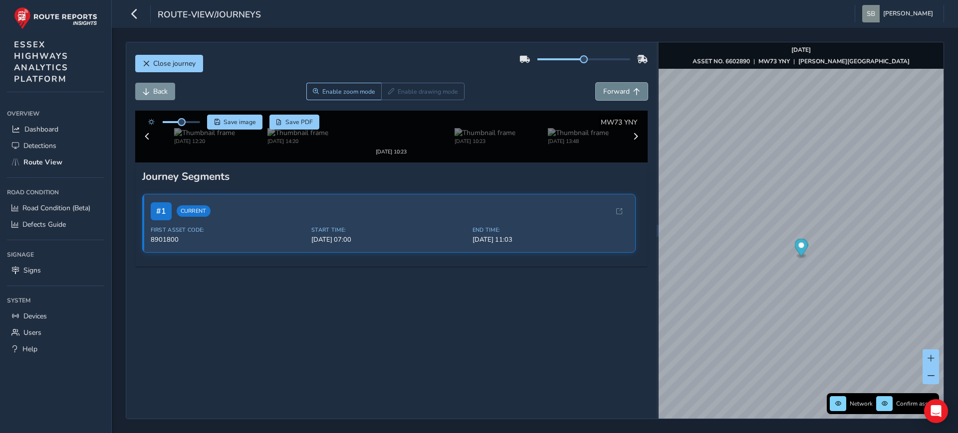
click at [612, 94] on span "Forward" at bounding box center [616, 91] width 26 height 9
click at [613, 94] on span "Forward" at bounding box center [616, 91] width 26 height 9
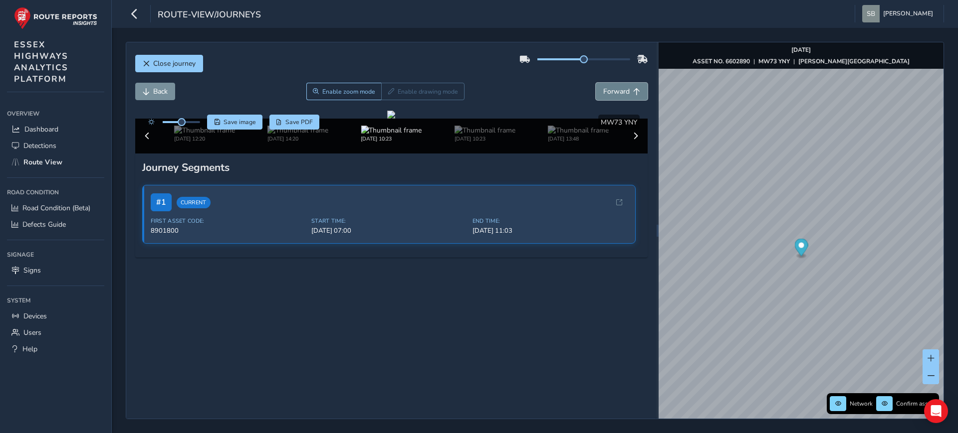
click at [613, 94] on span "Forward" at bounding box center [616, 91] width 26 height 9
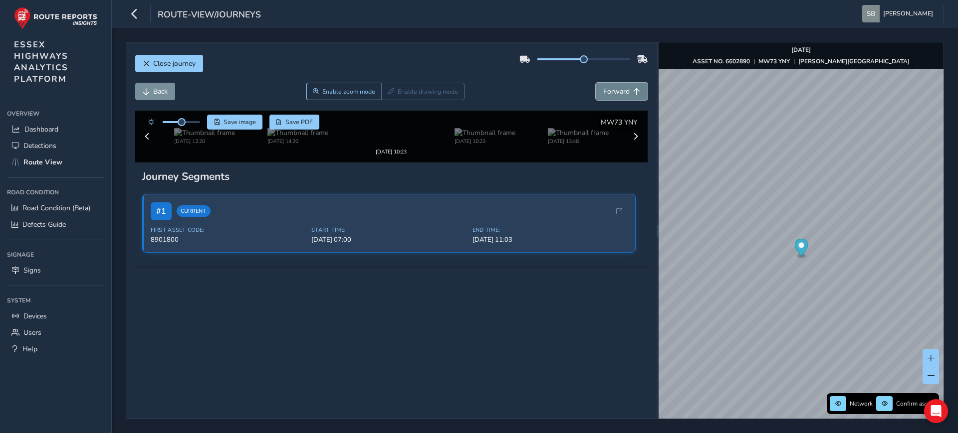
click at [613, 94] on span "Forward" at bounding box center [616, 91] width 26 height 9
click at [615, 93] on span "Forward" at bounding box center [616, 91] width 26 height 9
click at [616, 93] on span "Forward" at bounding box center [616, 91] width 26 height 9
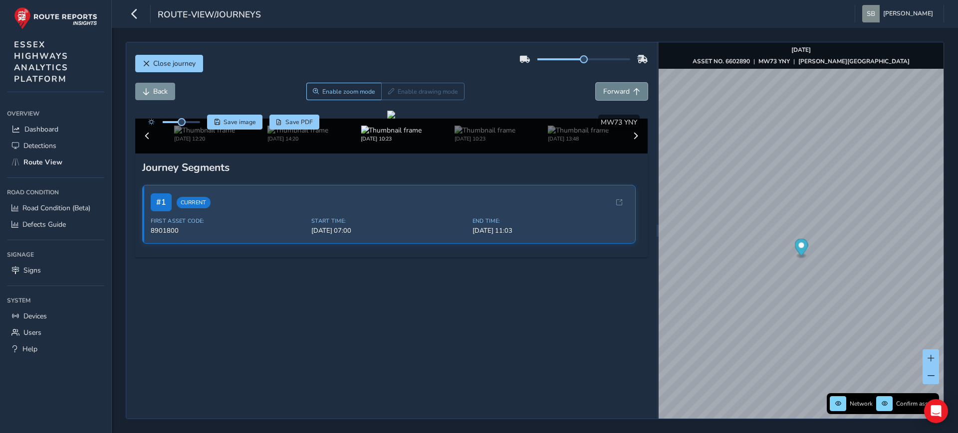
click at [616, 93] on span "Forward" at bounding box center [616, 91] width 26 height 9
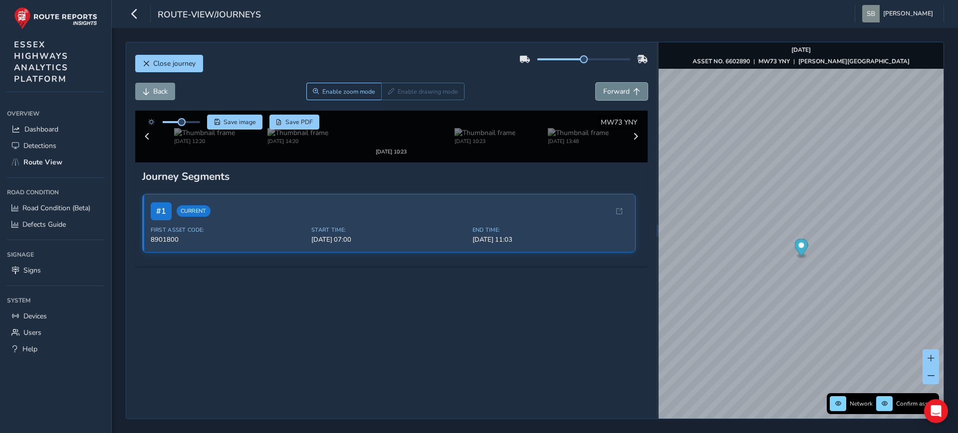
click at [616, 93] on span "Forward" at bounding box center [616, 91] width 26 height 9
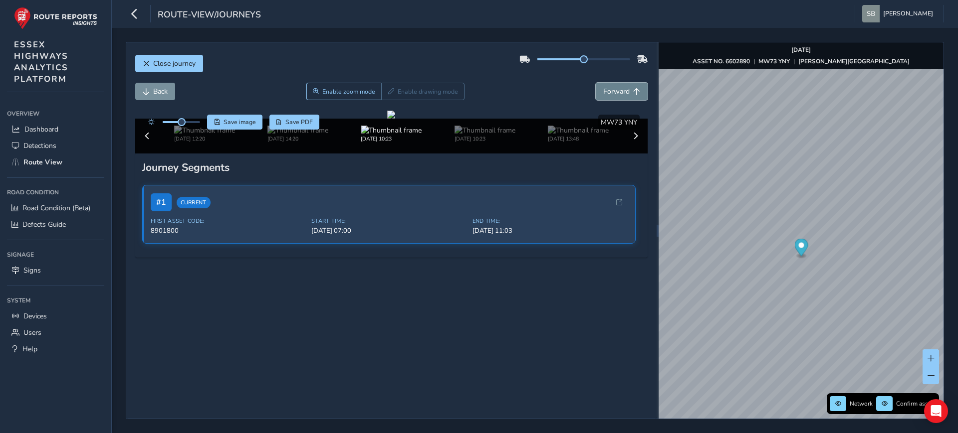
click at [616, 93] on span "Forward" at bounding box center [616, 91] width 26 height 9
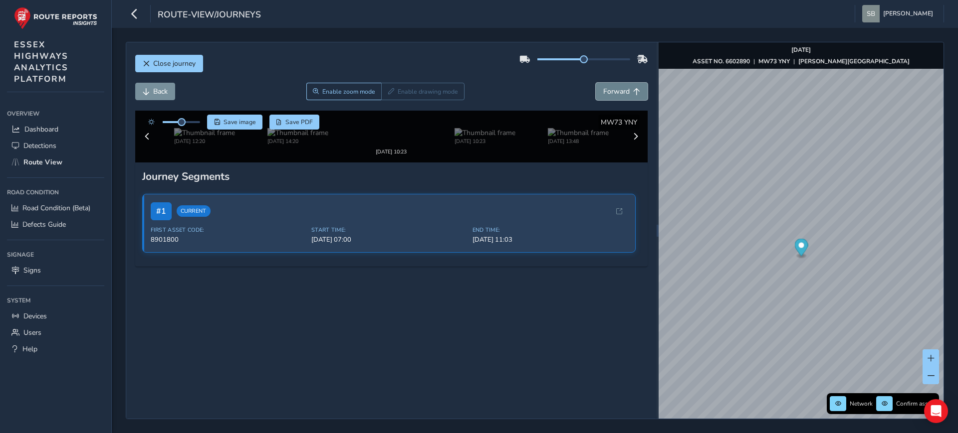
click at [616, 93] on span "Forward" at bounding box center [616, 91] width 26 height 9
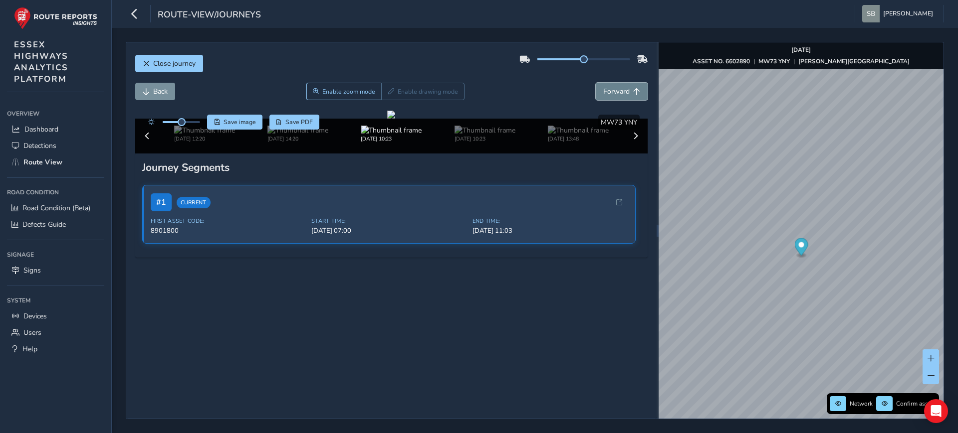
click at [616, 93] on span "Forward" at bounding box center [616, 91] width 26 height 9
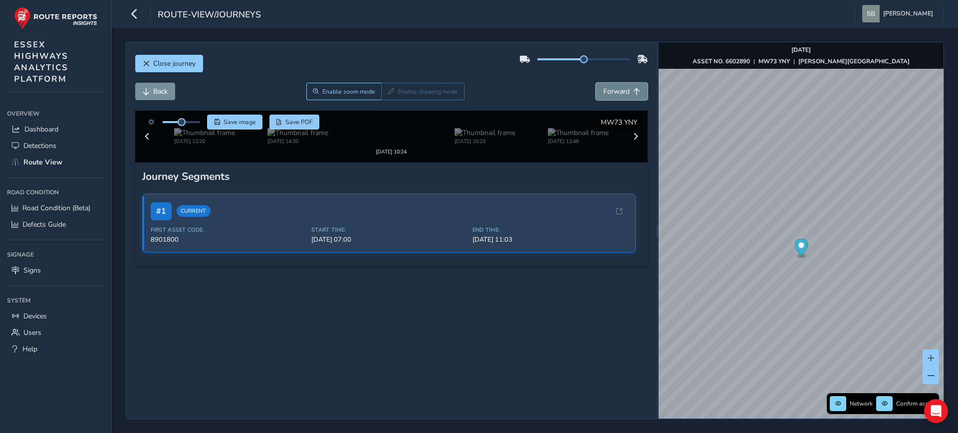
click at [616, 93] on span "Forward" at bounding box center [616, 91] width 26 height 9
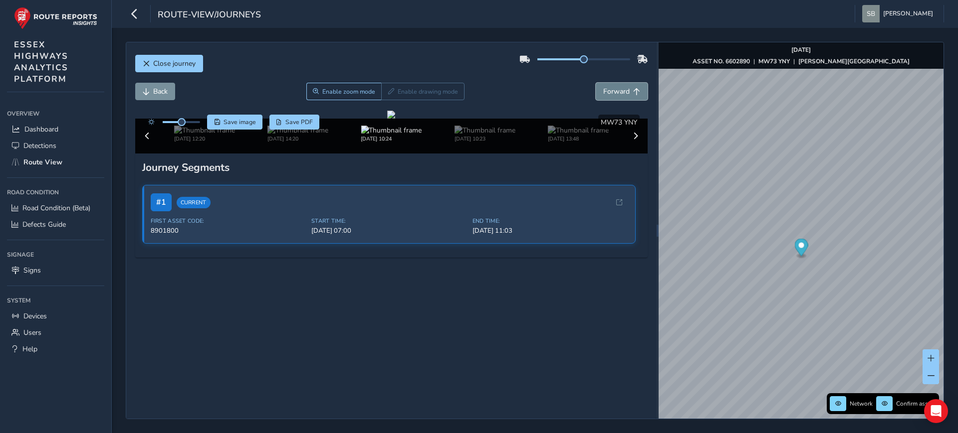
click at [616, 93] on span "Forward" at bounding box center [616, 91] width 26 height 9
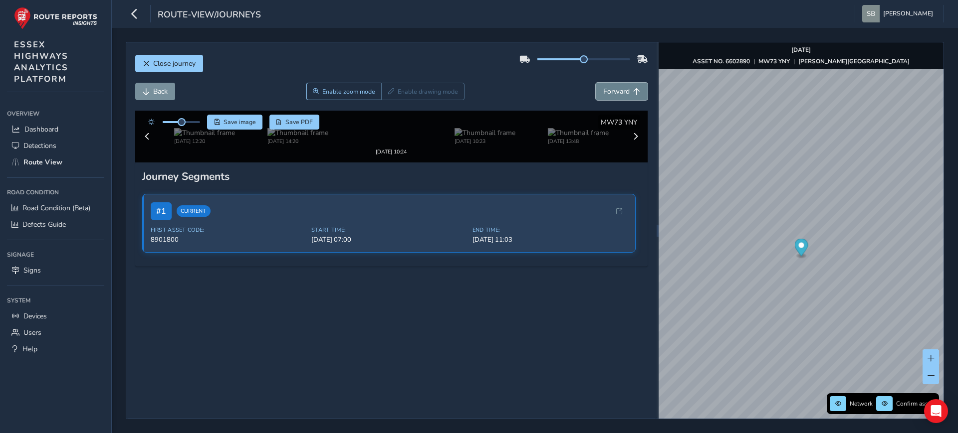
click at [616, 93] on span "Forward" at bounding box center [616, 91] width 26 height 9
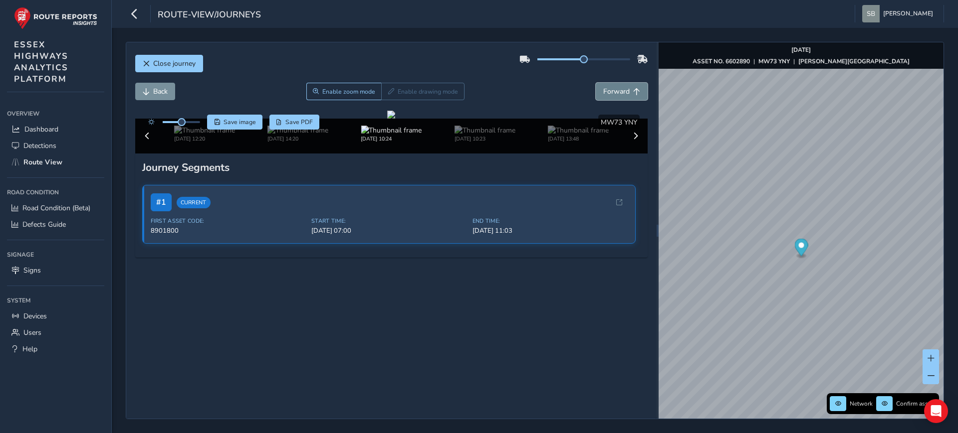
click at [616, 93] on span "Forward" at bounding box center [616, 91] width 26 height 9
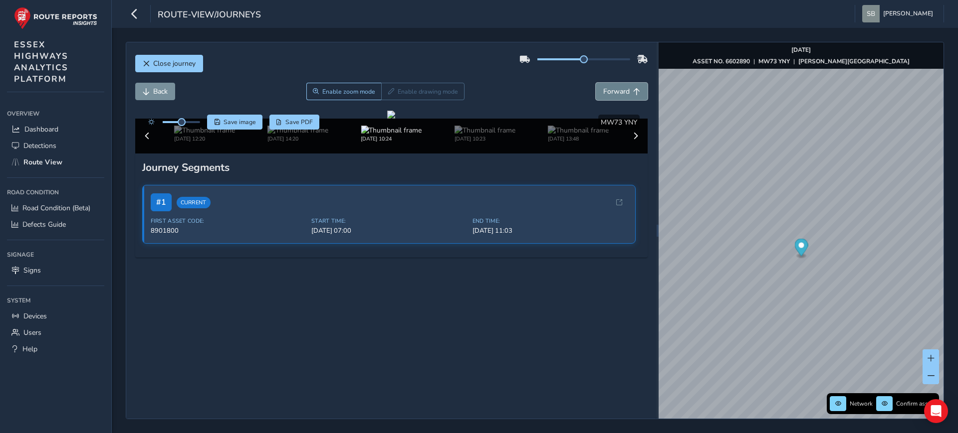
click at [616, 93] on span "Forward" at bounding box center [616, 91] width 26 height 9
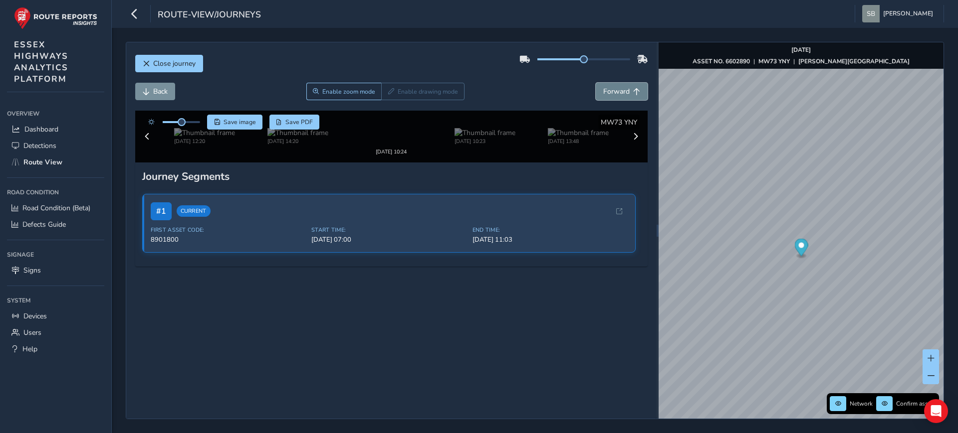
click at [616, 93] on span "Forward" at bounding box center [616, 91] width 26 height 9
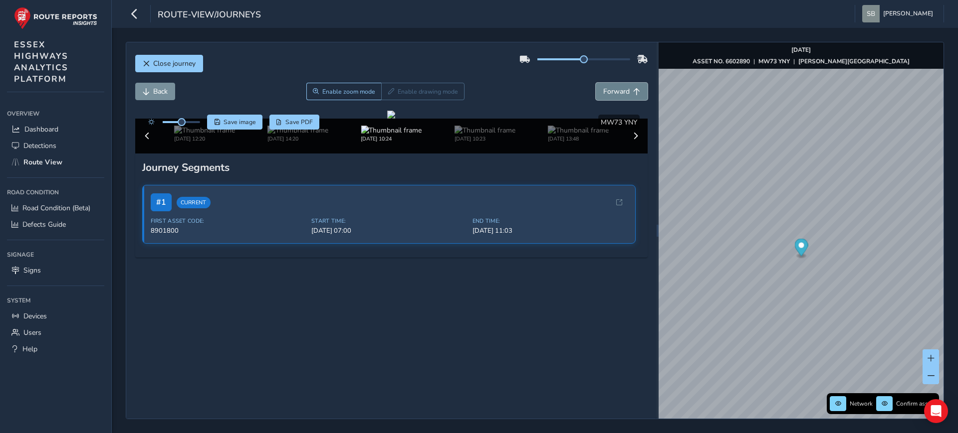
click at [616, 93] on span "Forward" at bounding box center [616, 91] width 26 height 9
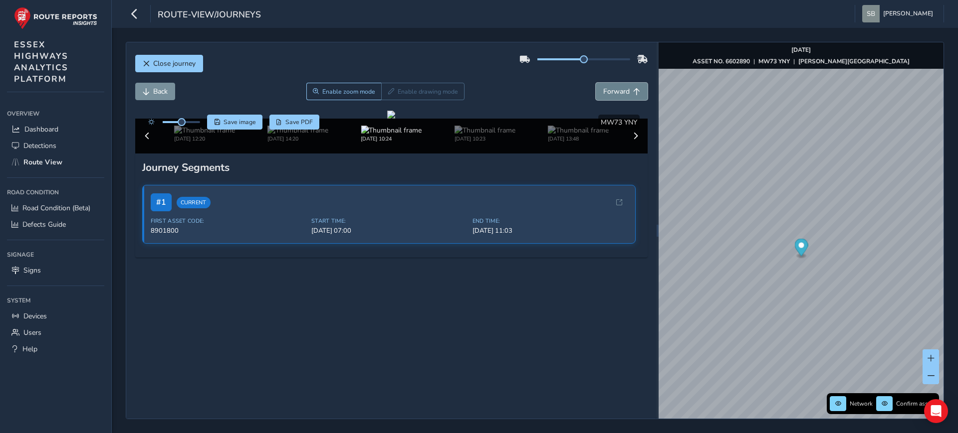
click at [616, 93] on span "Forward" at bounding box center [616, 91] width 26 height 9
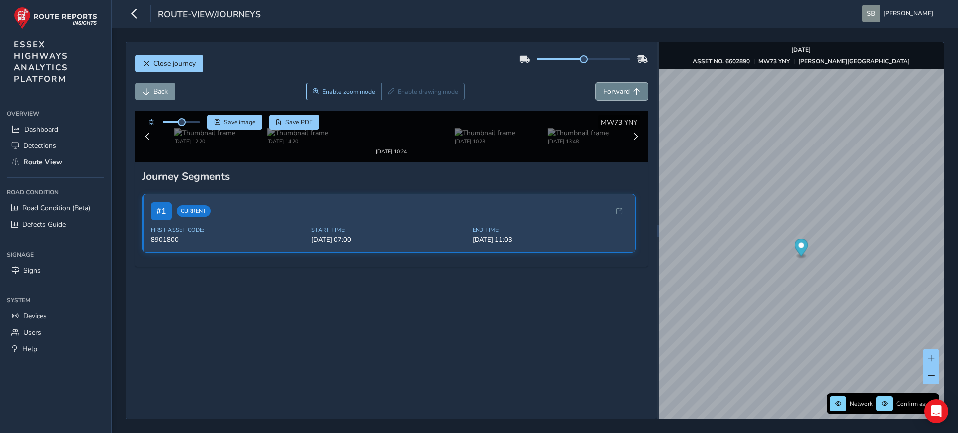
click at [616, 93] on span "Forward" at bounding box center [616, 91] width 26 height 9
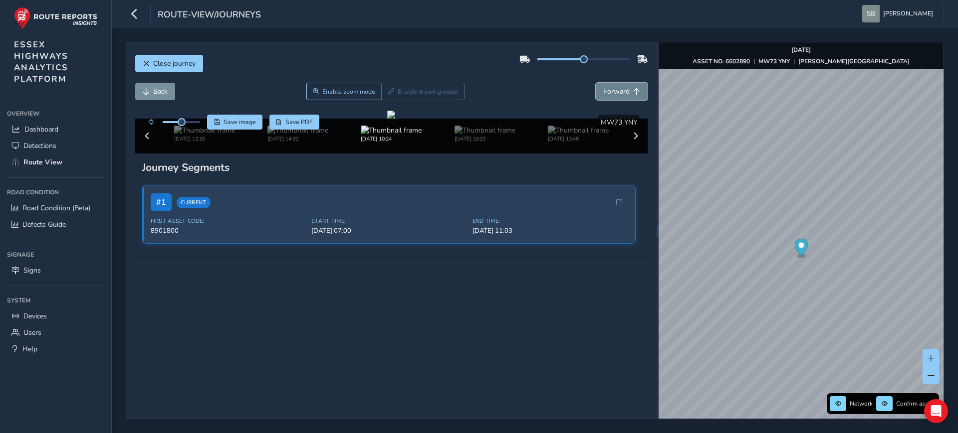
click at [616, 93] on span "Forward" at bounding box center [616, 91] width 26 height 9
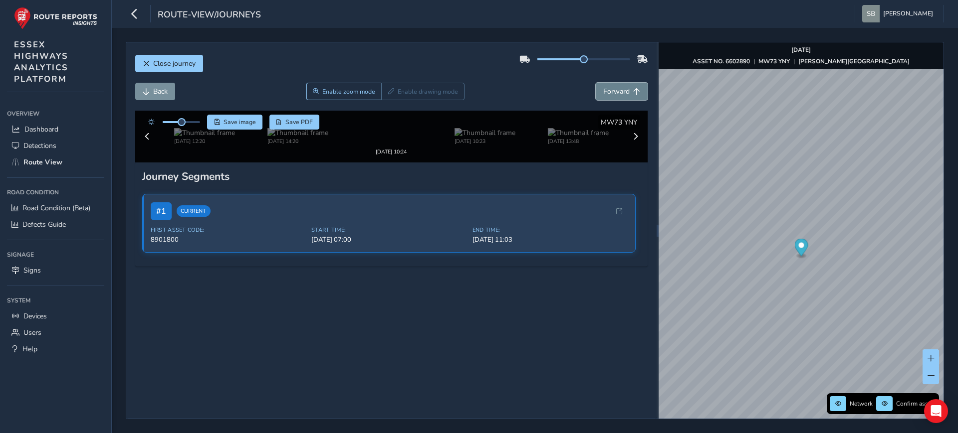
click at [616, 93] on span "Forward" at bounding box center [616, 91] width 26 height 9
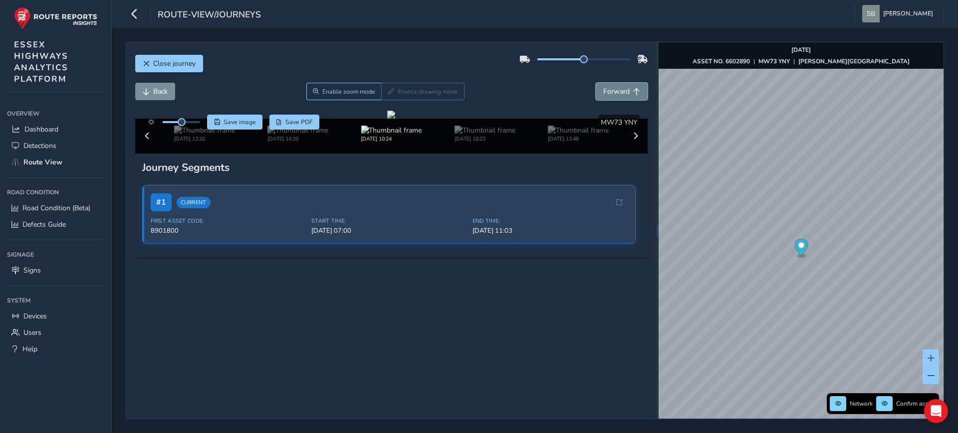
click at [616, 93] on span "Forward" at bounding box center [616, 91] width 26 height 9
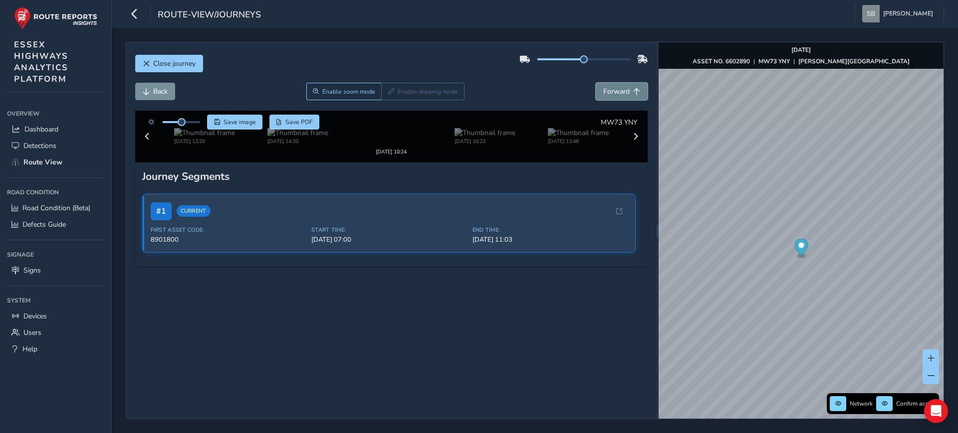
click at [616, 93] on span "Forward" at bounding box center [616, 91] width 26 height 9
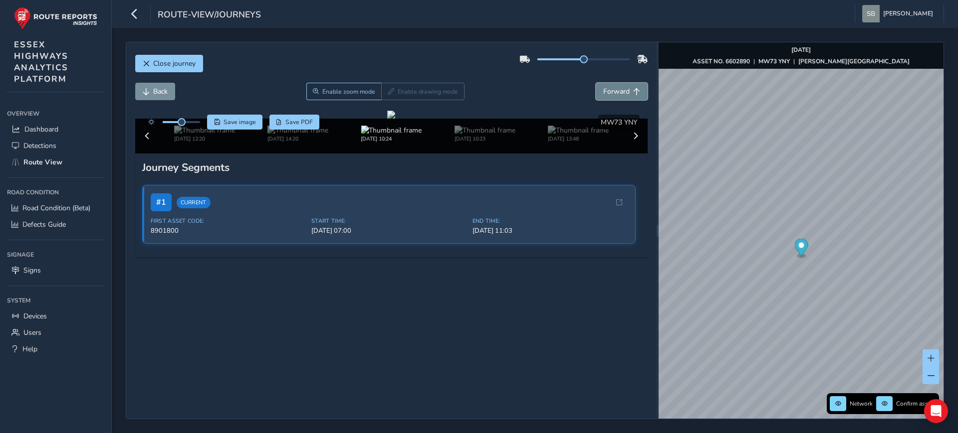
click at [616, 93] on span "Forward" at bounding box center [616, 91] width 26 height 9
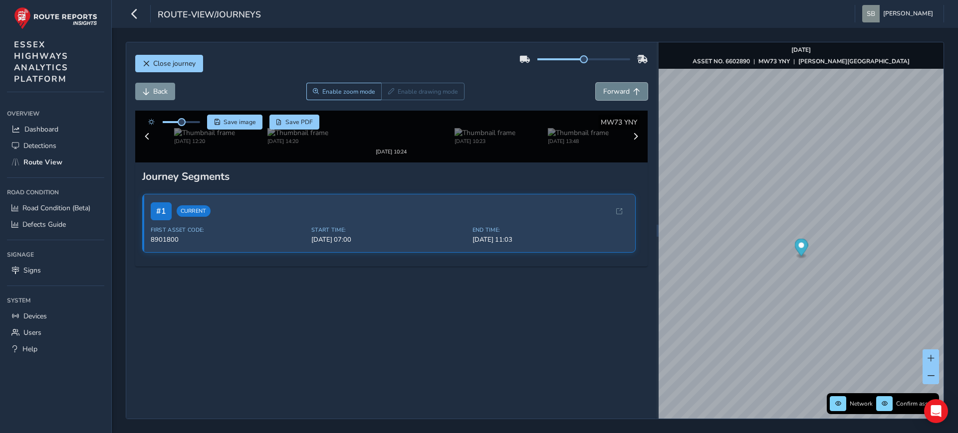
click at [616, 93] on span "Forward" at bounding box center [616, 91] width 26 height 9
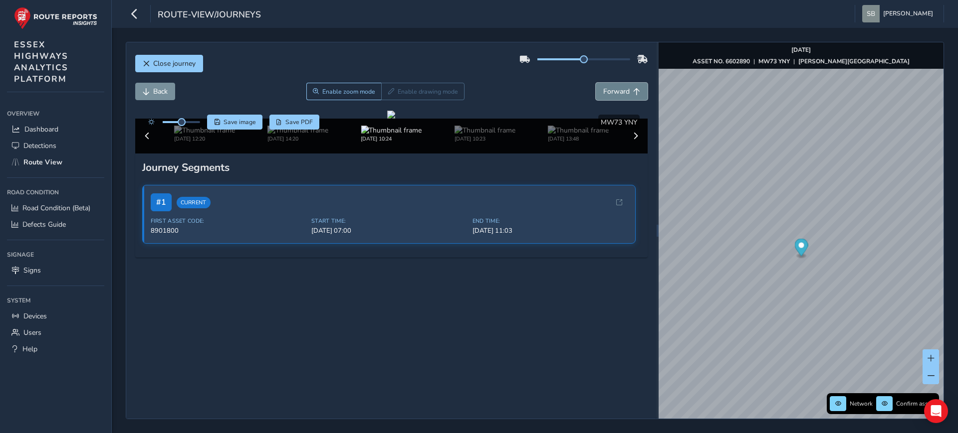
click at [616, 93] on span "Forward" at bounding box center [616, 91] width 26 height 9
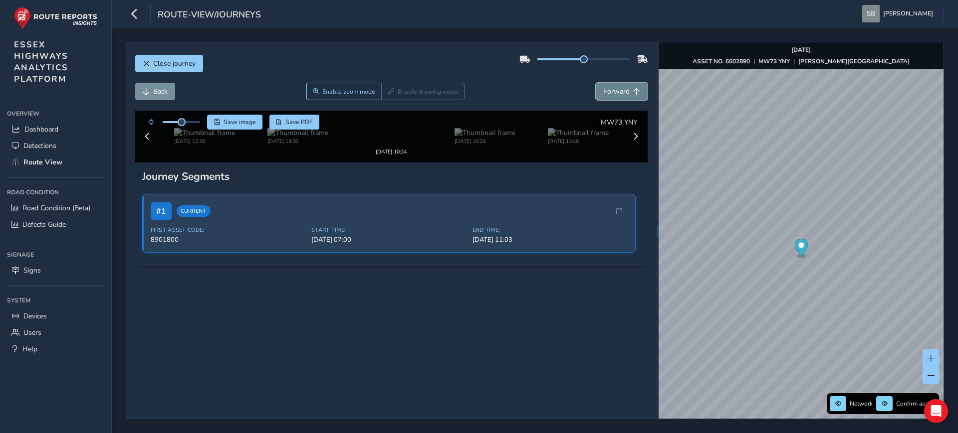
click at [616, 93] on span "Forward" at bounding box center [616, 91] width 26 height 9
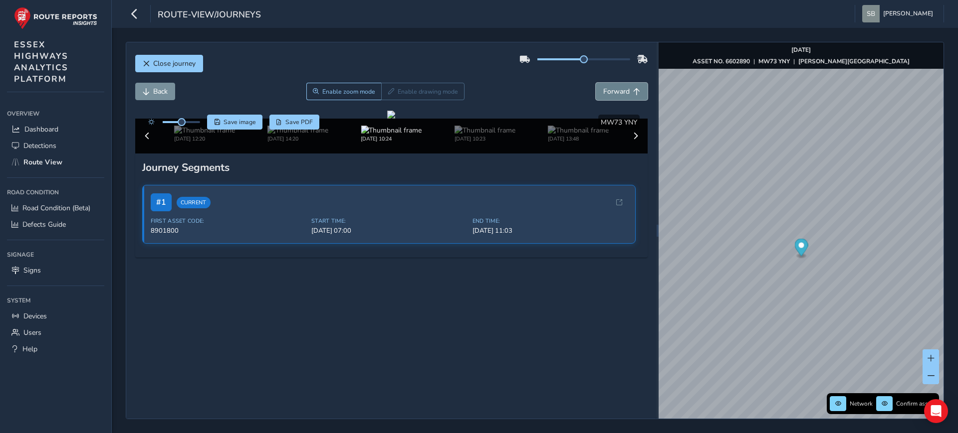
click at [616, 93] on span "Forward" at bounding box center [616, 91] width 26 height 9
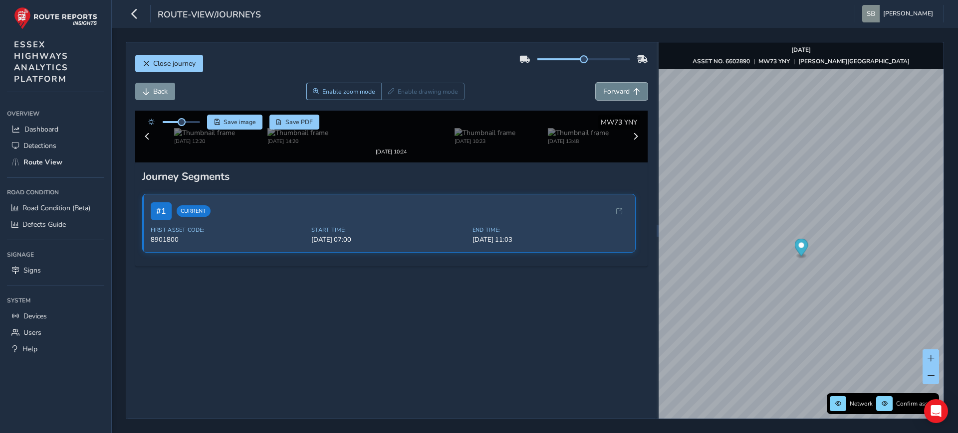
click at [616, 93] on span "Forward" at bounding box center [616, 91] width 26 height 9
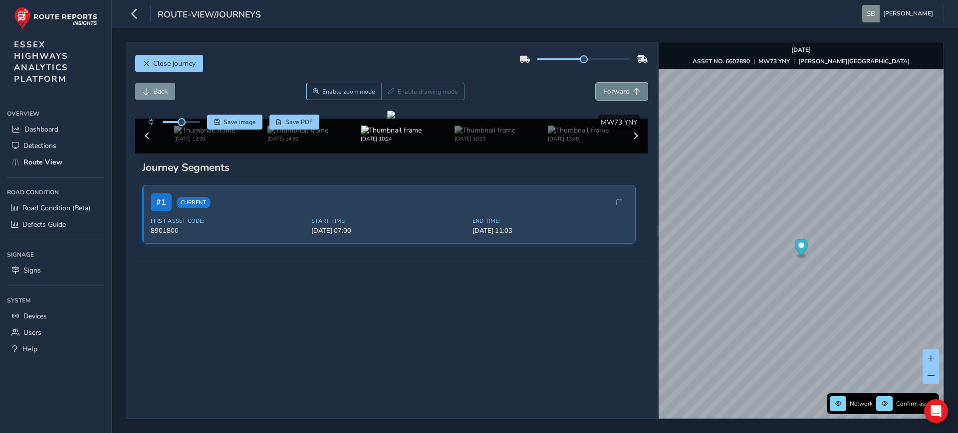
click at [616, 93] on span "Forward" at bounding box center [616, 91] width 26 height 9
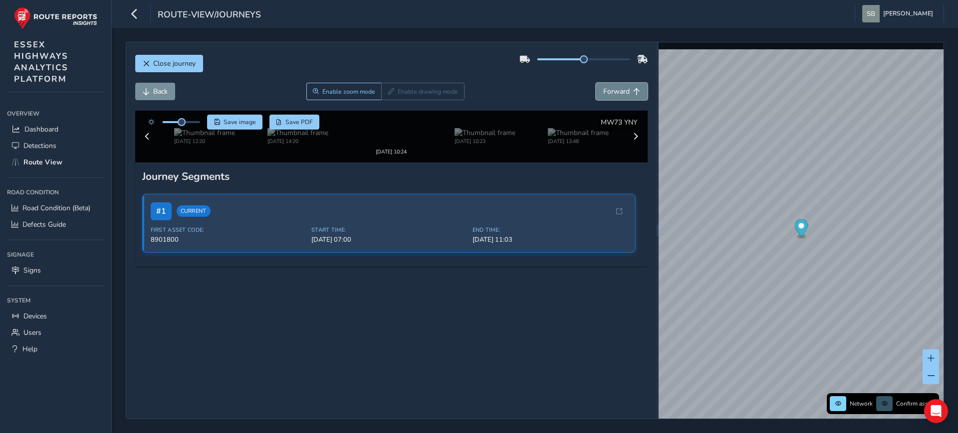
click at [616, 93] on span "Forward" at bounding box center [616, 91] width 26 height 9
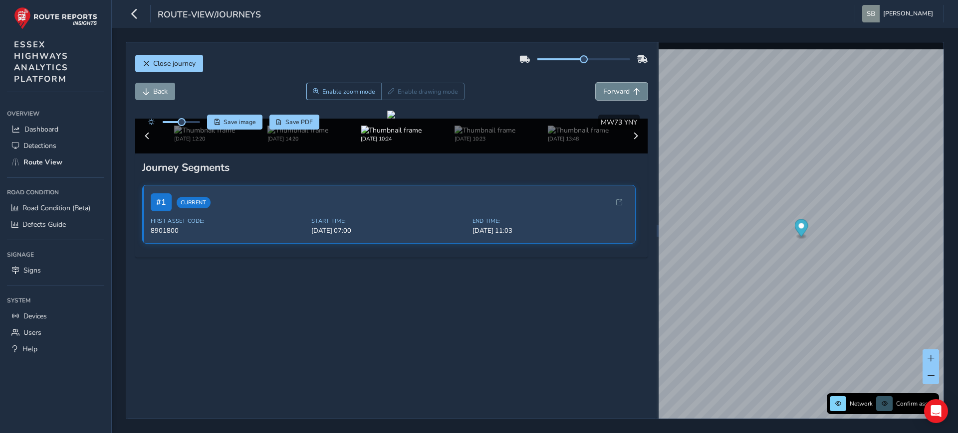
click at [616, 93] on span "Forward" at bounding box center [616, 91] width 26 height 9
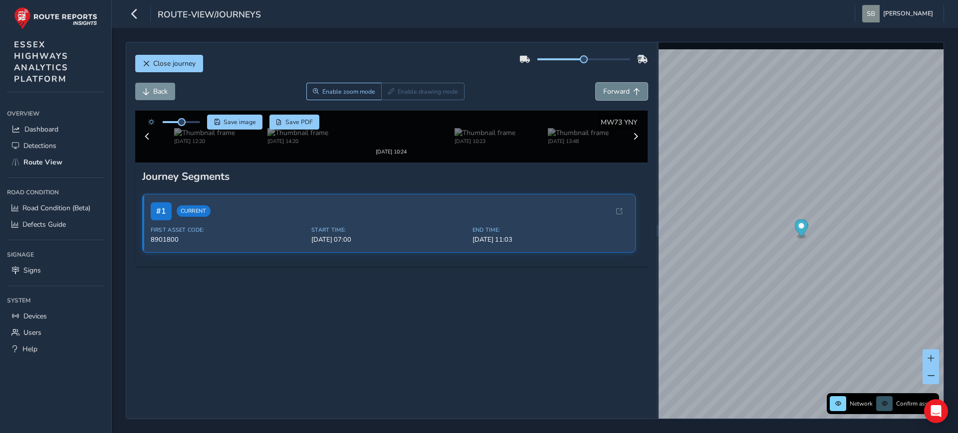
click at [616, 93] on span "Forward" at bounding box center [616, 91] width 26 height 9
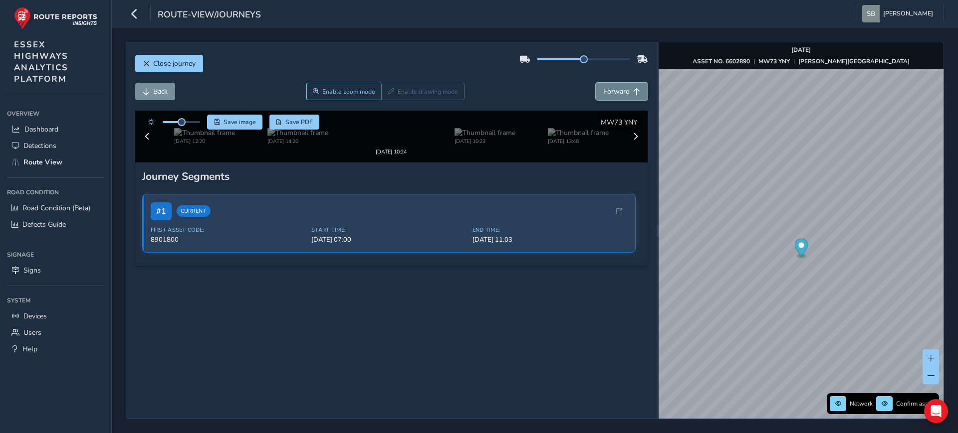
click at [616, 93] on span "Forward" at bounding box center [616, 91] width 26 height 9
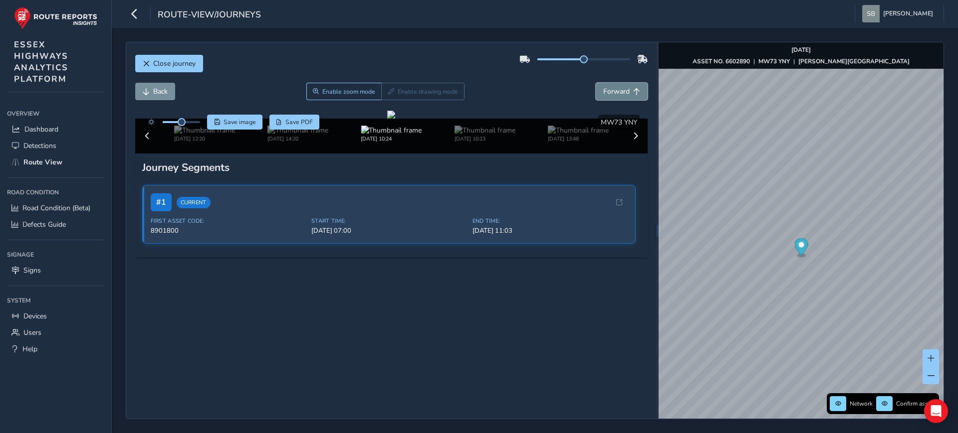
click at [616, 93] on span "Forward" at bounding box center [616, 91] width 26 height 9
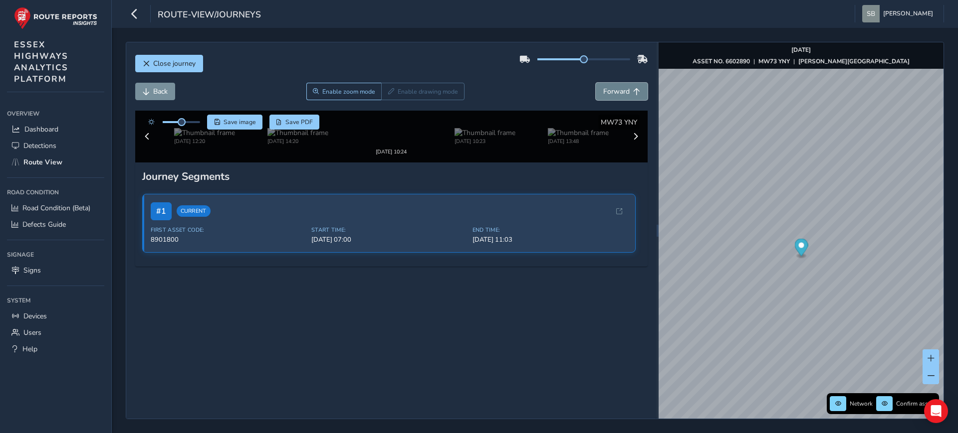
click at [616, 93] on span "Forward" at bounding box center [616, 91] width 26 height 9
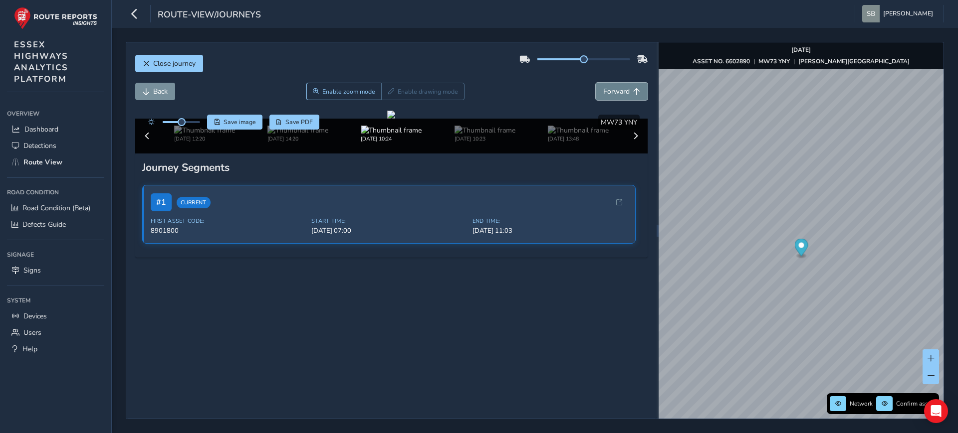
click at [616, 93] on span "Forward" at bounding box center [616, 91] width 26 height 9
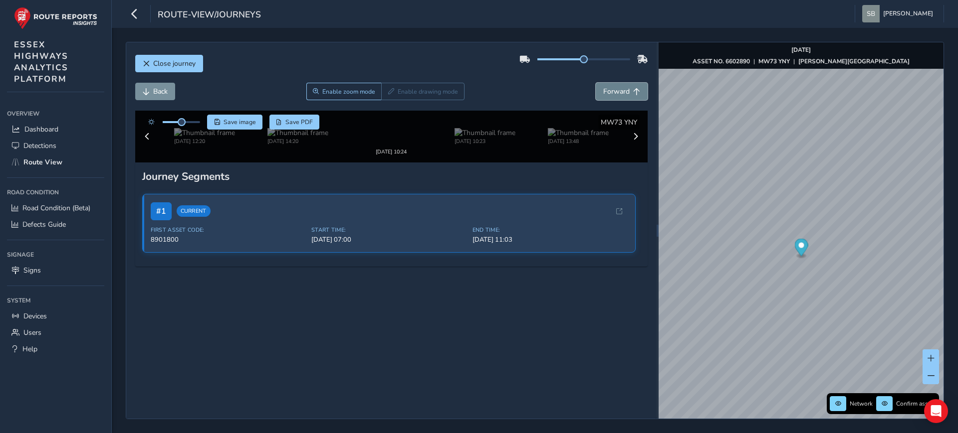
click at [616, 93] on span "Forward" at bounding box center [616, 91] width 26 height 9
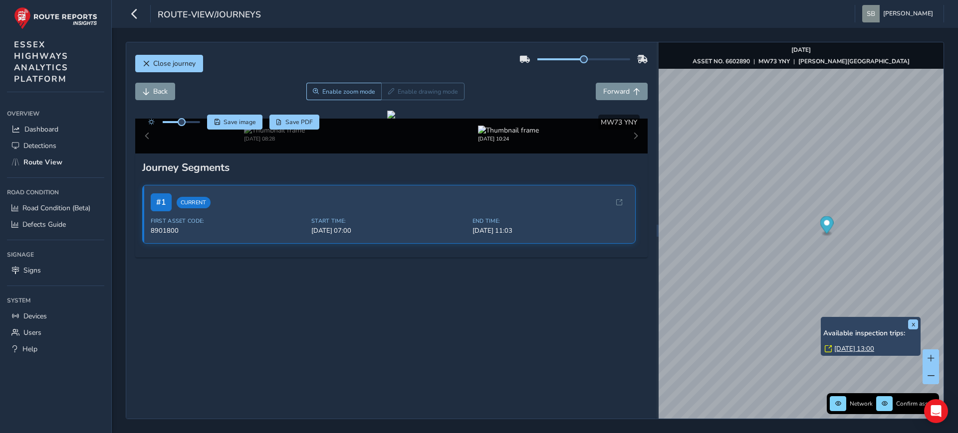
click at [848, 346] on link "[DATE] 13:00" at bounding box center [854, 349] width 40 height 9
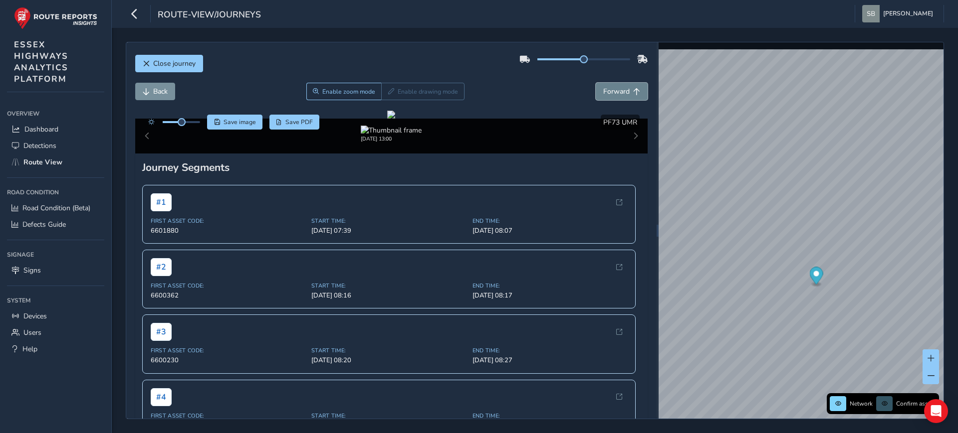
click at [603, 87] on span "Forward" at bounding box center [616, 91] width 26 height 9
click at [785, 224] on div "x" at bounding box center [833, 231] width 100 height 21
click at [828, 241] on img "Preview frame" at bounding box center [833, 237] width 25 height 8
click at [615, 90] on span "Forward" at bounding box center [616, 91] width 26 height 9
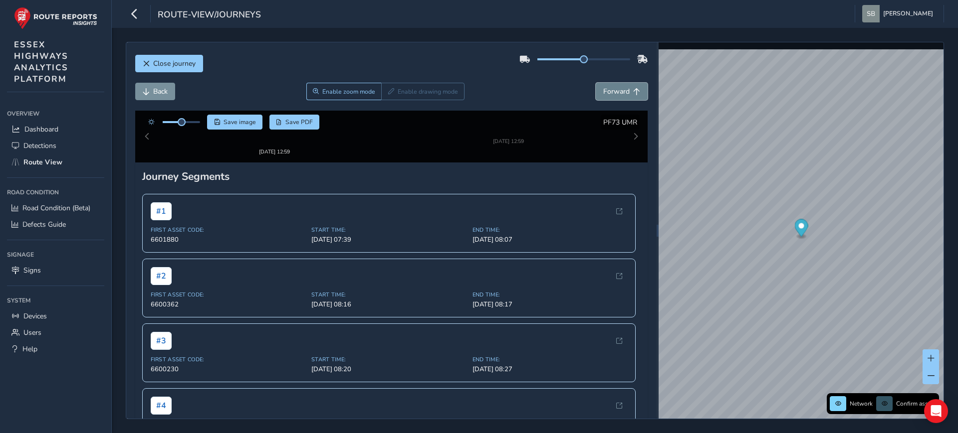
click at [615, 90] on span "Forward" at bounding box center [616, 91] width 26 height 9
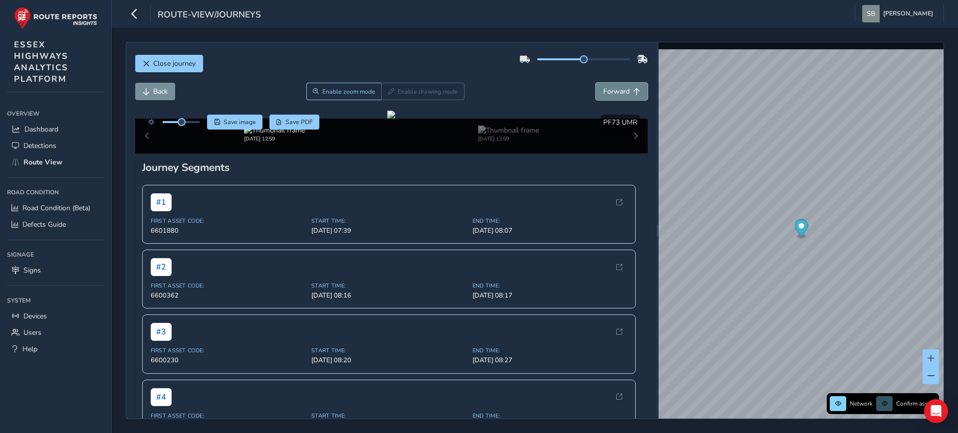
click at [615, 90] on span "Forward" at bounding box center [616, 91] width 26 height 9
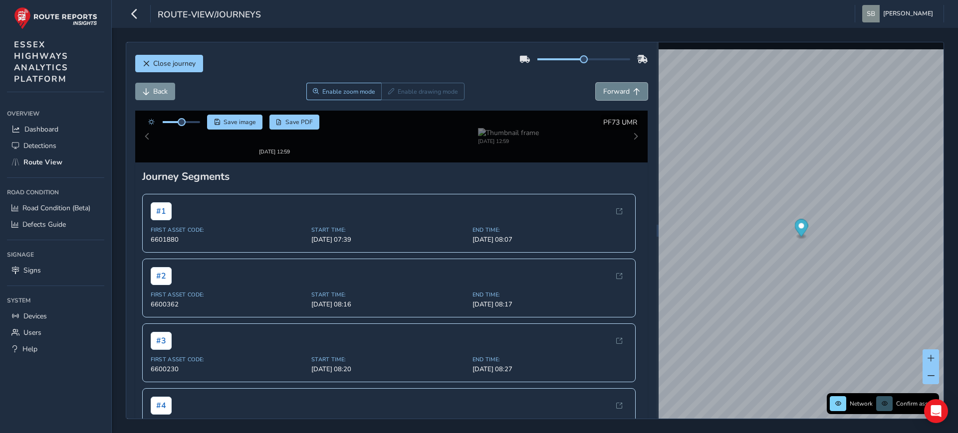
click at [615, 90] on span "Forward" at bounding box center [616, 91] width 26 height 9
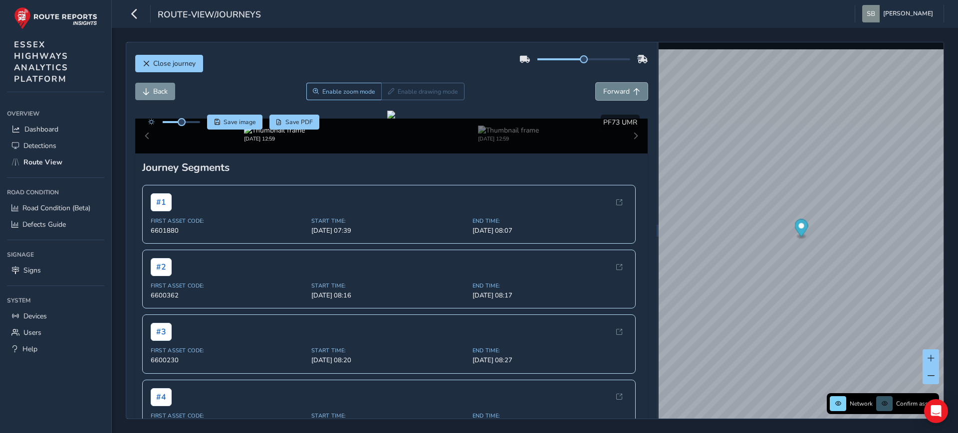
click at [615, 90] on span "Forward" at bounding box center [616, 91] width 26 height 9
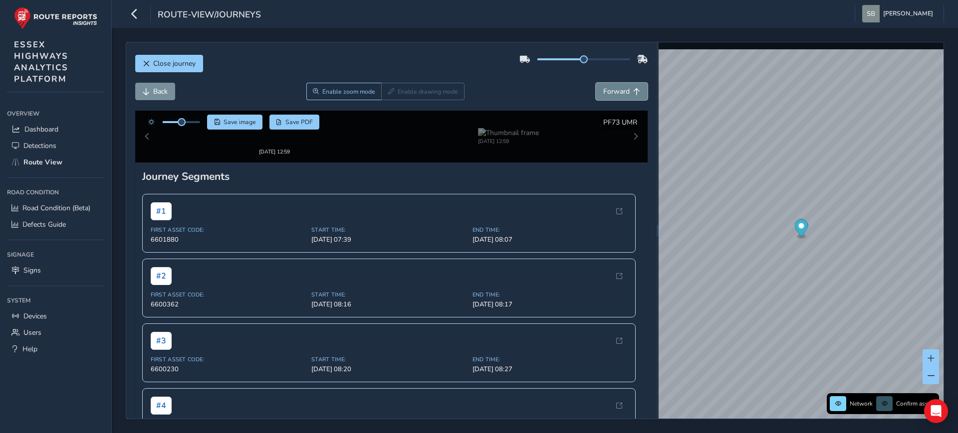
click at [615, 90] on span "Forward" at bounding box center [616, 91] width 26 height 9
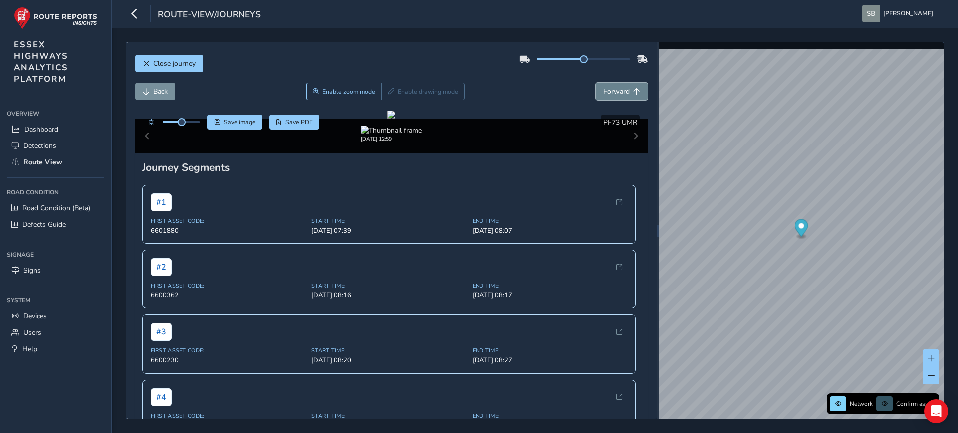
click at [615, 90] on span "Forward" at bounding box center [616, 91] width 26 height 9
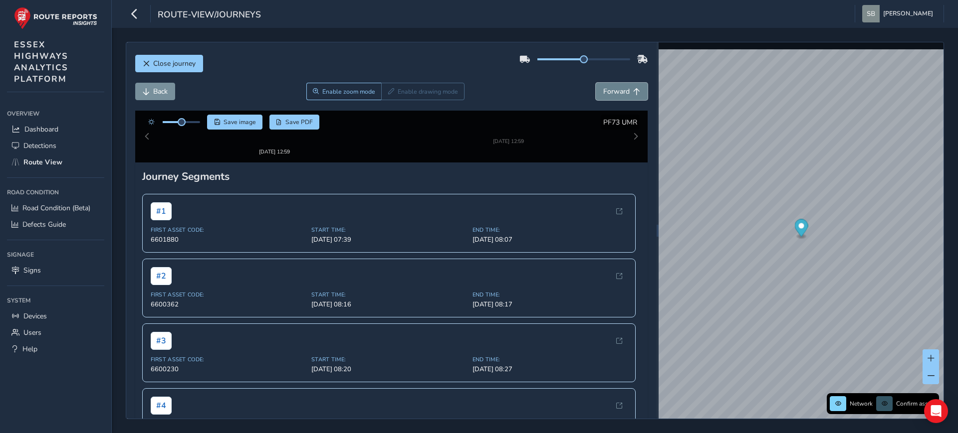
click at [615, 90] on span "Forward" at bounding box center [616, 91] width 26 height 9
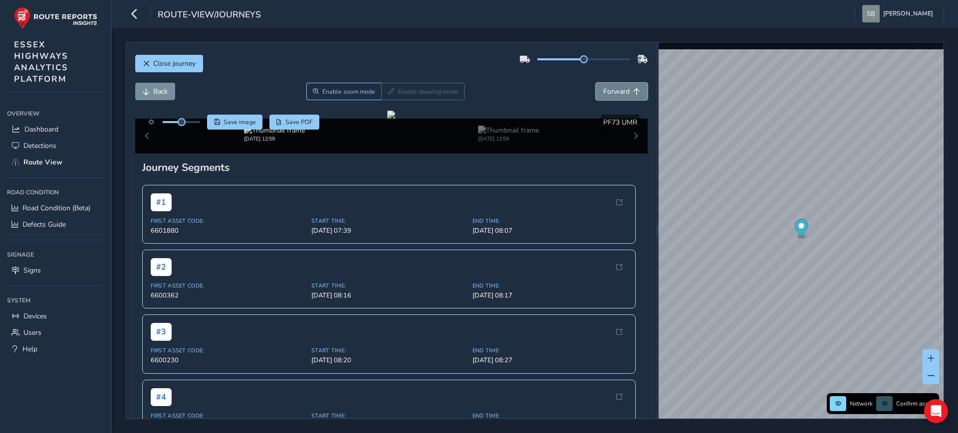
click at [615, 90] on span "Forward" at bounding box center [616, 91] width 26 height 9
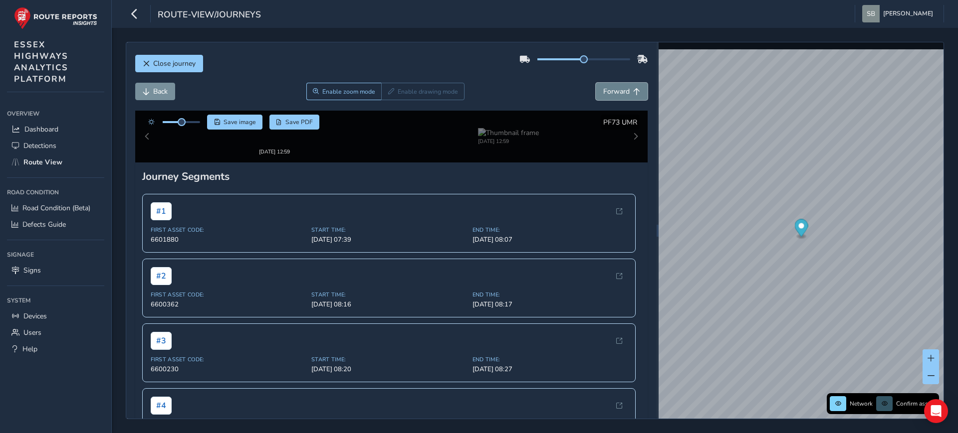
click at [615, 90] on span "Forward" at bounding box center [616, 91] width 26 height 9
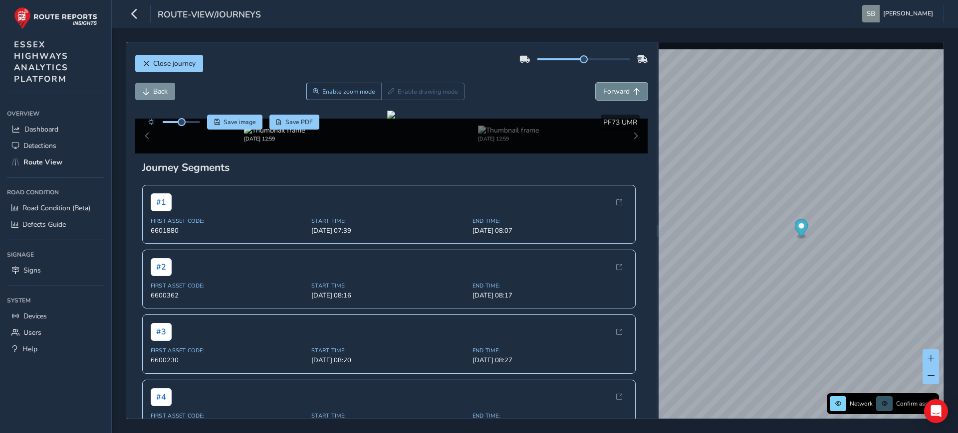
click at [615, 90] on span "Forward" at bounding box center [616, 91] width 26 height 9
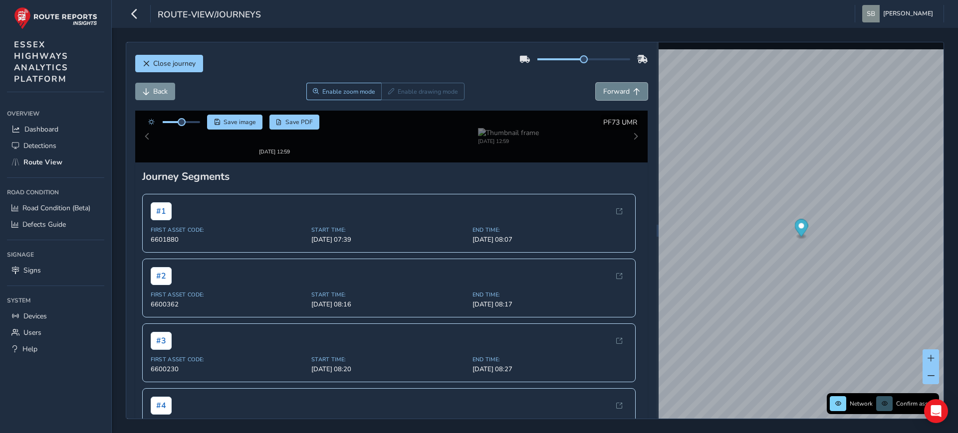
click at [615, 90] on span "Forward" at bounding box center [616, 91] width 26 height 9
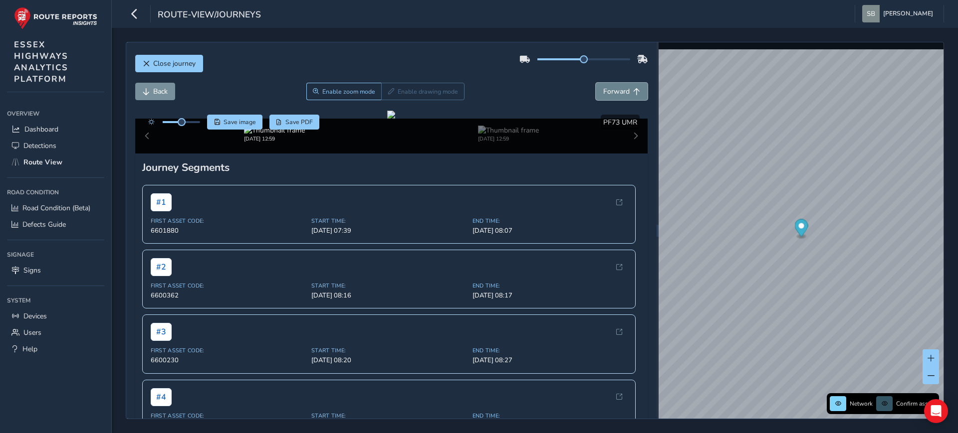
click at [616, 90] on span "Forward" at bounding box center [616, 91] width 26 height 9
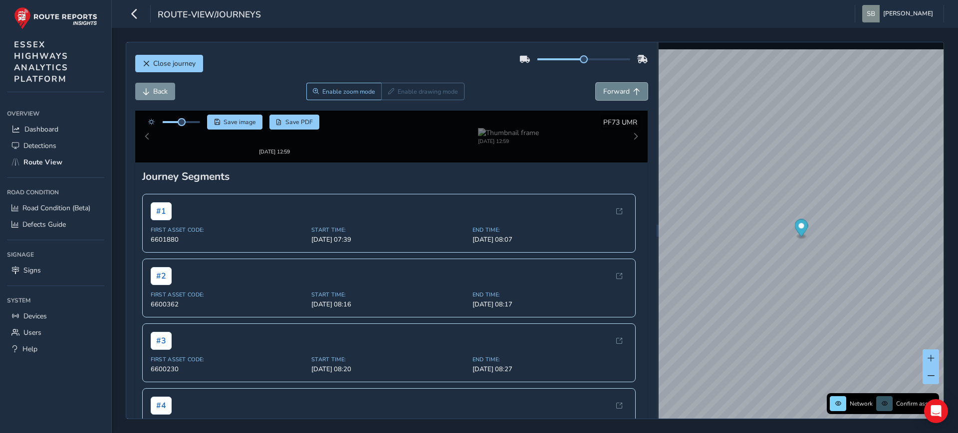
click at [616, 90] on span "Forward" at bounding box center [616, 91] width 26 height 9
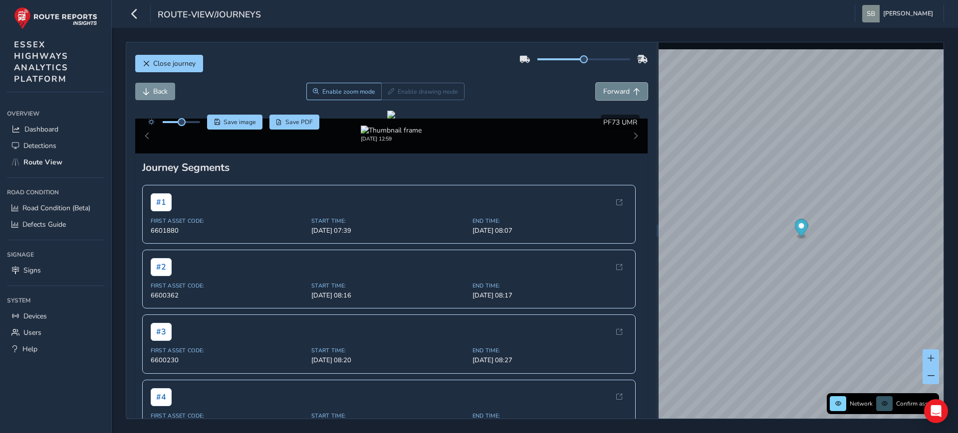
click at [616, 90] on span "Forward" at bounding box center [616, 91] width 26 height 9
click at [145, 98] on button "Back" at bounding box center [155, 91] width 40 height 17
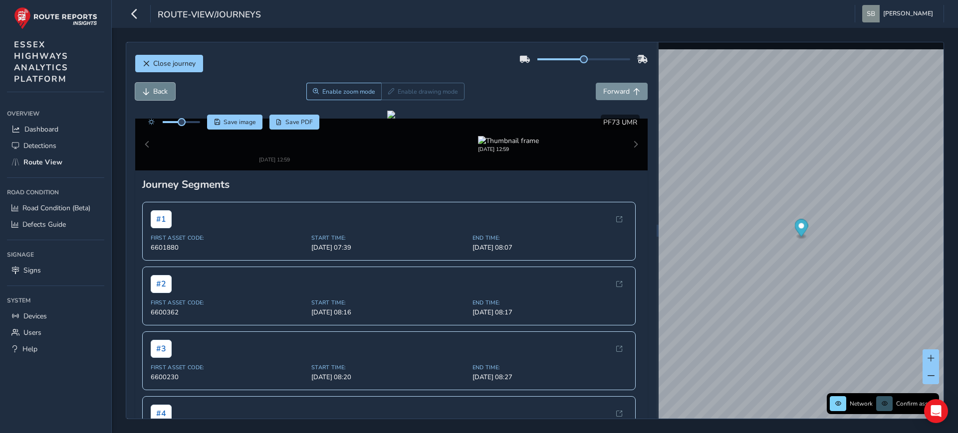
click at [145, 98] on button "Back" at bounding box center [155, 91] width 40 height 17
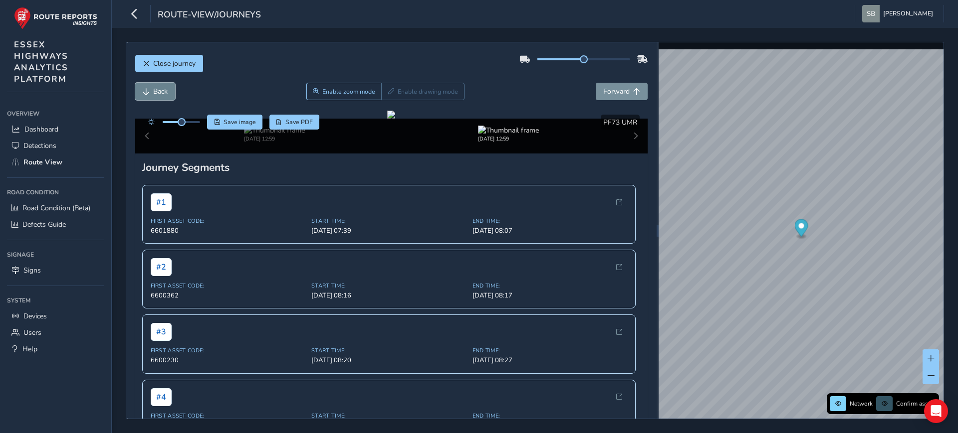
click at [145, 98] on button "Back" at bounding box center [155, 91] width 40 height 17
click at [626, 86] on button "Forward" at bounding box center [622, 91] width 52 height 17
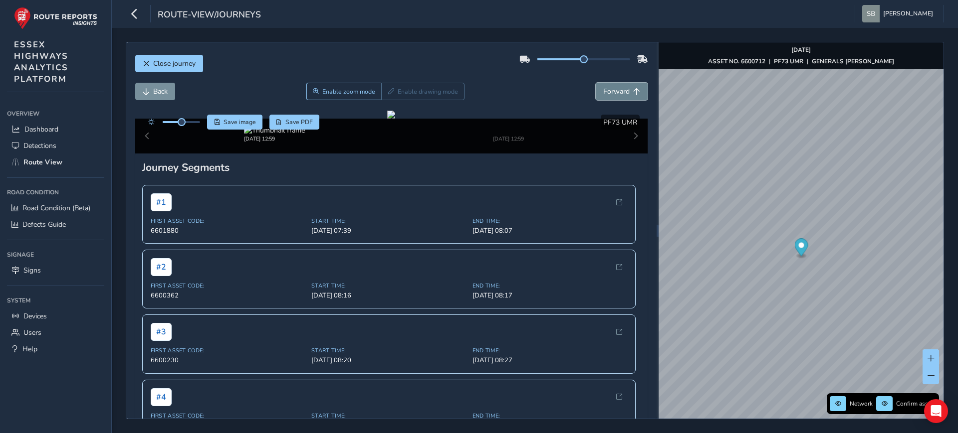
click at [626, 86] on button "Forward" at bounding box center [622, 91] width 52 height 17
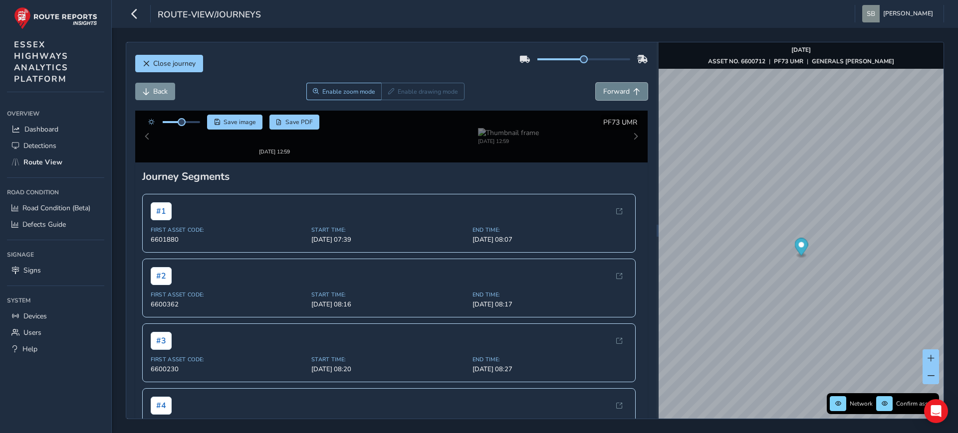
click at [626, 86] on button "Forward" at bounding box center [622, 91] width 52 height 17
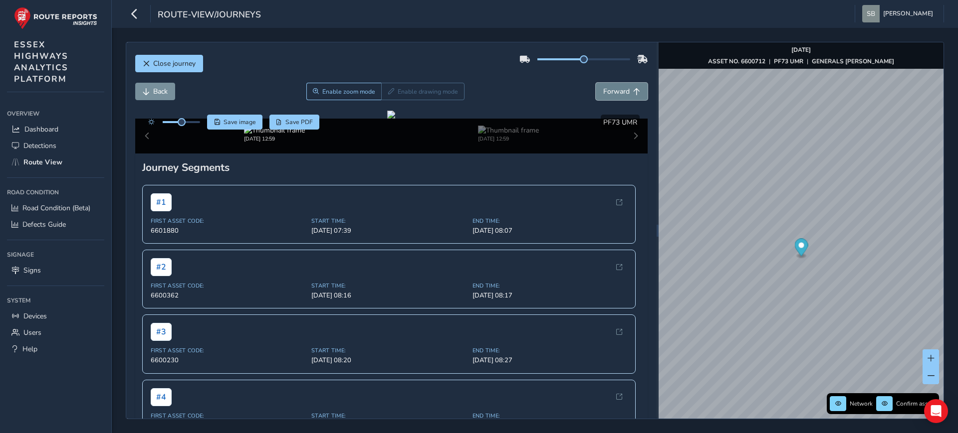
click at [626, 86] on button "Forward" at bounding box center [622, 91] width 52 height 17
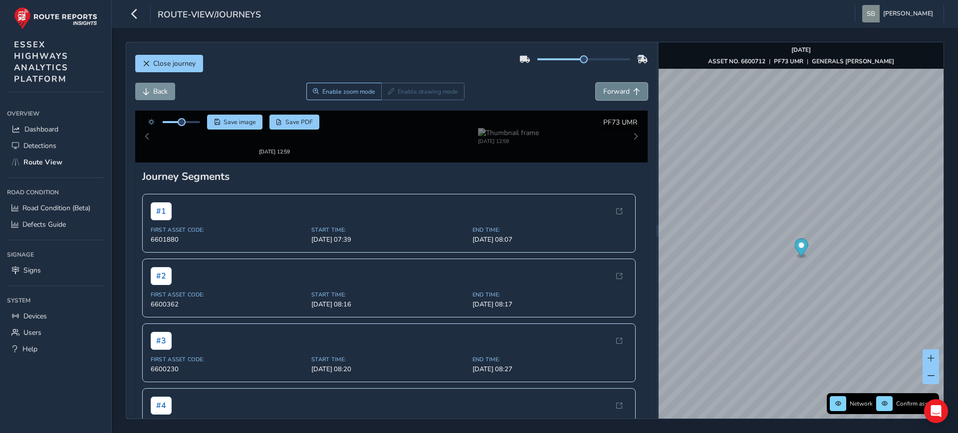
click at [626, 86] on button "Forward" at bounding box center [622, 91] width 52 height 17
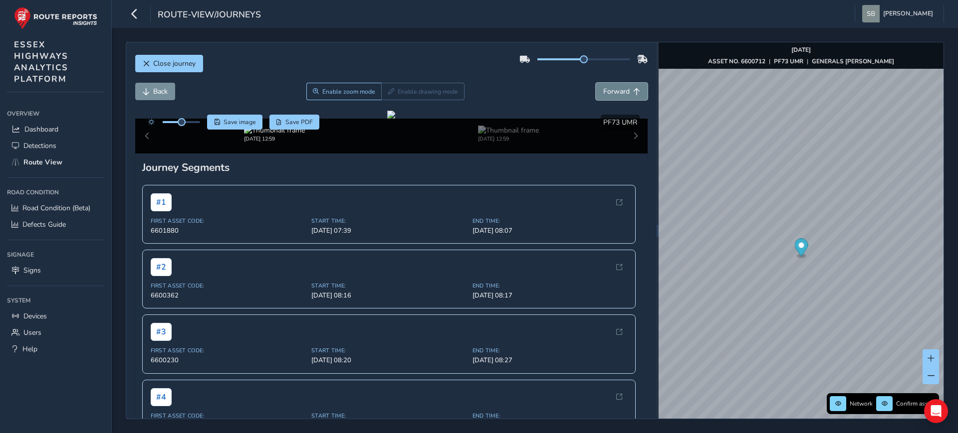
click at [626, 86] on button "Forward" at bounding box center [622, 91] width 52 height 17
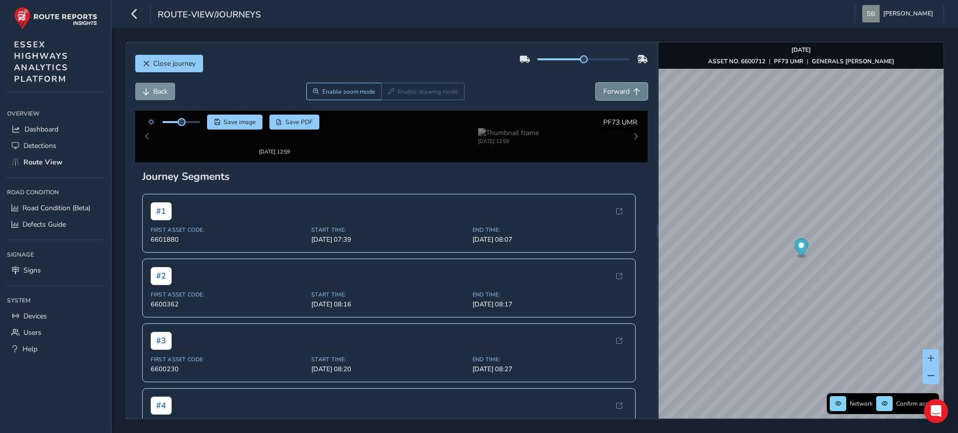
click at [626, 86] on button "Forward" at bounding box center [622, 91] width 52 height 17
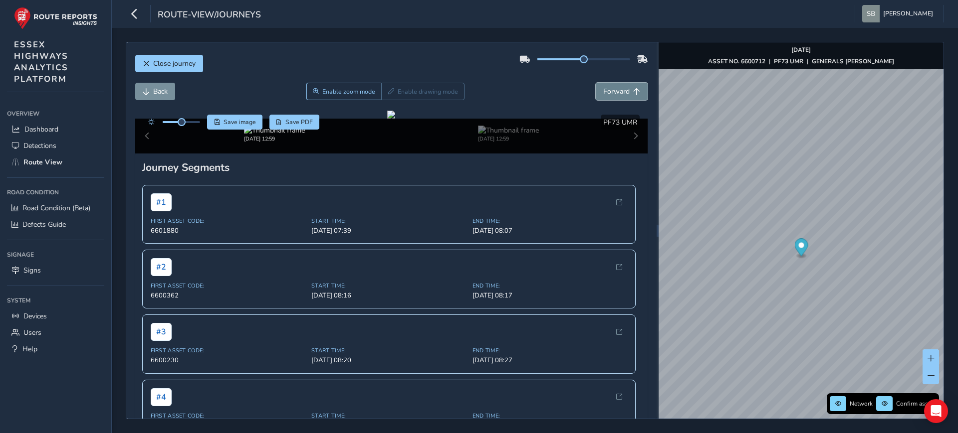
click at [626, 86] on button "Forward" at bounding box center [622, 91] width 52 height 17
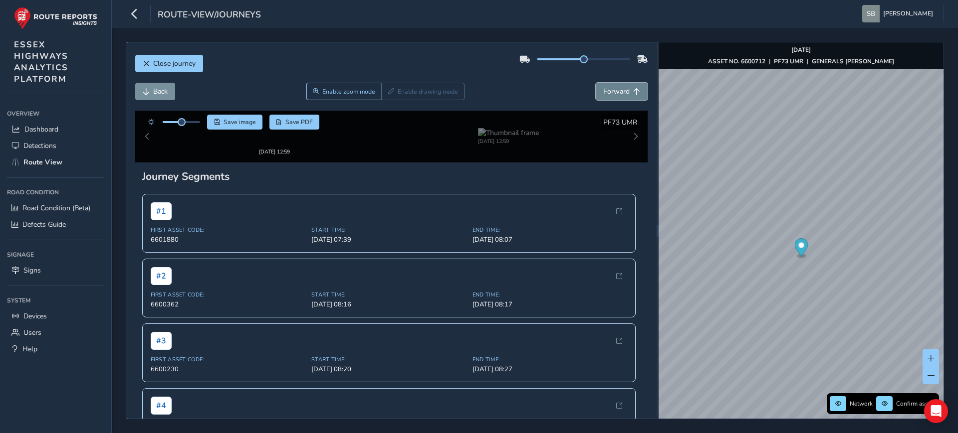
click at [626, 86] on button "Forward" at bounding box center [622, 91] width 52 height 17
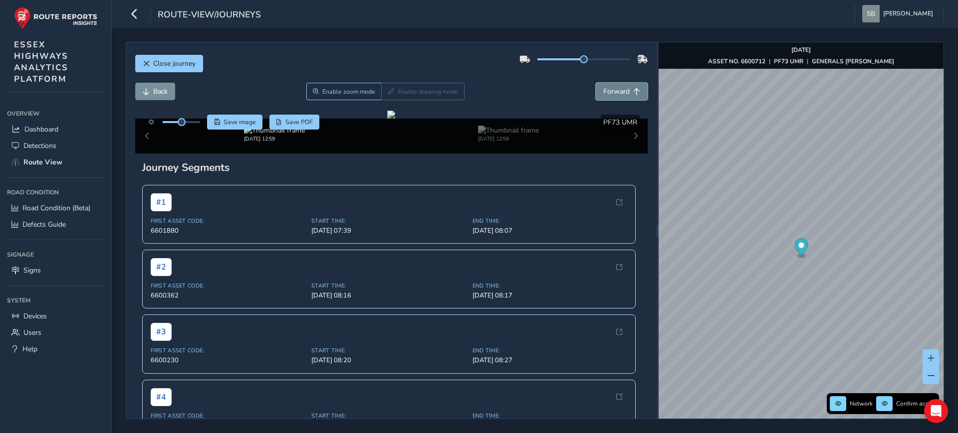
click at [626, 86] on button "Forward" at bounding box center [622, 91] width 52 height 17
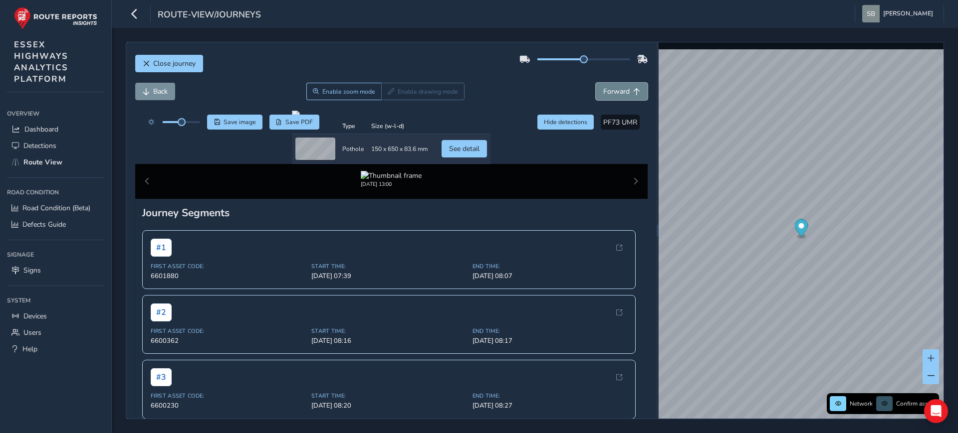
click at [626, 86] on button "Forward" at bounding box center [622, 91] width 52 height 17
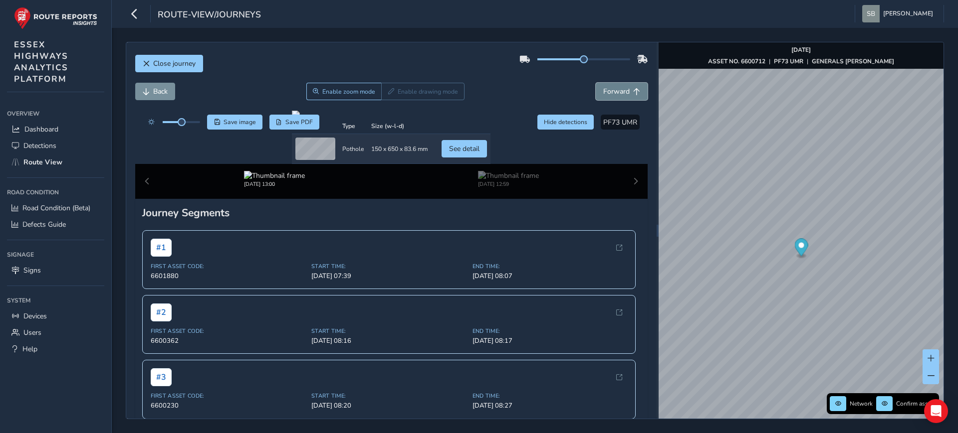
click at [626, 86] on button "Forward" at bounding box center [622, 91] width 52 height 17
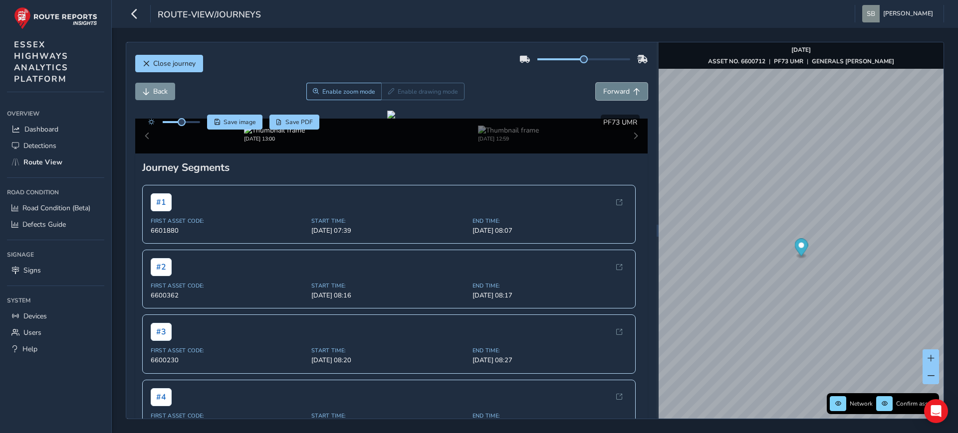
click at [626, 86] on button "Forward" at bounding box center [622, 91] width 52 height 17
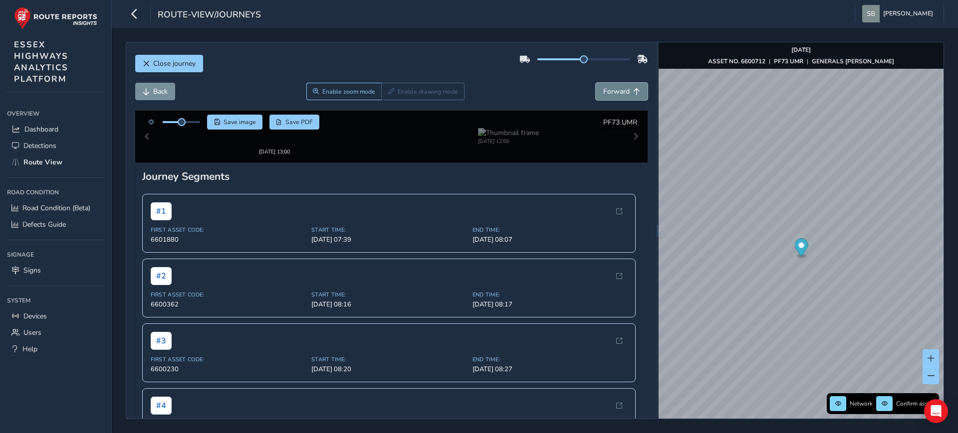
click at [626, 86] on button "Forward" at bounding box center [622, 91] width 52 height 17
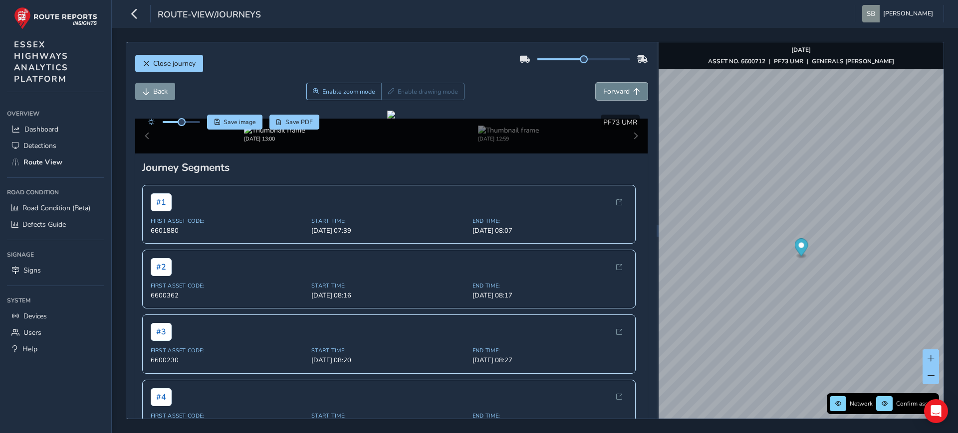
click at [626, 86] on button "Forward" at bounding box center [622, 91] width 52 height 17
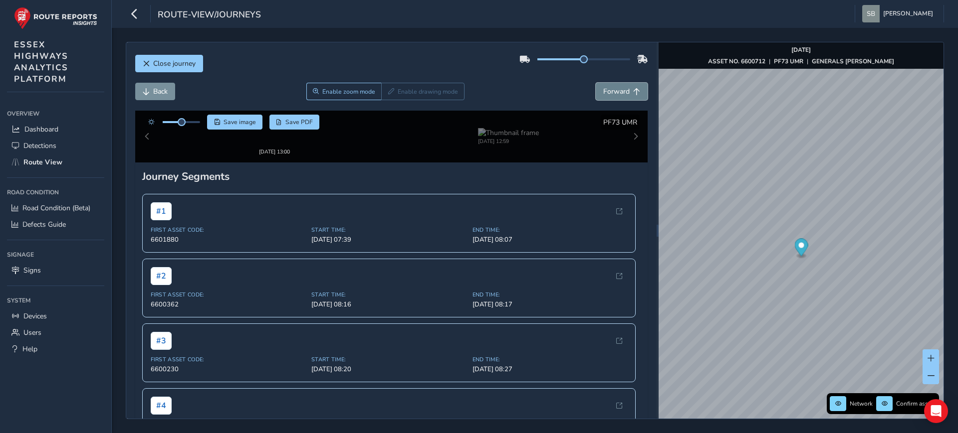
click at [626, 86] on button "Forward" at bounding box center [622, 91] width 52 height 17
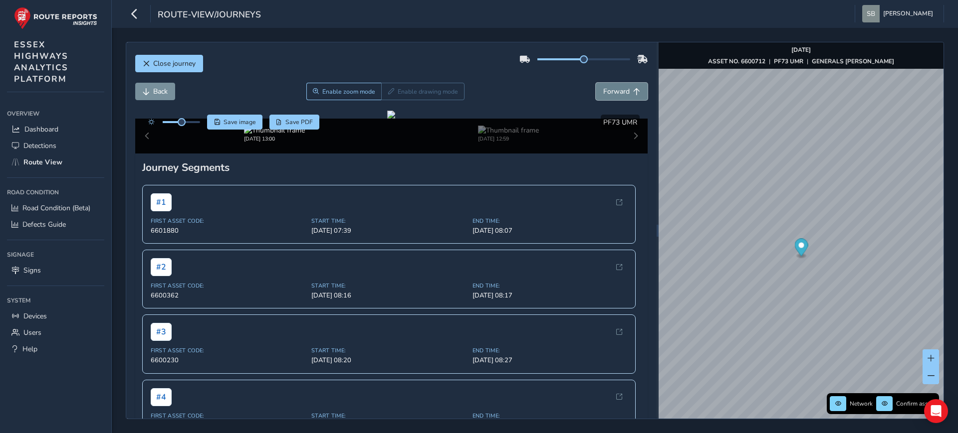
click at [626, 86] on button "Forward" at bounding box center [622, 91] width 52 height 17
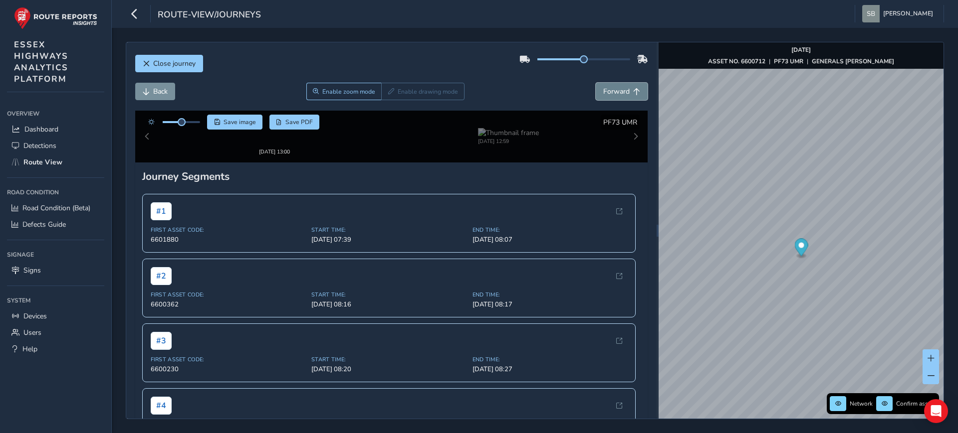
click at [626, 86] on button "Forward" at bounding box center [622, 91] width 52 height 17
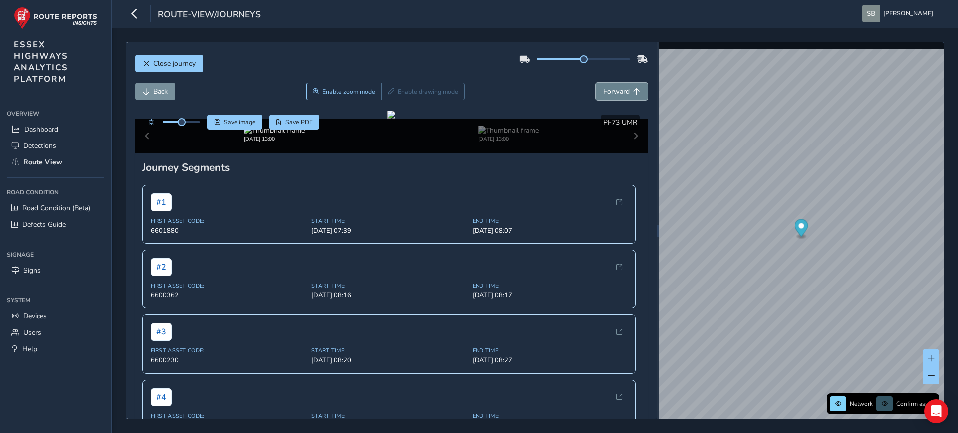
click at [626, 86] on button "Forward" at bounding box center [622, 91] width 52 height 17
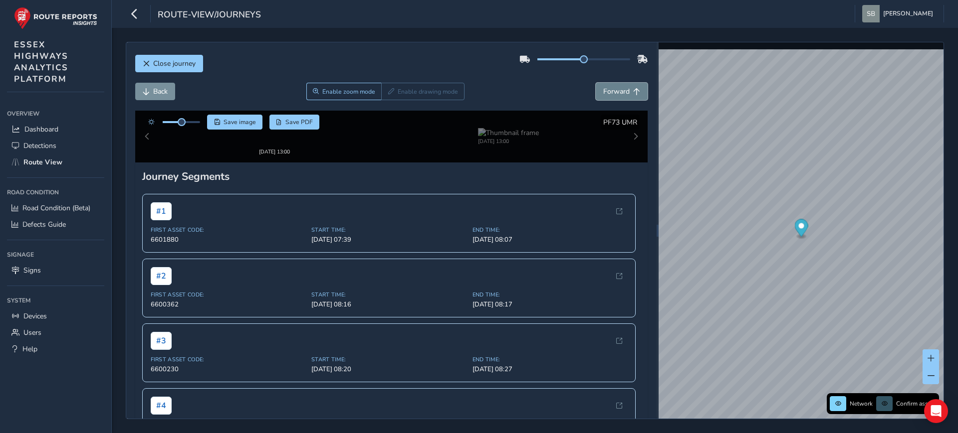
click at [626, 86] on button "Forward" at bounding box center [622, 91] width 52 height 17
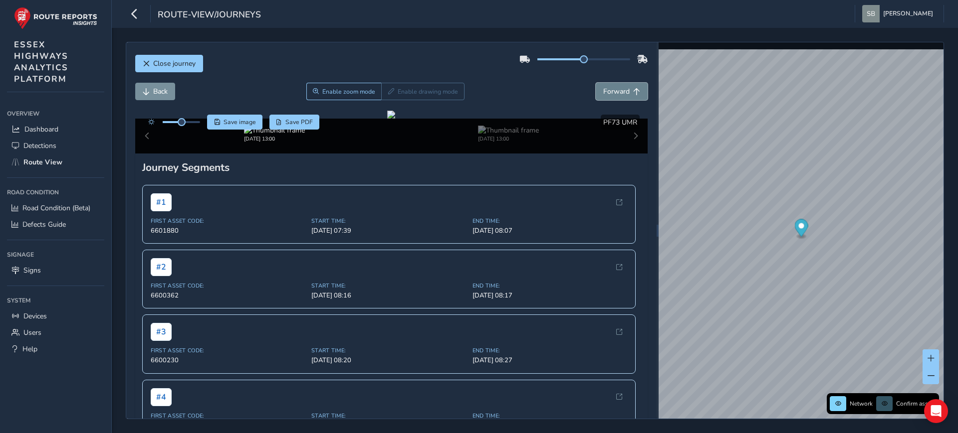
click at [626, 86] on button "Forward" at bounding box center [622, 91] width 52 height 17
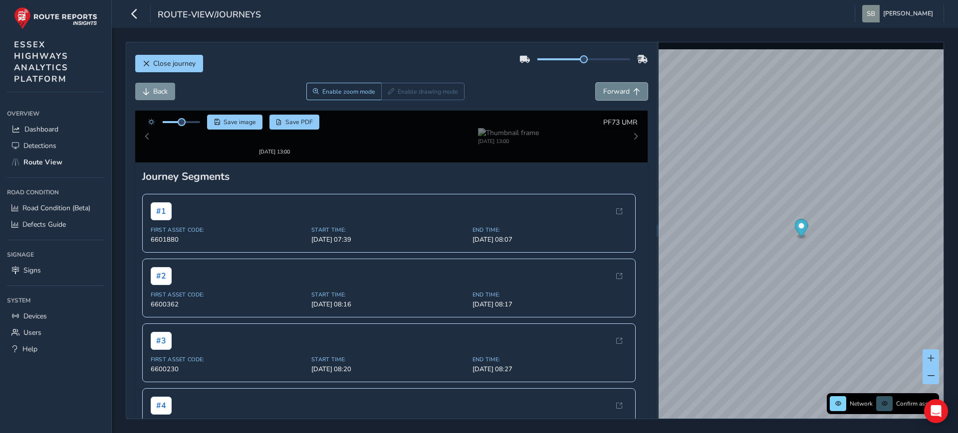
click at [626, 86] on button "Forward" at bounding box center [622, 91] width 52 height 17
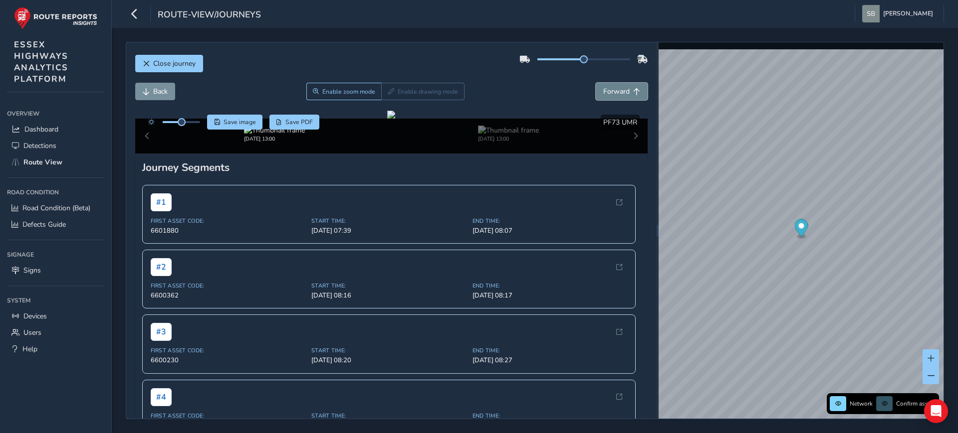
click at [626, 86] on button "Forward" at bounding box center [622, 91] width 52 height 17
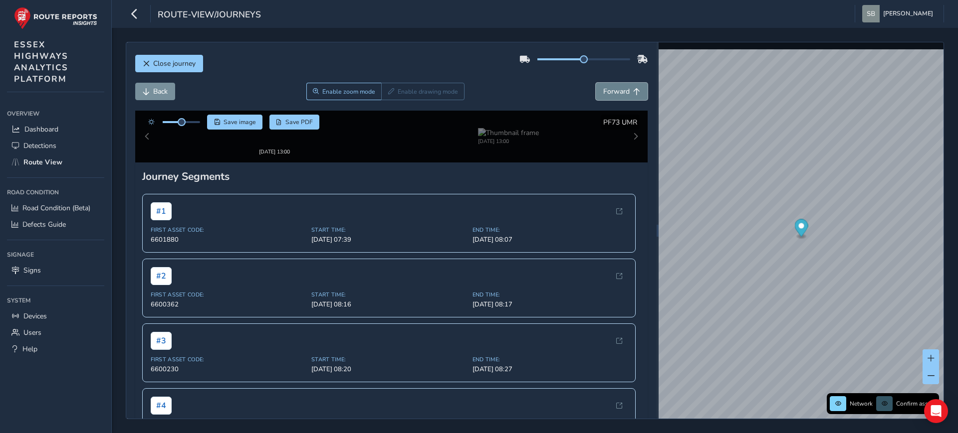
click at [626, 86] on button "Forward" at bounding box center [622, 91] width 52 height 17
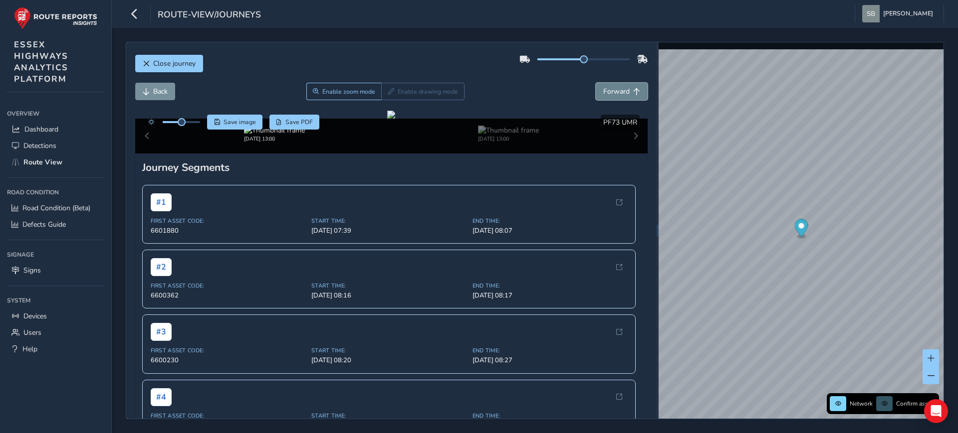
click at [626, 86] on button "Forward" at bounding box center [622, 91] width 52 height 17
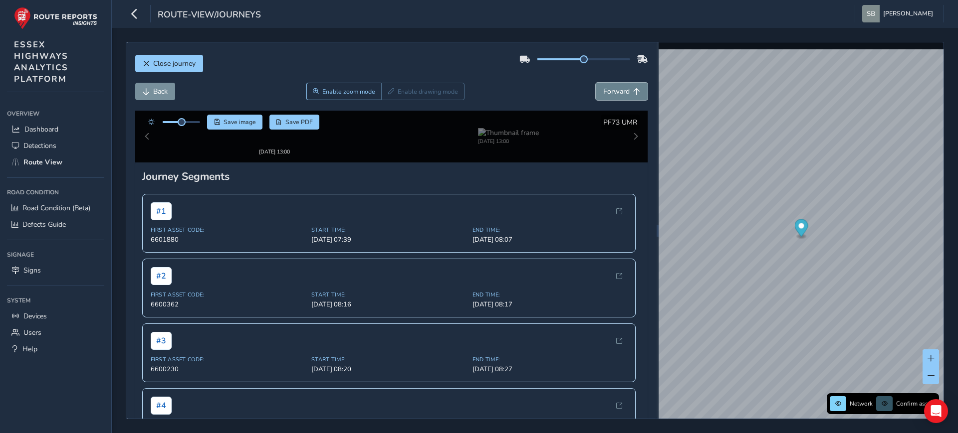
click at [626, 86] on button "Forward" at bounding box center [622, 91] width 52 height 17
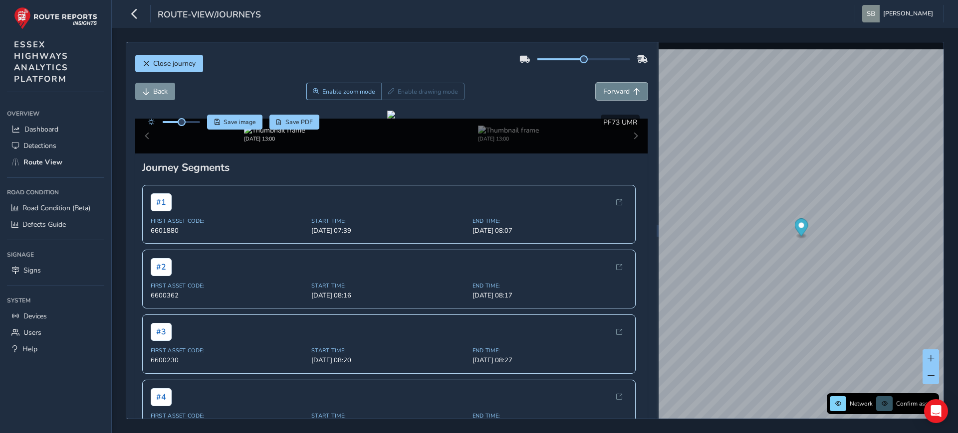
click at [626, 86] on button "Forward" at bounding box center [622, 91] width 52 height 17
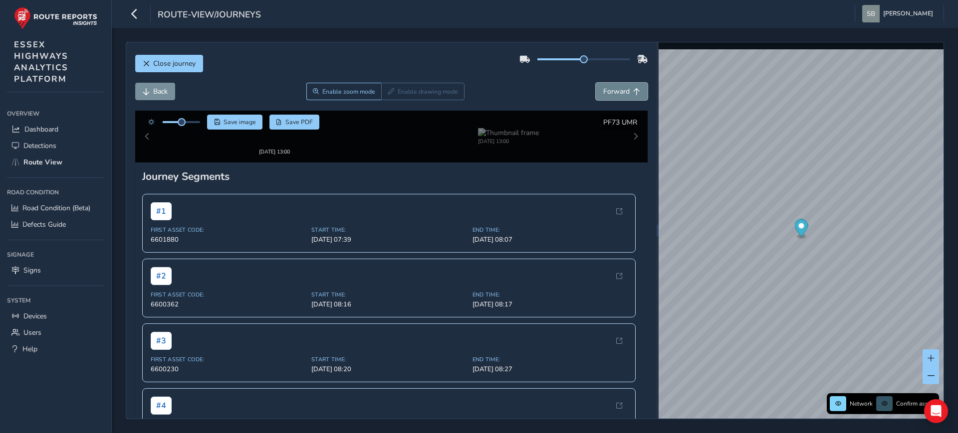
click at [626, 86] on button "Forward" at bounding box center [622, 91] width 52 height 17
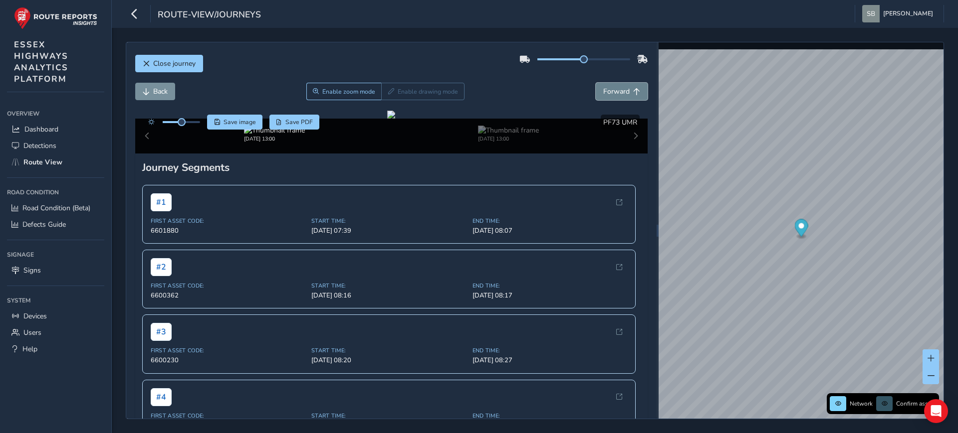
click at [626, 86] on button "Forward" at bounding box center [622, 91] width 52 height 17
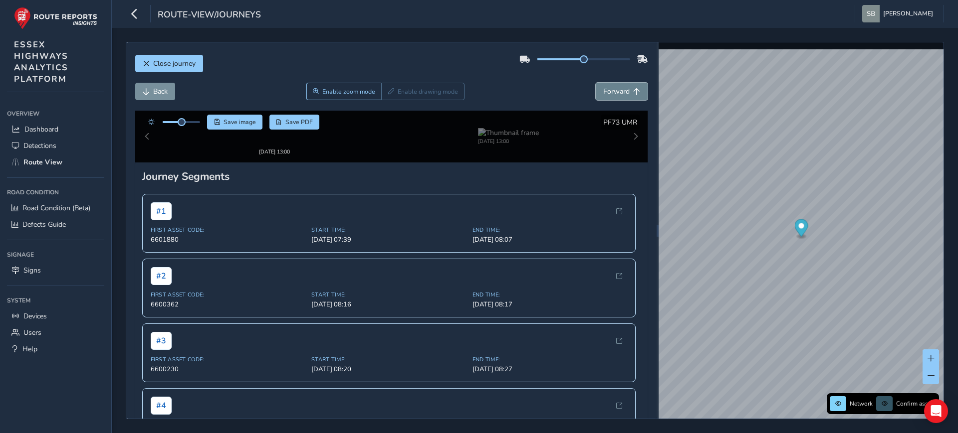
click at [626, 86] on button "Forward" at bounding box center [622, 91] width 52 height 17
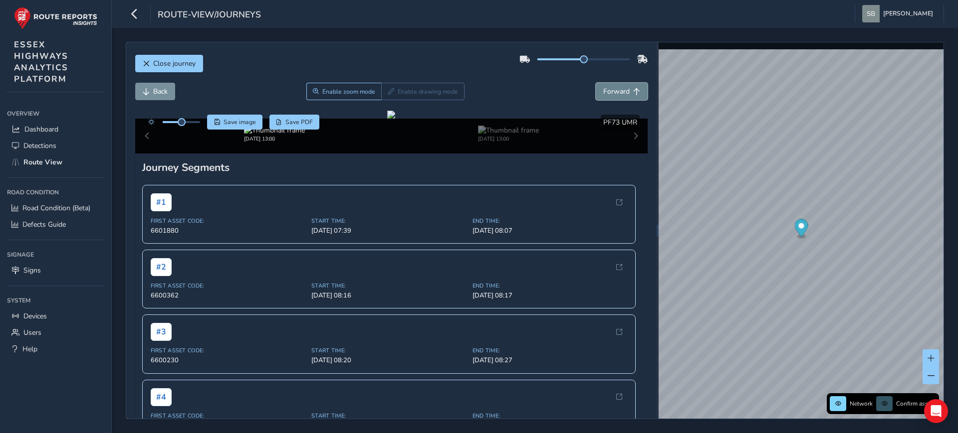
click at [626, 86] on button "Forward" at bounding box center [622, 91] width 52 height 17
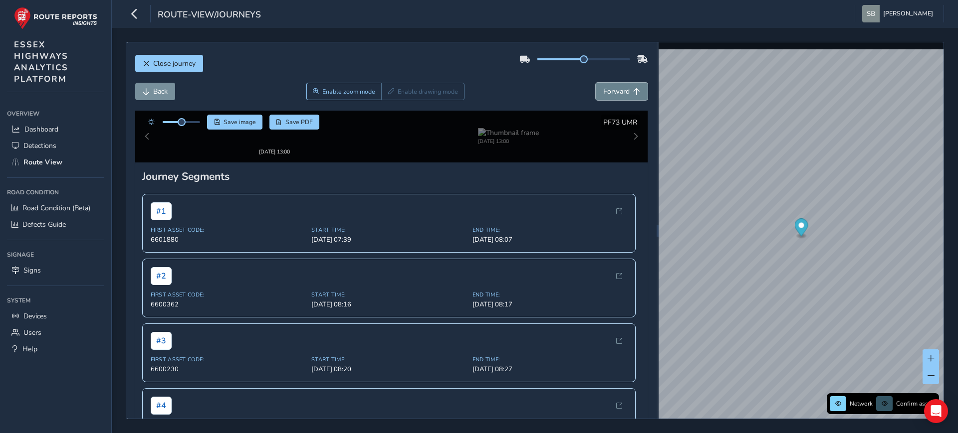
click at [626, 86] on button "Forward" at bounding box center [622, 91] width 52 height 17
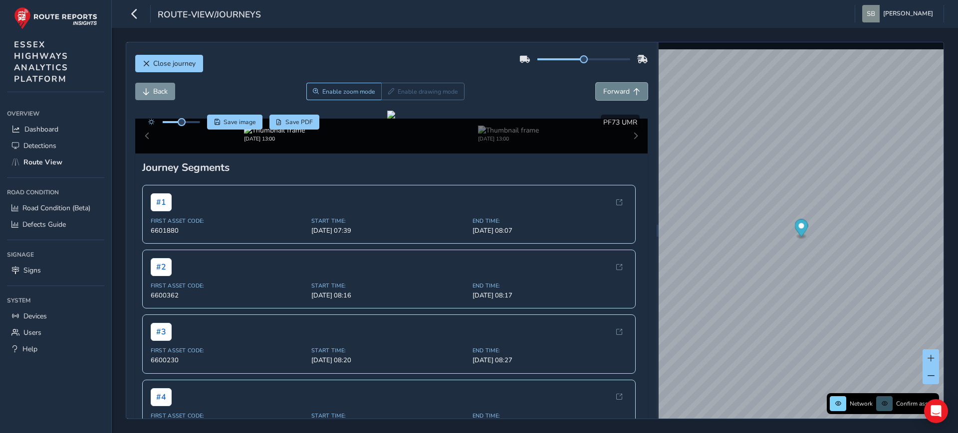
click at [626, 86] on button "Forward" at bounding box center [622, 91] width 52 height 17
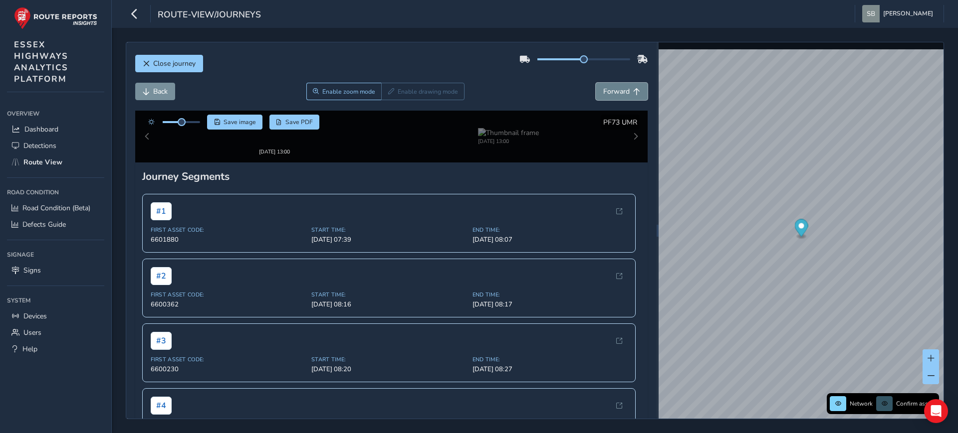
click at [626, 86] on button "Forward" at bounding box center [622, 91] width 52 height 17
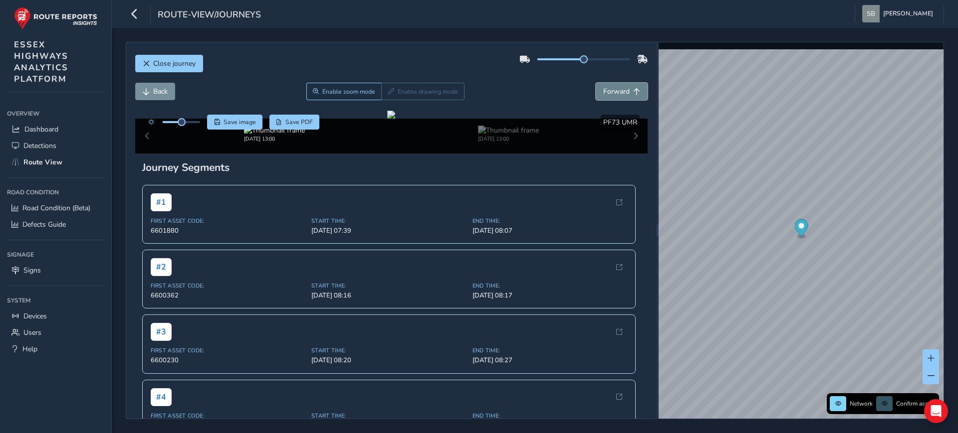
click at [626, 86] on button "Forward" at bounding box center [622, 91] width 52 height 17
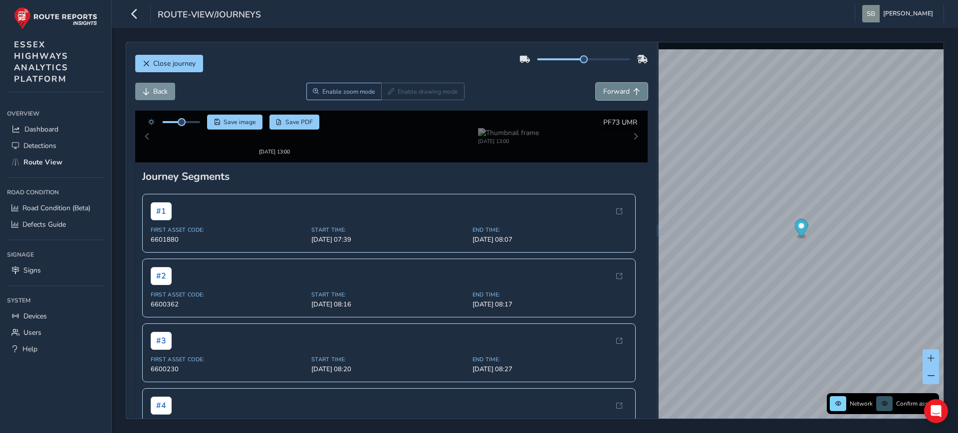
click at [626, 86] on button "Forward" at bounding box center [622, 91] width 52 height 17
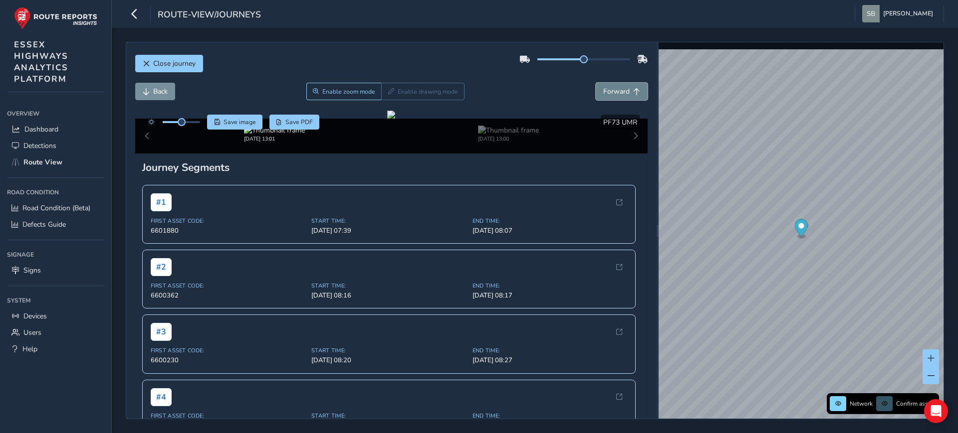
click at [626, 86] on button "Forward" at bounding box center [622, 91] width 52 height 17
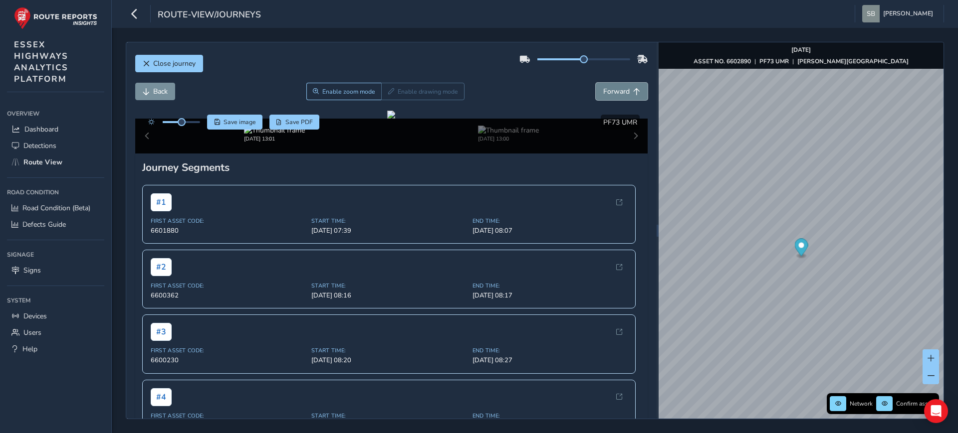
click at [626, 86] on button "Forward" at bounding box center [622, 91] width 52 height 17
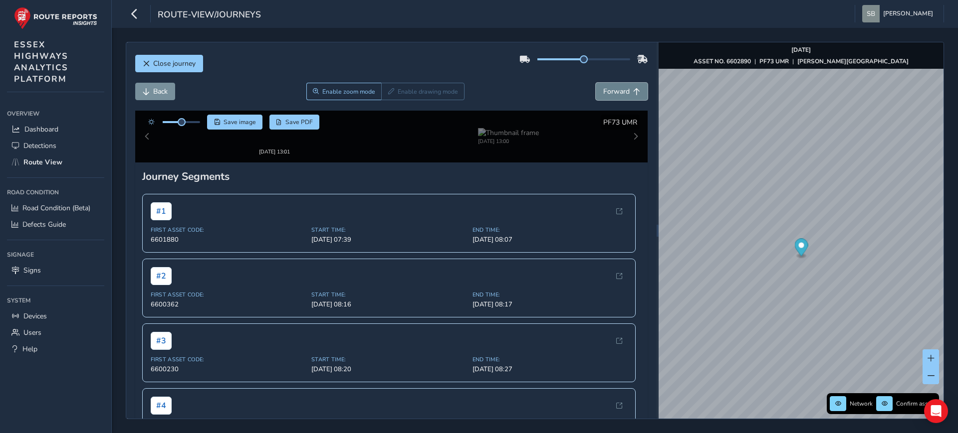
click at [626, 86] on button "Forward" at bounding box center [622, 91] width 52 height 17
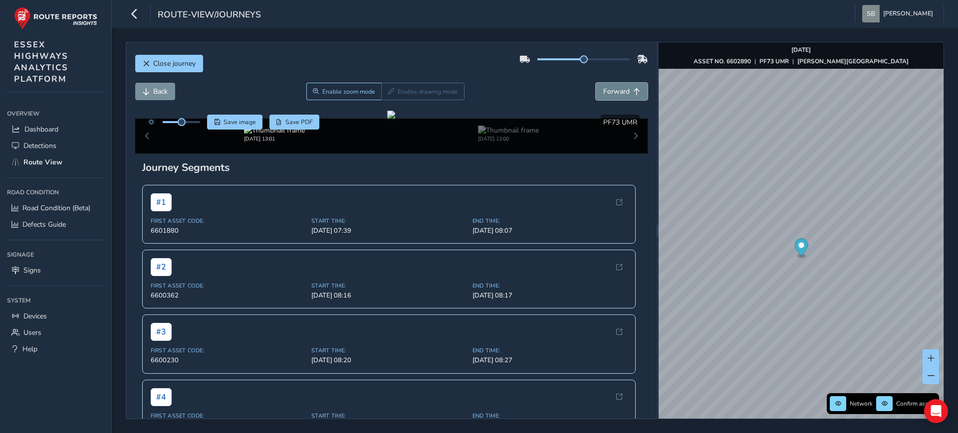
click at [626, 86] on button "Forward" at bounding box center [622, 91] width 52 height 17
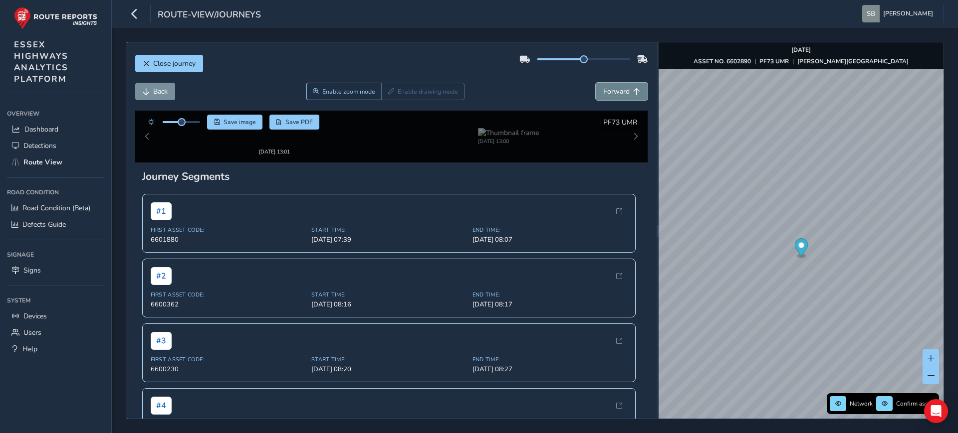
click at [626, 86] on button "Forward" at bounding box center [622, 91] width 52 height 17
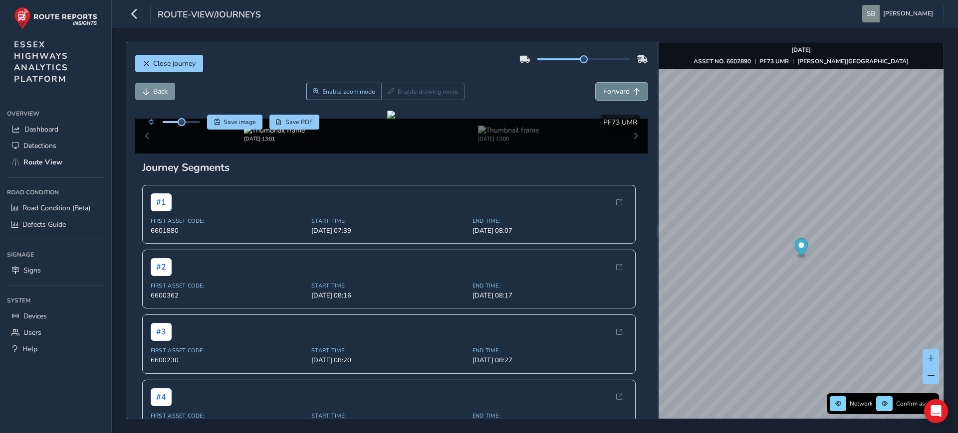
click at [626, 86] on button "Forward" at bounding box center [622, 91] width 52 height 17
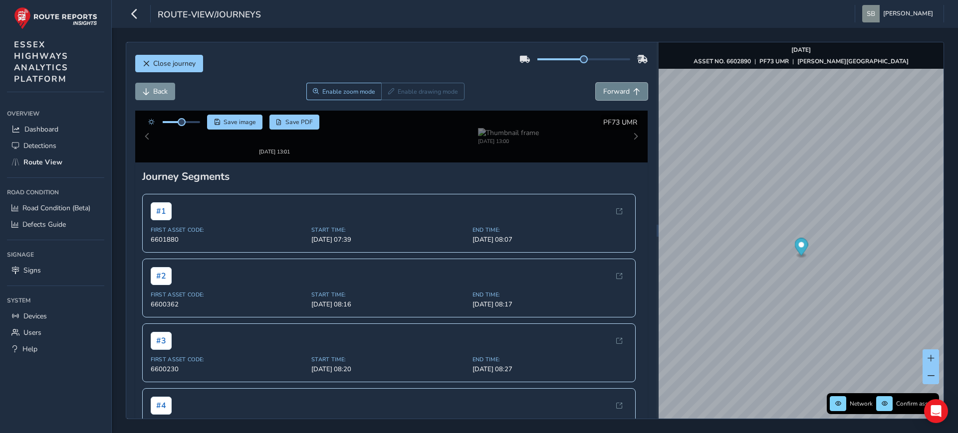
click at [626, 86] on button "Forward" at bounding box center [622, 91] width 52 height 17
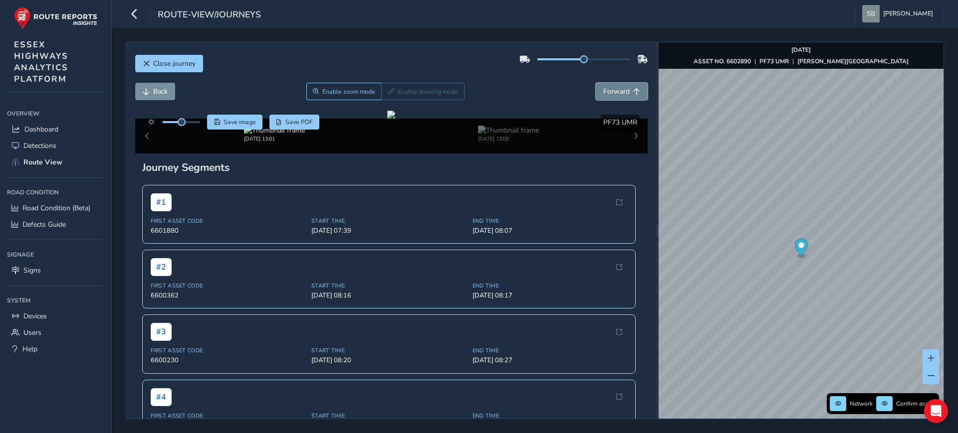
click at [626, 86] on button "Forward" at bounding box center [622, 91] width 52 height 17
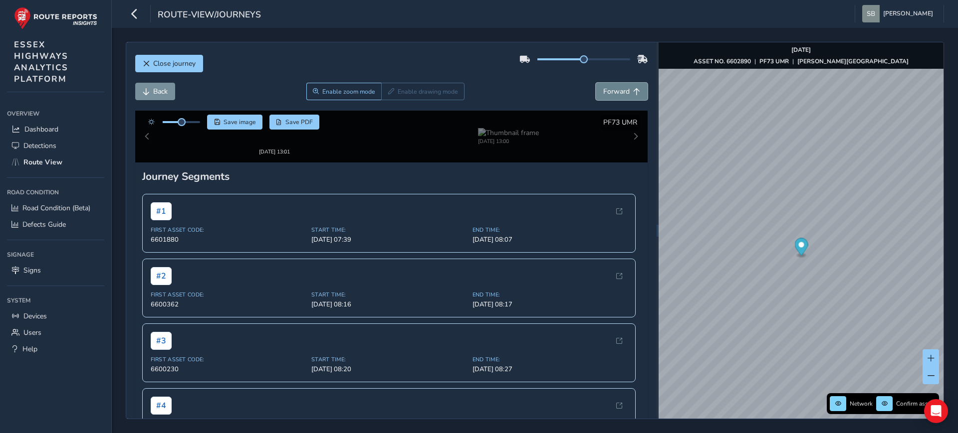
click at [626, 86] on button "Forward" at bounding box center [622, 91] width 52 height 17
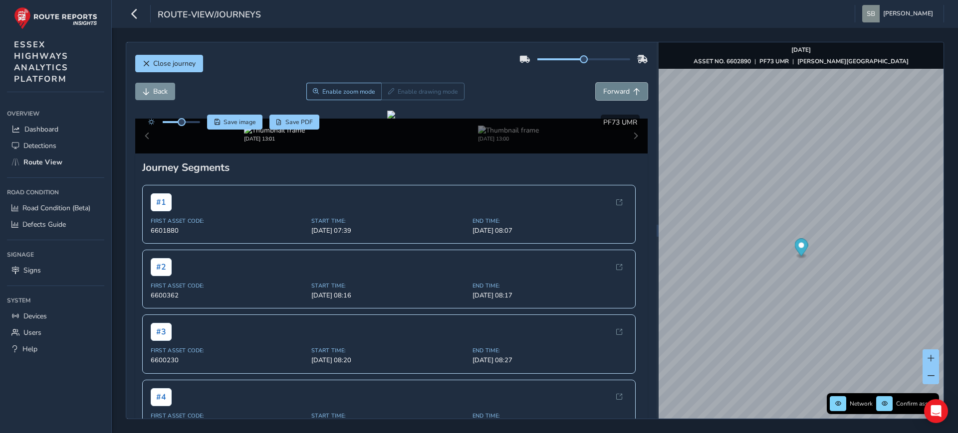
click at [626, 86] on button "Forward" at bounding box center [622, 91] width 52 height 17
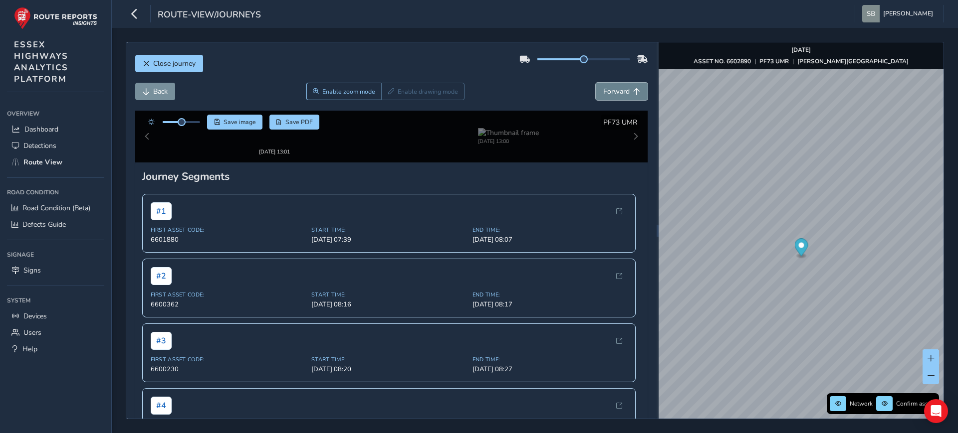
click at [626, 86] on button "Forward" at bounding box center [622, 91] width 52 height 17
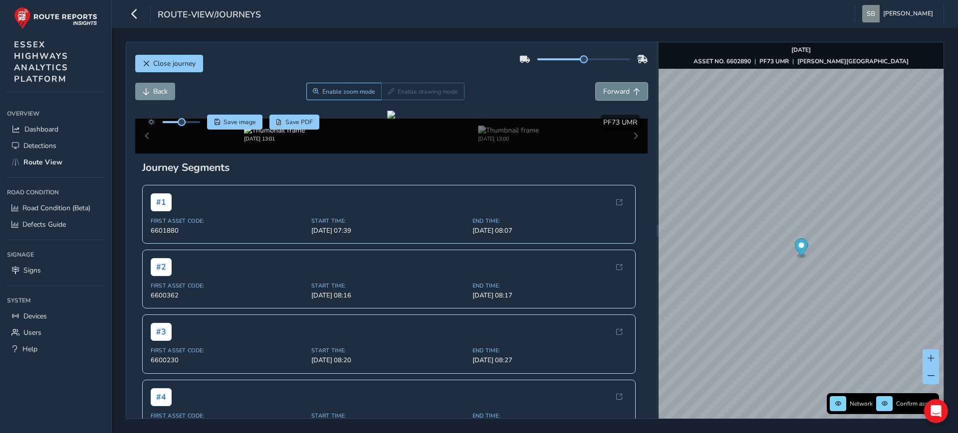
click at [626, 86] on button "Forward" at bounding box center [622, 91] width 52 height 17
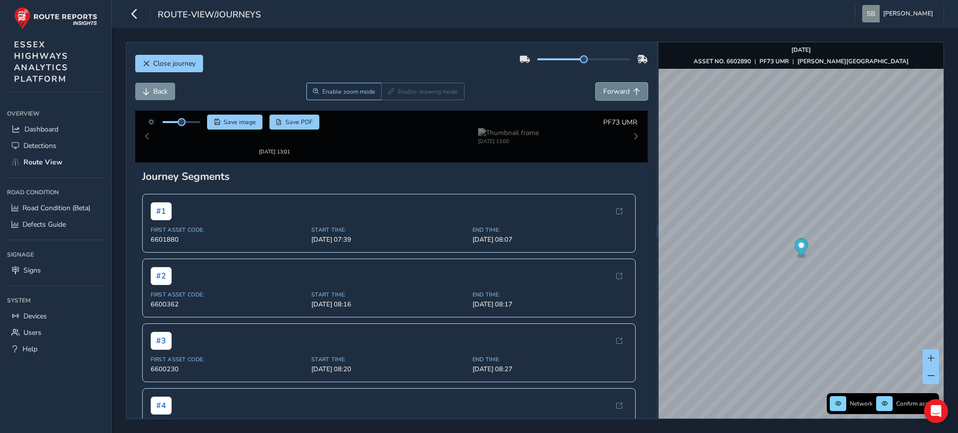
click at [627, 86] on button "Forward" at bounding box center [622, 91] width 52 height 17
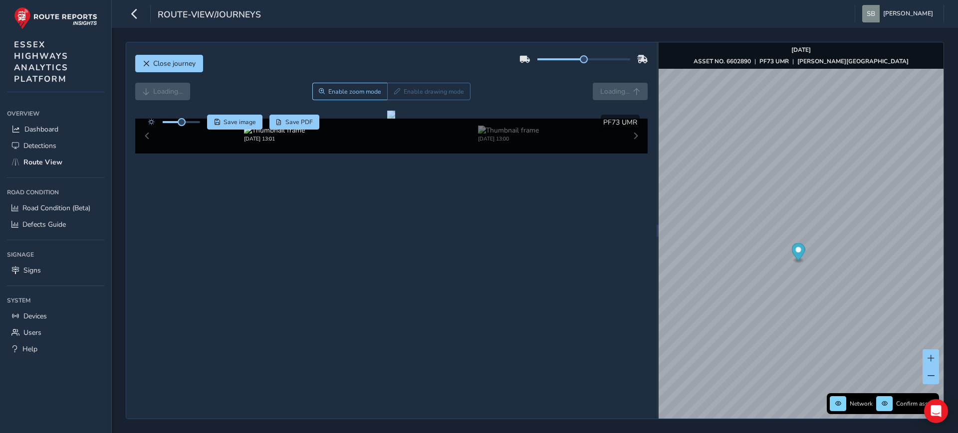
click at [627, 86] on div "Loading... Enable zoom mode Enable drawing mode Loading..." at bounding box center [391, 91] width 513 height 17
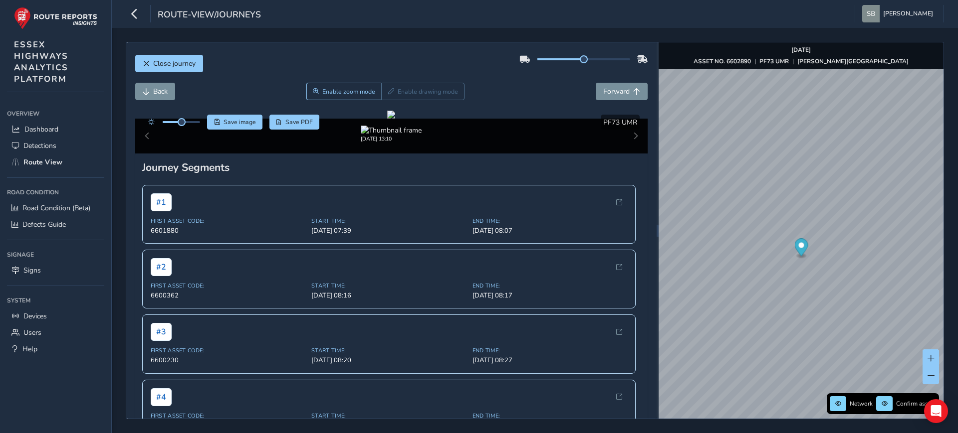
click at [256, 68] on div "Close journey" at bounding box center [391, 67] width 513 height 32
click at [154, 90] on span "Back" at bounding box center [160, 91] width 14 height 9
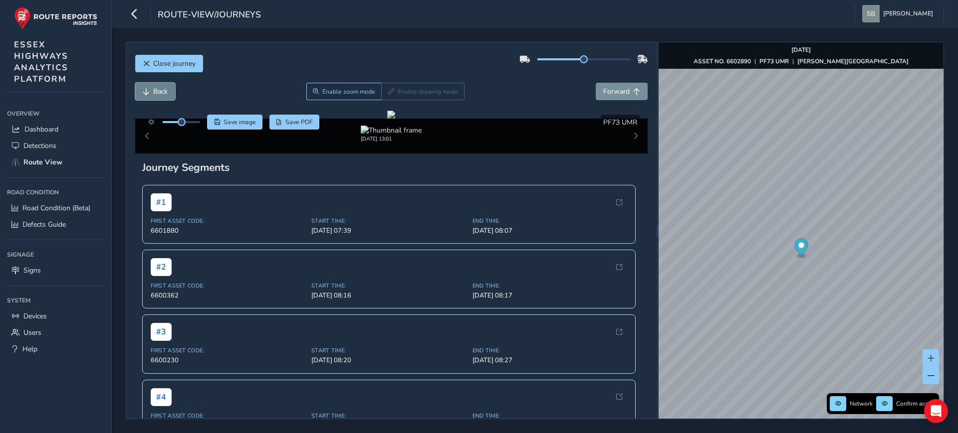
click at [154, 90] on span "Back" at bounding box center [160, 91] width 14 height 9
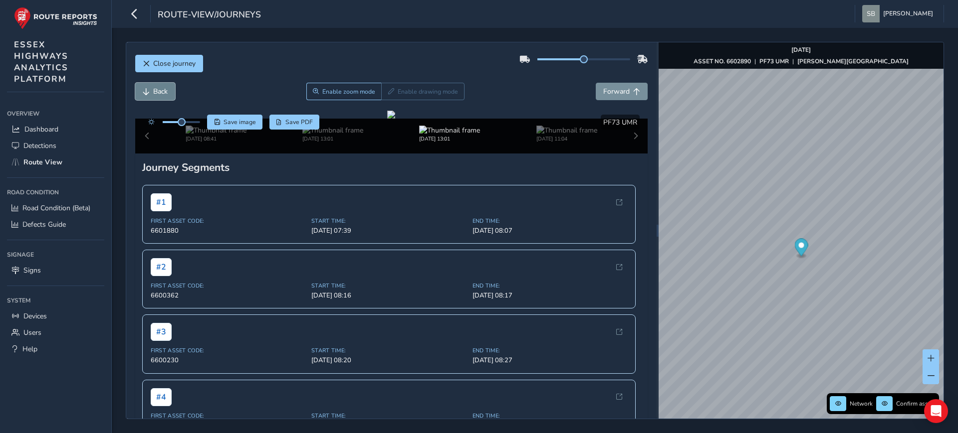
click at [154, 90] on span "Back" at bounding box center [160, 91] width 14 height 9
click at [603, 87] on span "Forward" at bounding box center [616, 91] width 26 height 9
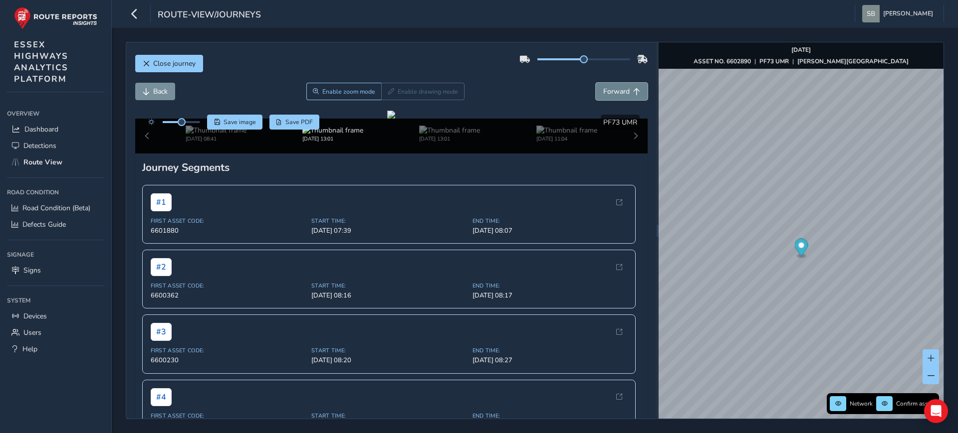
click at [603, 87] on span "Forward" at bounding box center [616, 91] width 26 height 9
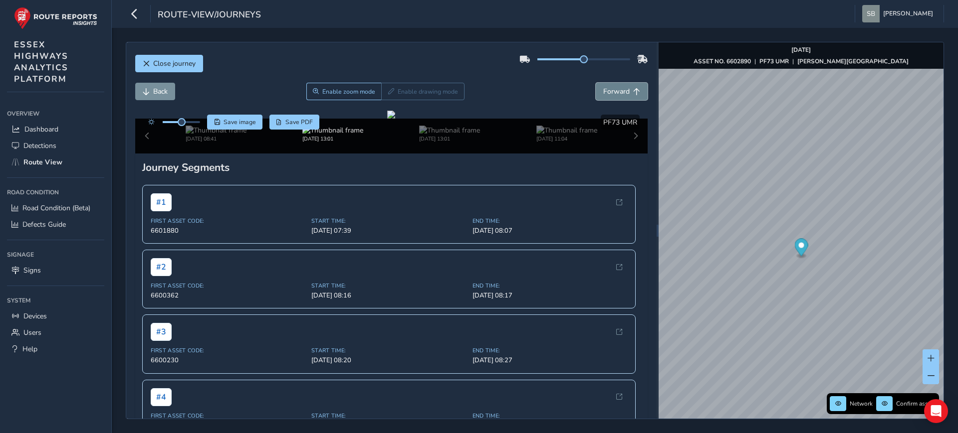
click at [603, 87] on span "Forward" at bounding box center [616, 91] width 26 height 9
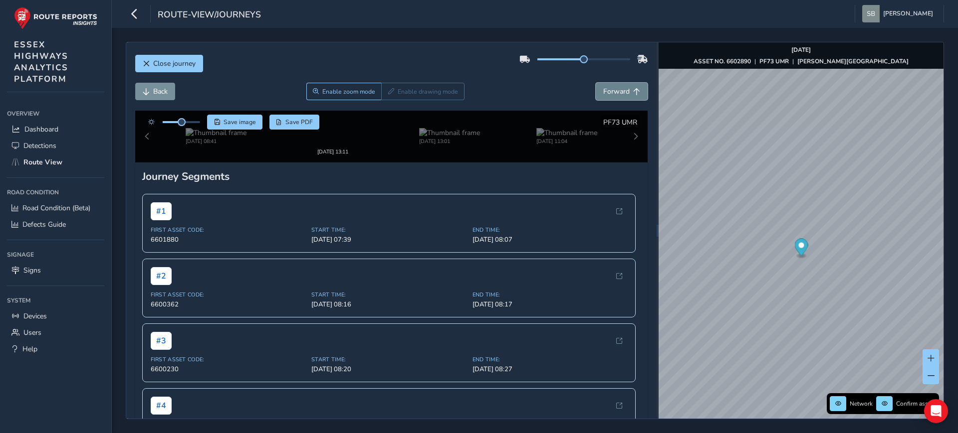
click at [603, 87] on span "Forward" at bounding box center [616, 91] width 26 height 9
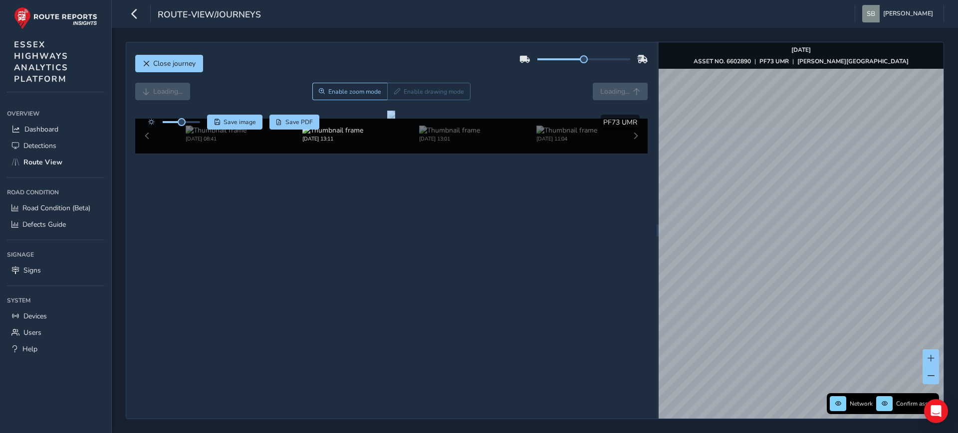
click at [598, 86] on div "Loading... Enable zoom mode Enable drawing mode Loading..." at bounding box center [391, 91] width 513 height 17
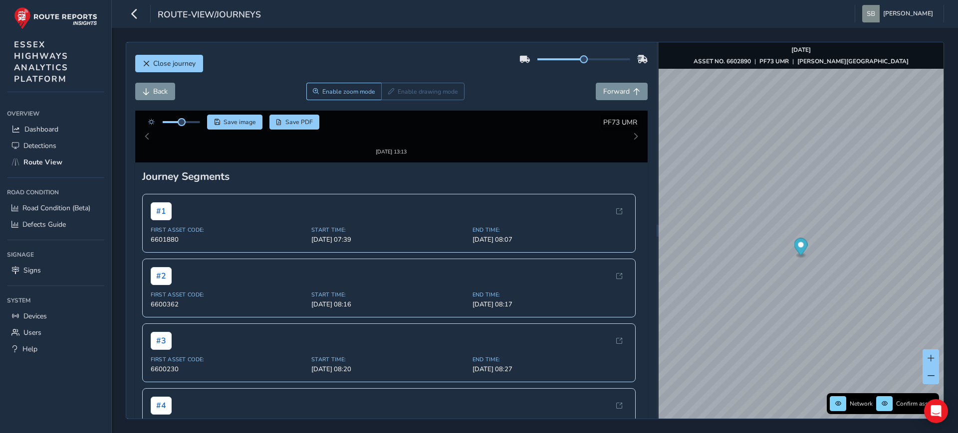
click at [260, 73] on div "Close journey" at bounding box center [391, 67] width 513 height 32
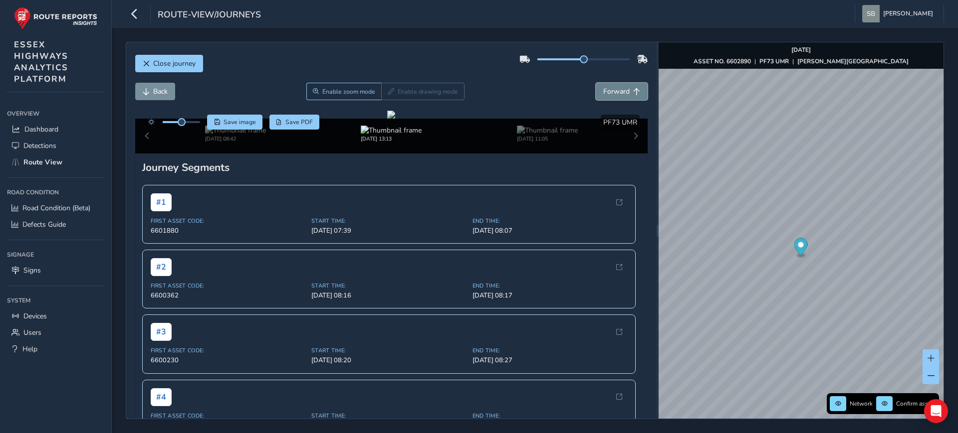
click at [614, 87] on span "Forward" at bounding box center [616, 91] width 26 height 9
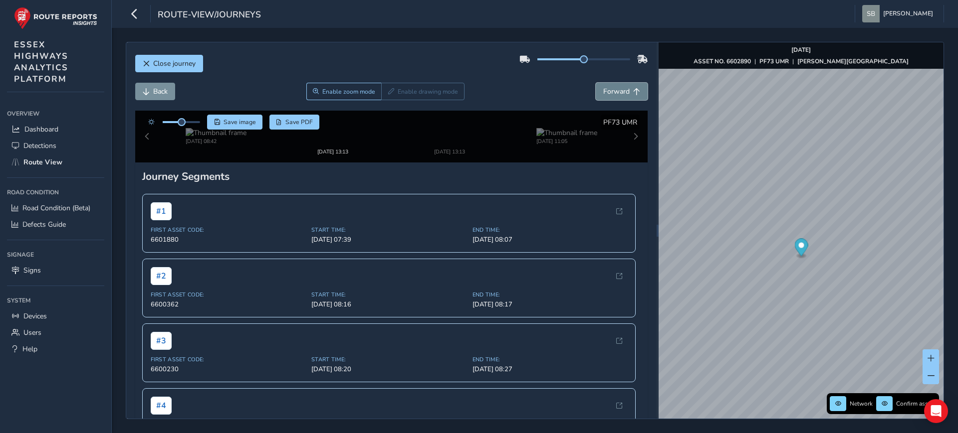
click at [614, 87] on span "Forward" at bounding box center [616, 91] width 26 height 9
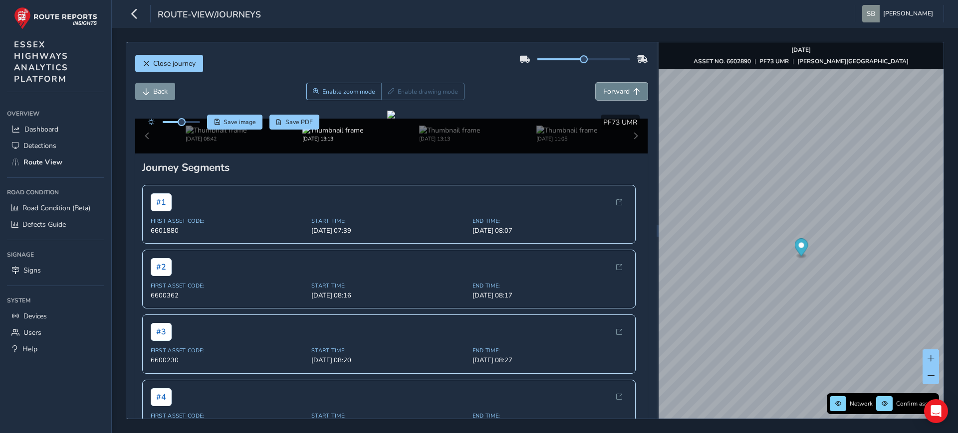
click at [614, 87] on span "Forward" at bounding box center [616, 91] width 26 height 9
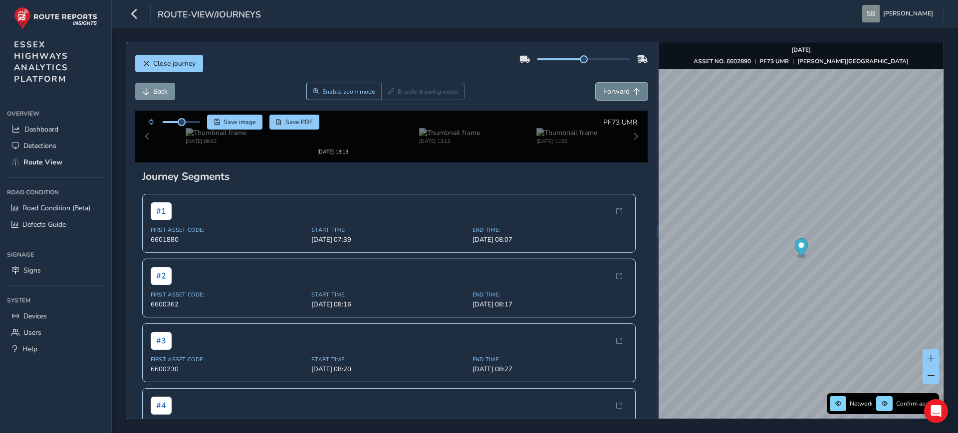
click at [614, 87] on span "Forward" at bounding box center [616, 91] width 26 height 9
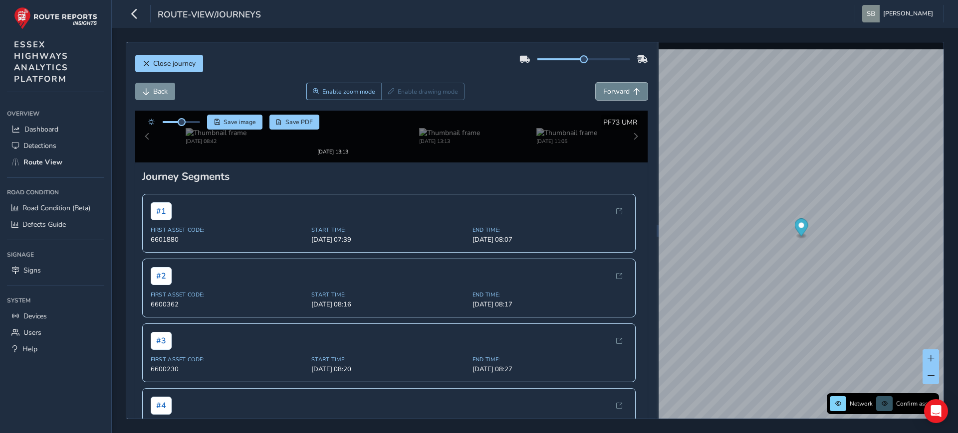
click at [614, 87] on span "Forward" at bounding box center [616, 91] width 26 height 9
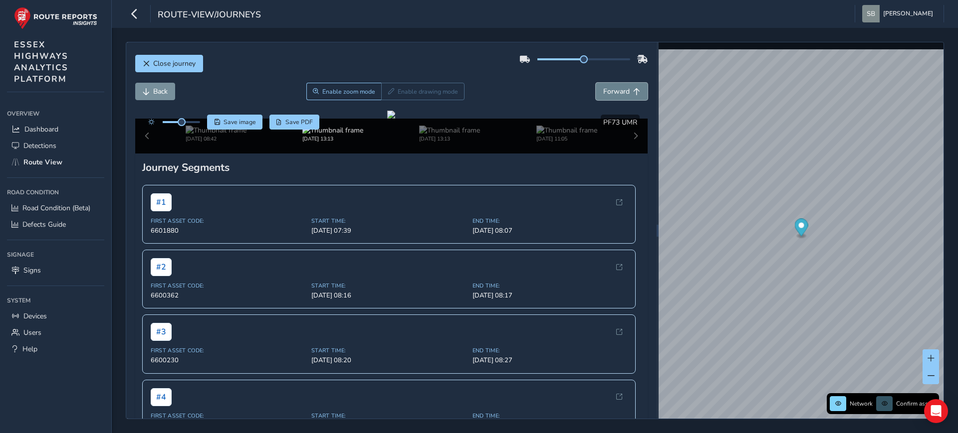
click at [614, 87] on span "Forward" at bounding box center [616, 91] width 26 height 9
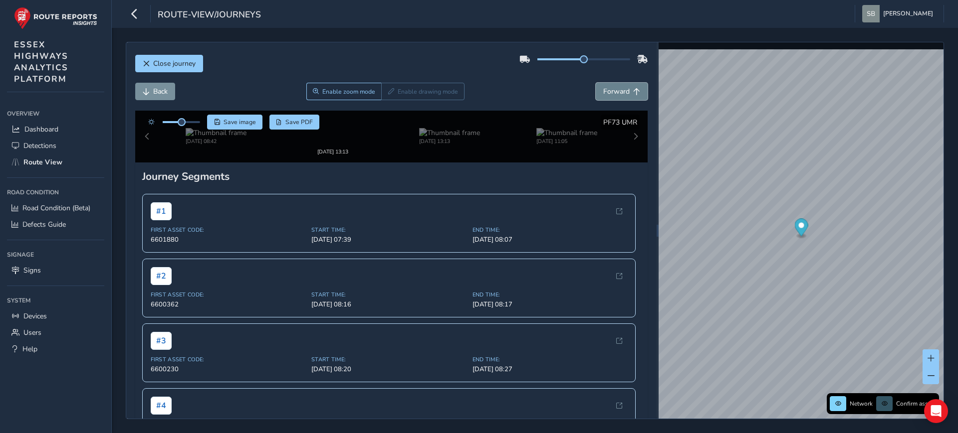
click at [614, 87] on span "Forward" at bounding box center [616, 91] width 26 height 9
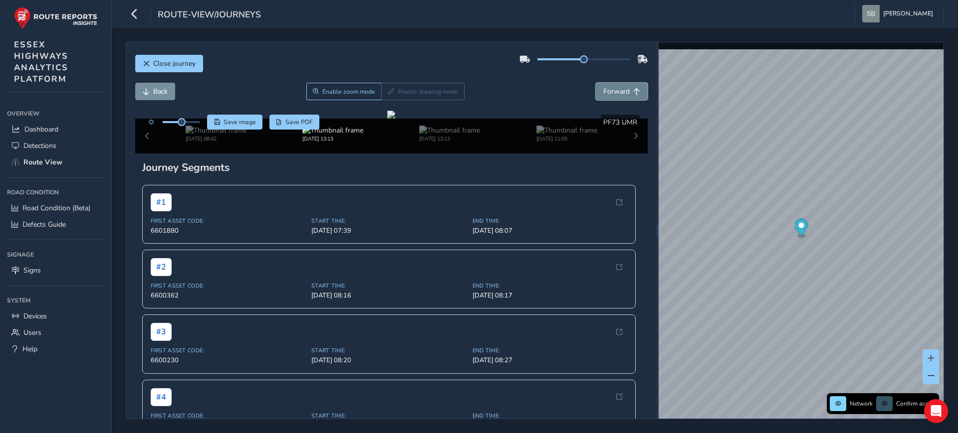
click at [614, 87] on span "Forward" at bounding box center [616, 91] width 26 height 9
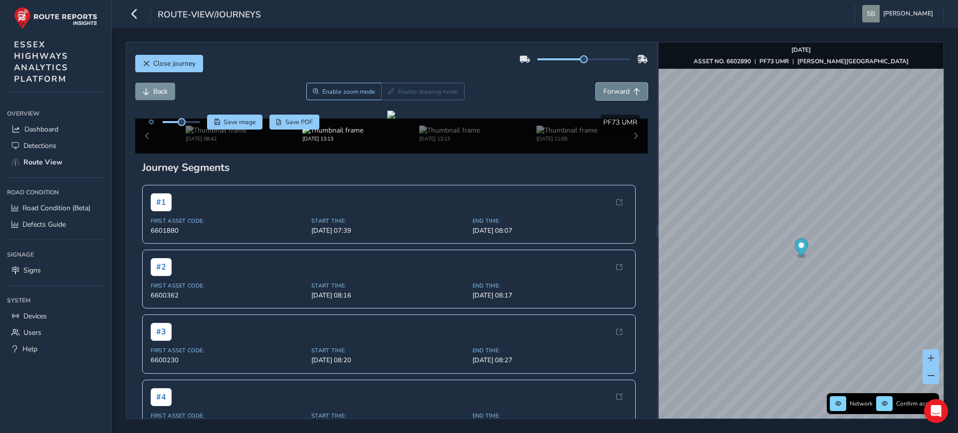
click at [614, 87] on span "Forward" at bounding box center [616, 91] width 26 height 9
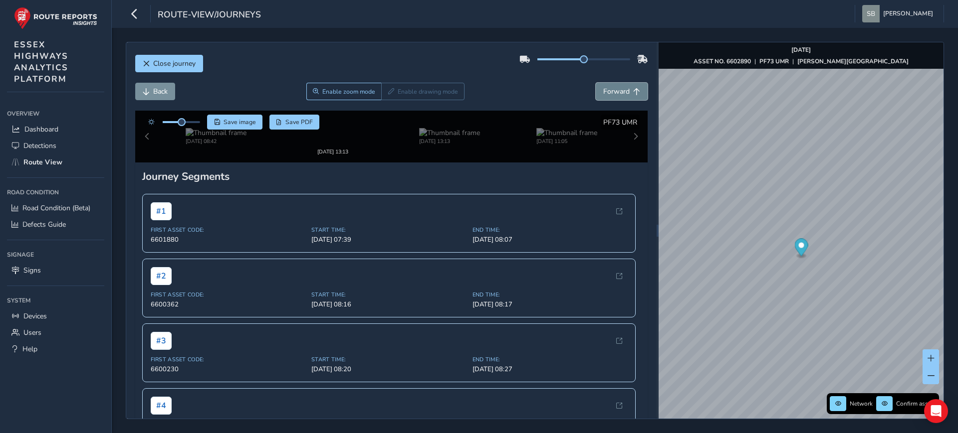
click at [614, 87] on span "Forward" at bounding box center [616, 91] width 26 height 9
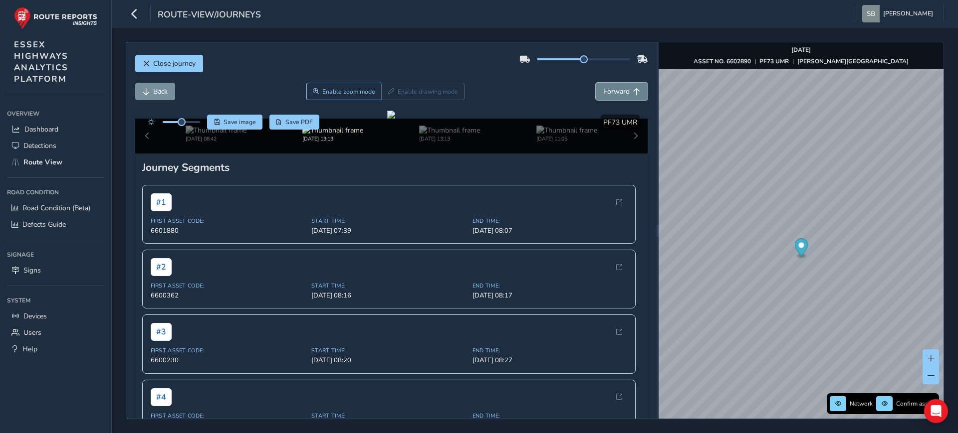
click at [614, 87] on span "Forward" at bounding box center [616, 91] width 26 height 9
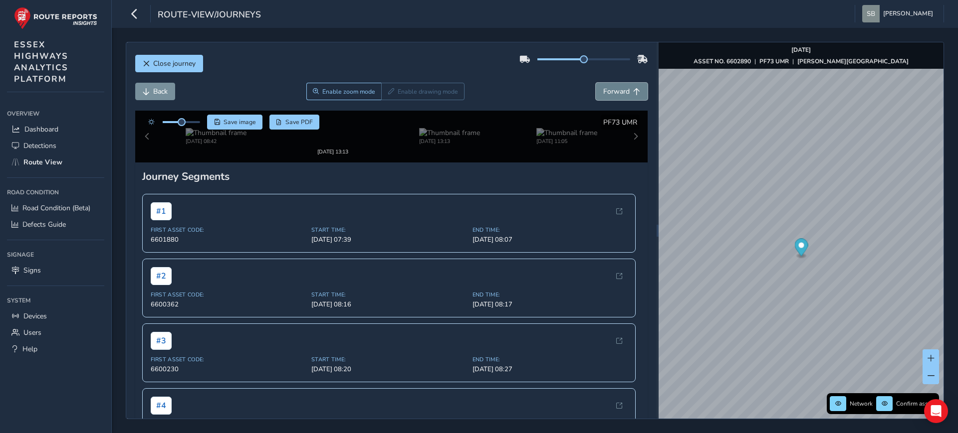
click at [614, 87] on span "Forward" at bounding box center [616, 91] width 26 height 9
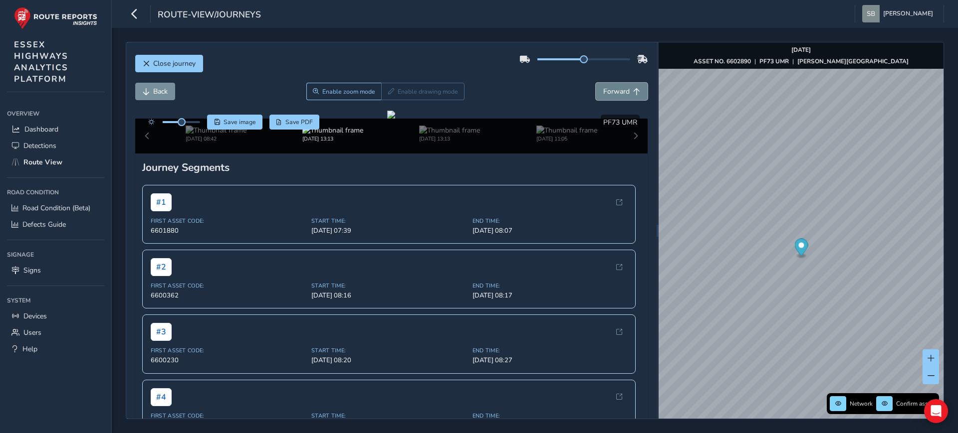
click at [614, 87] on span "Forward" at bounding box center [616, 91] width 26 height 9
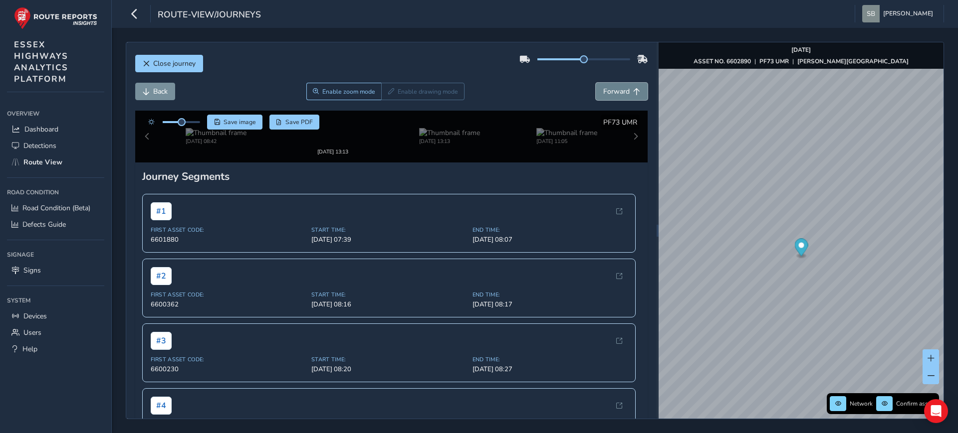
click at [614, 87] on span "Forward" at bounding box center [616, 91] width 26 height 9
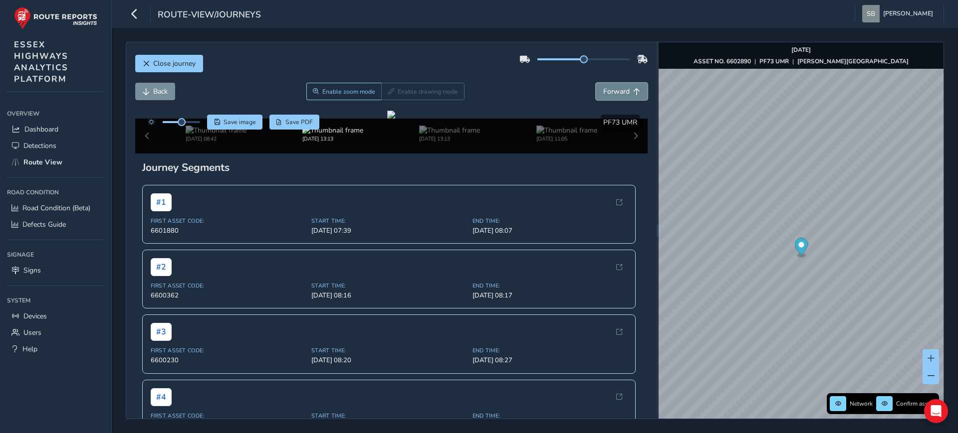
click at [614, 87] on span "Forward" at bounding box center [616, 91] width 26 height 9
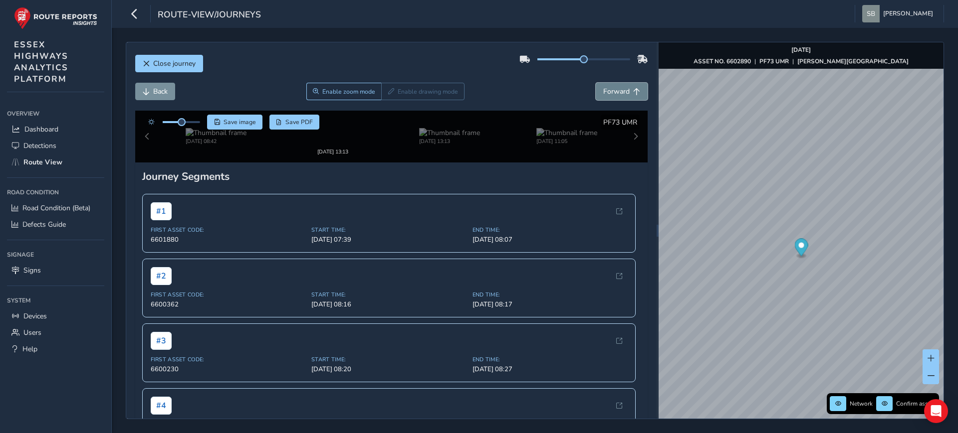
click at [614, 87] on span "Forward" at bounding box center [616, 91] width 26 height 9
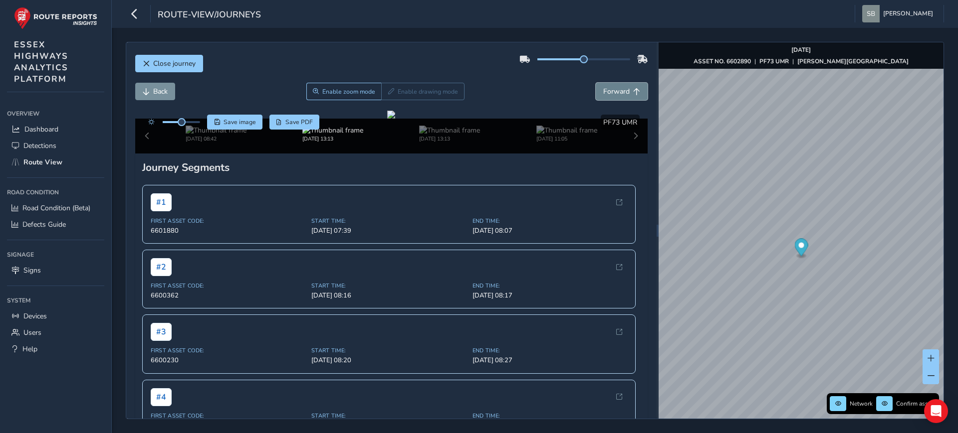
click at [614, 87] on span "Forward" at bounding box center [616, 91] width 26 height 9
click at [147, 99] on button "Back" at bounding box center [155, 91] width 40 height 17
click at [190, 68] on button "Close journey" at bounding box center [169, 63] width 68 height 17
